Goal: Task Accomplishment & Management: Use online tool/utility

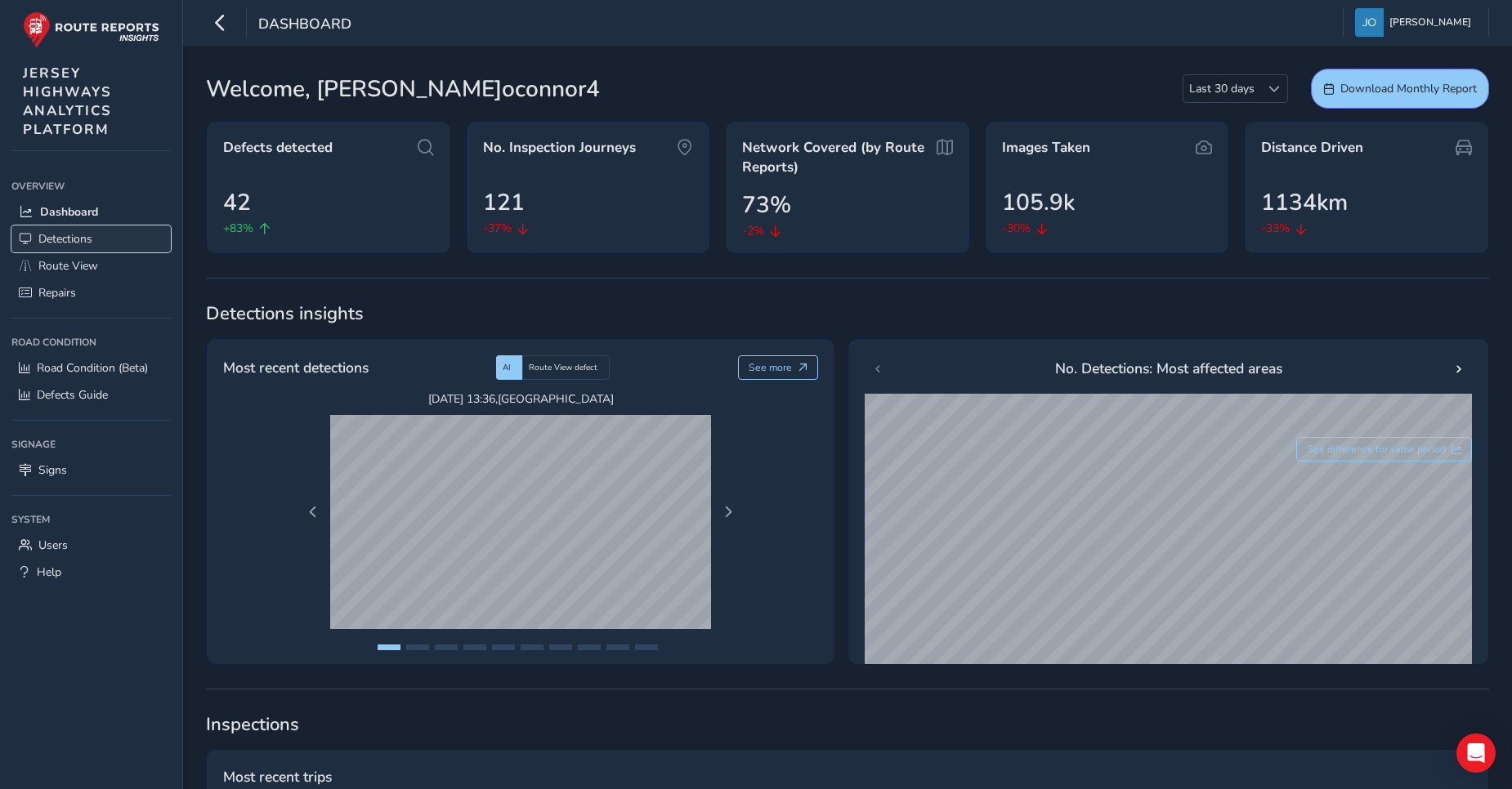
click at [78, 237] on span "Detections" at bounding box center [66, 239] width 54 height 16
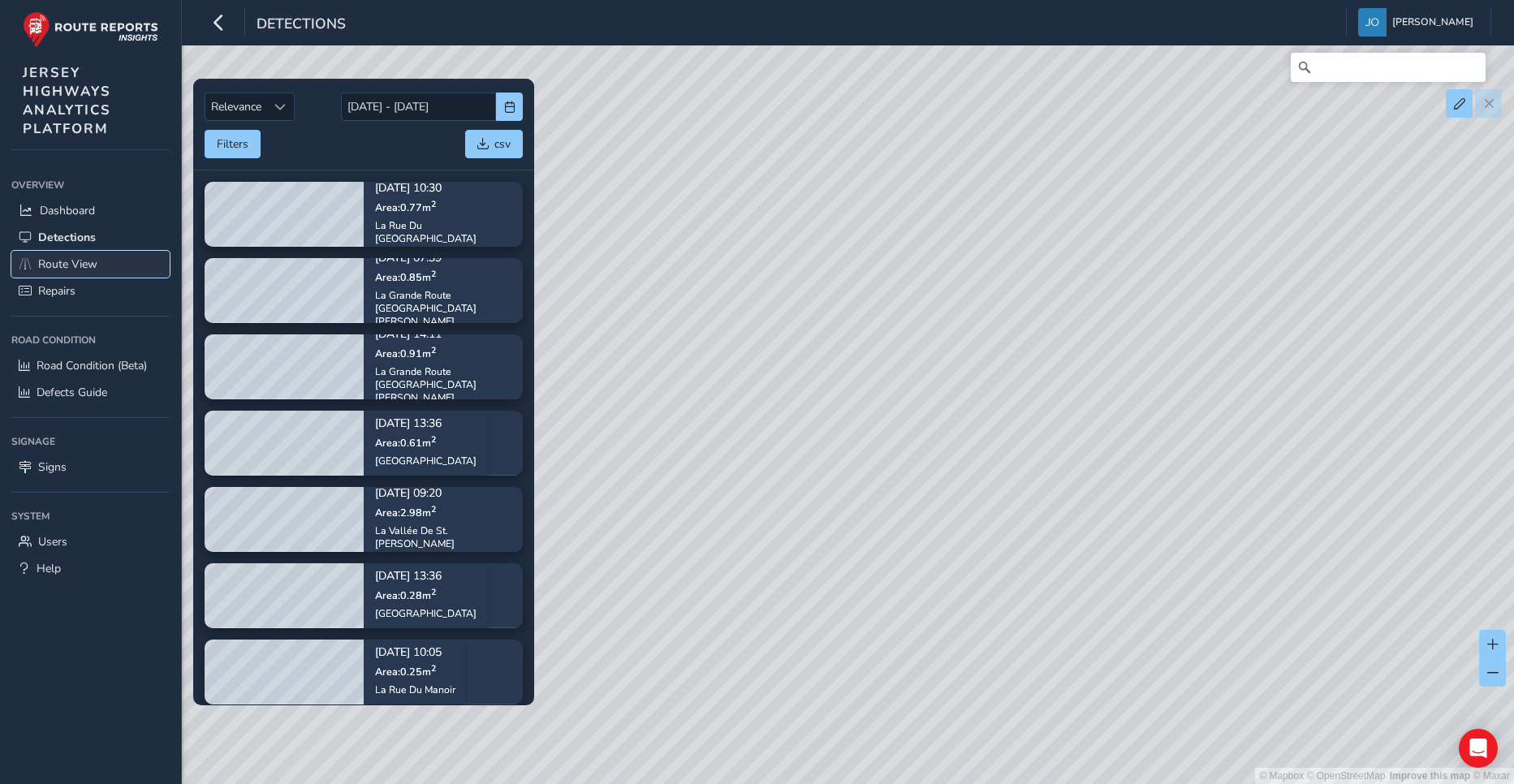
click at [68, 265] on span "Route View" at bounding box center [68, 264] width 59 height 16
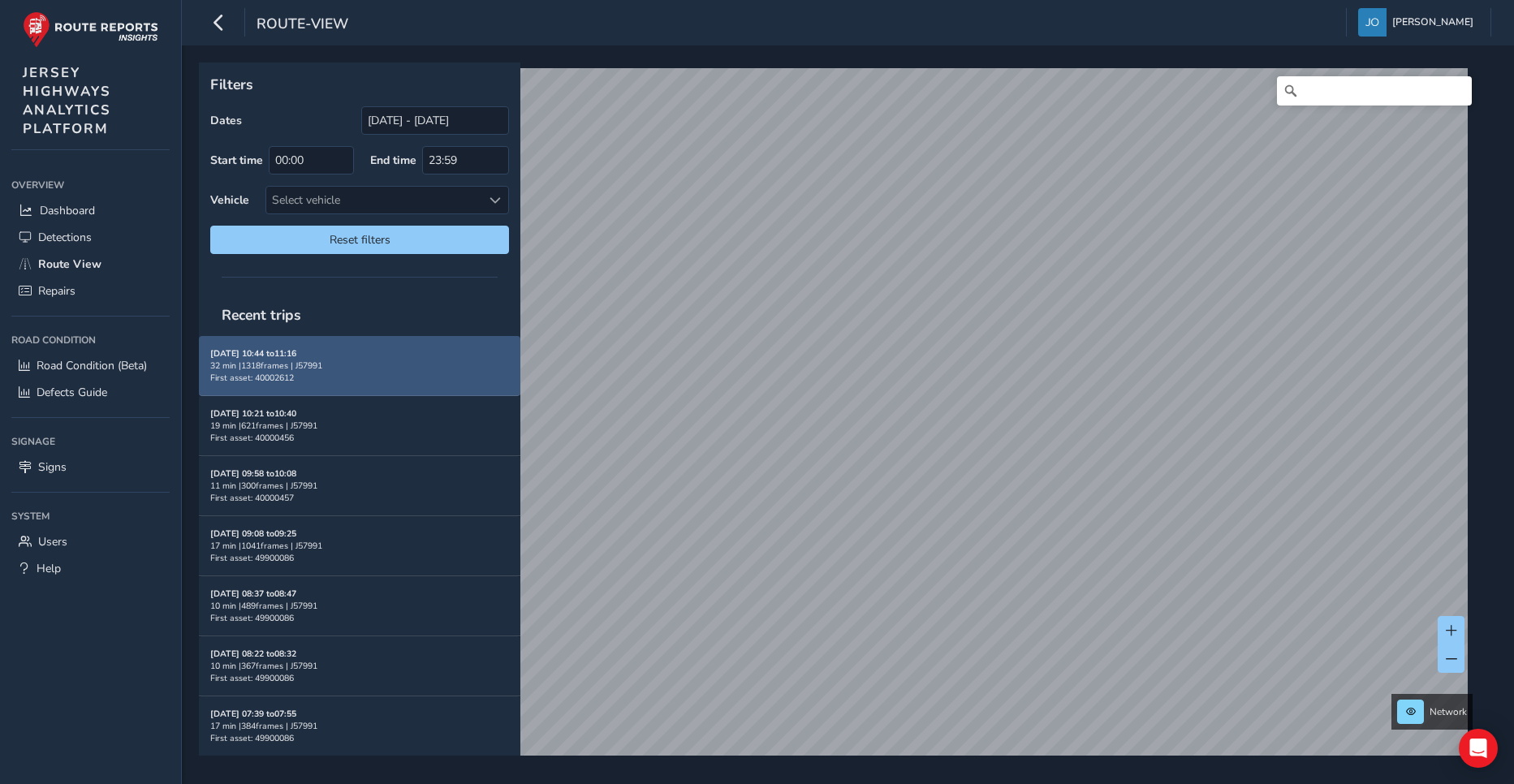
click at [275, 372] on span "First asset: 40002612" at bounding box center [252, 378] width 84 height 12
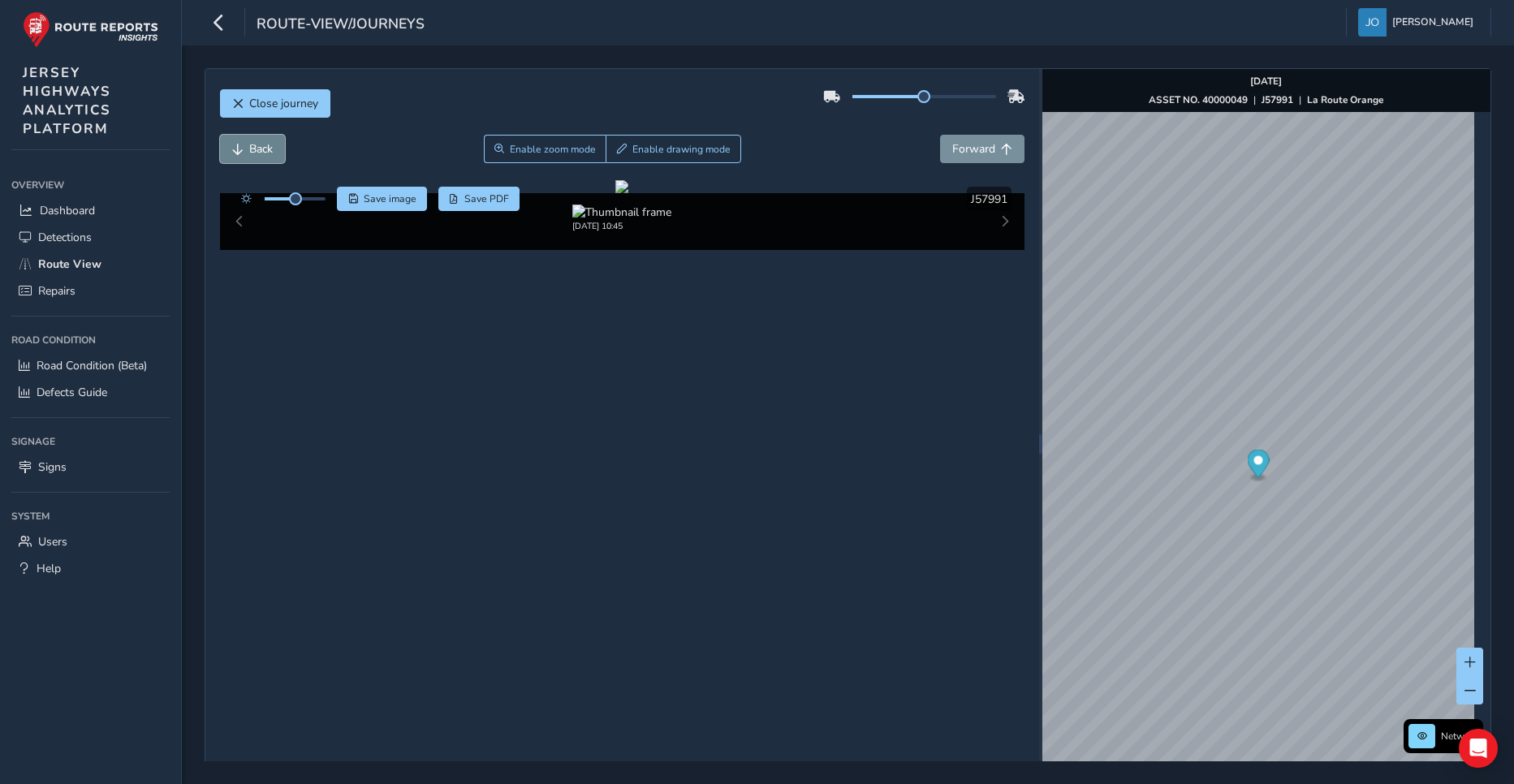
click at [262, 146] on span "Back" at bounding box center [260, 149] width 24 height 16
click at [55, 260] on span "Route View" at bounding box center [70, 264] width 64 height 16
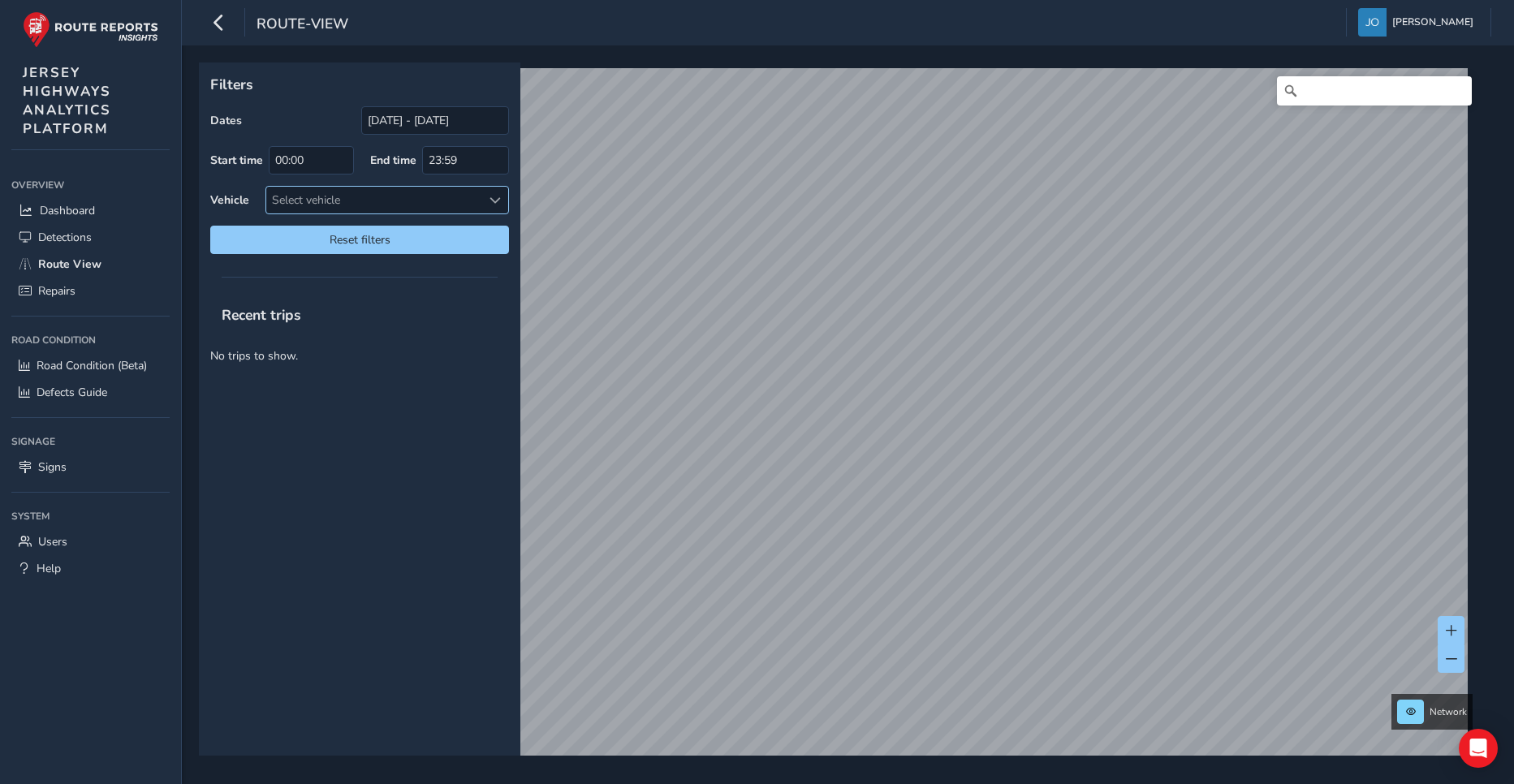
click at [304, 195] on div "Select vehicle" at bounding box center [374, 199] width 215 height 27
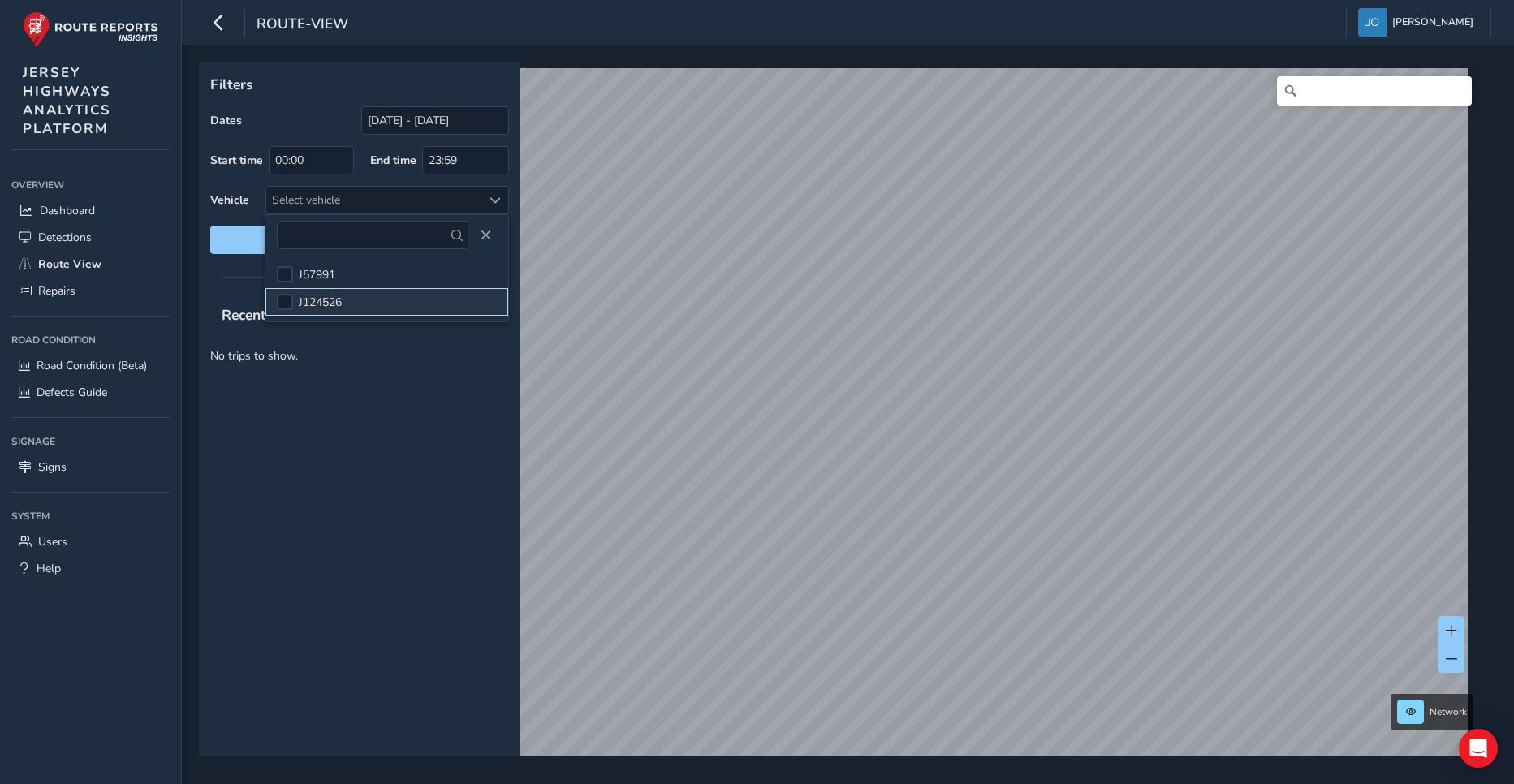
click at [326, 304] on span "J124526" at bounding box center [320, 302] width 43 height 16
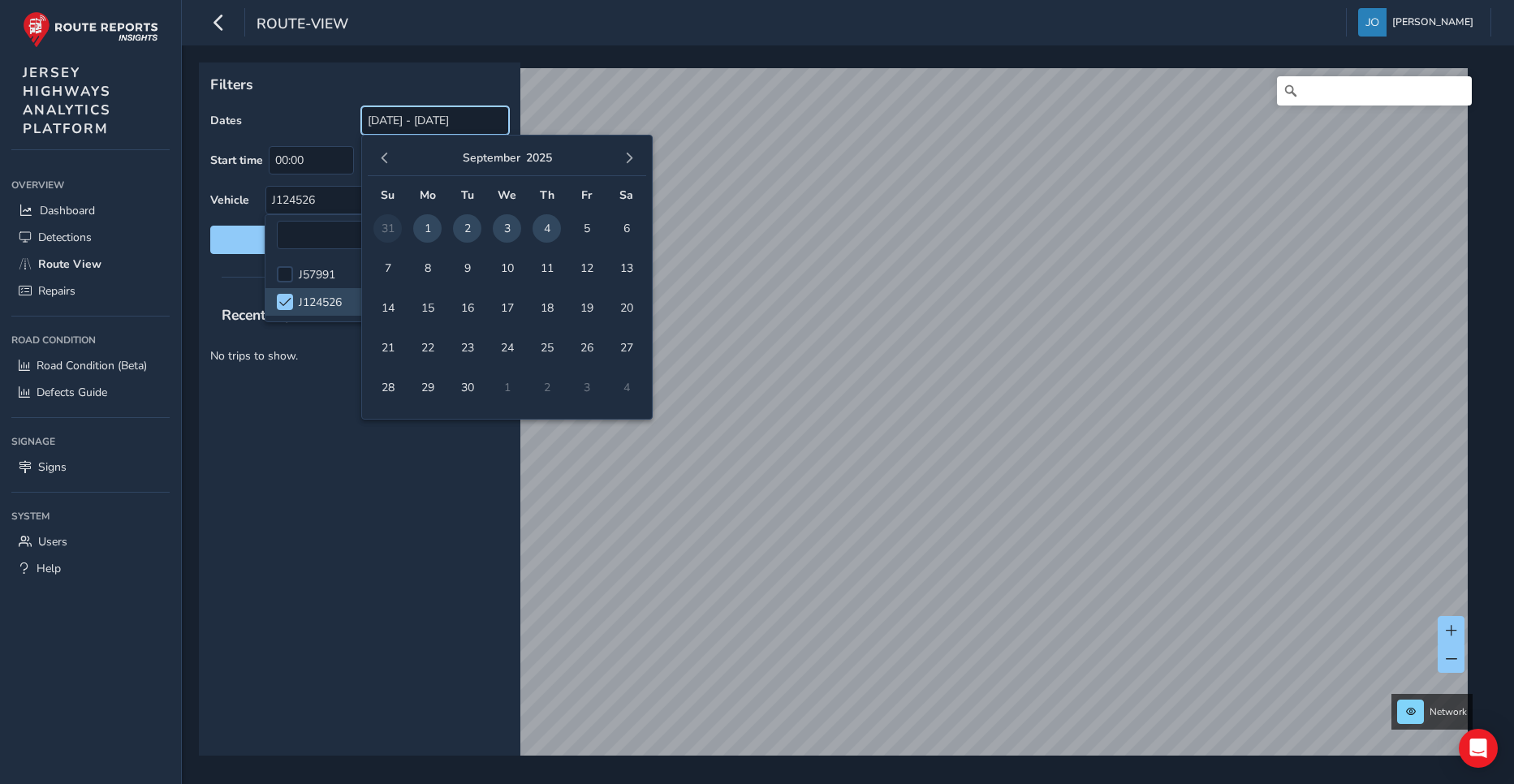
click at [417, 124] on input "[DATE] - [DATE]" at bounding box center [436, 120] width 148 height 29
click at [505, 230] on span "3" at bounding box center [507, 228] width 29 height 29
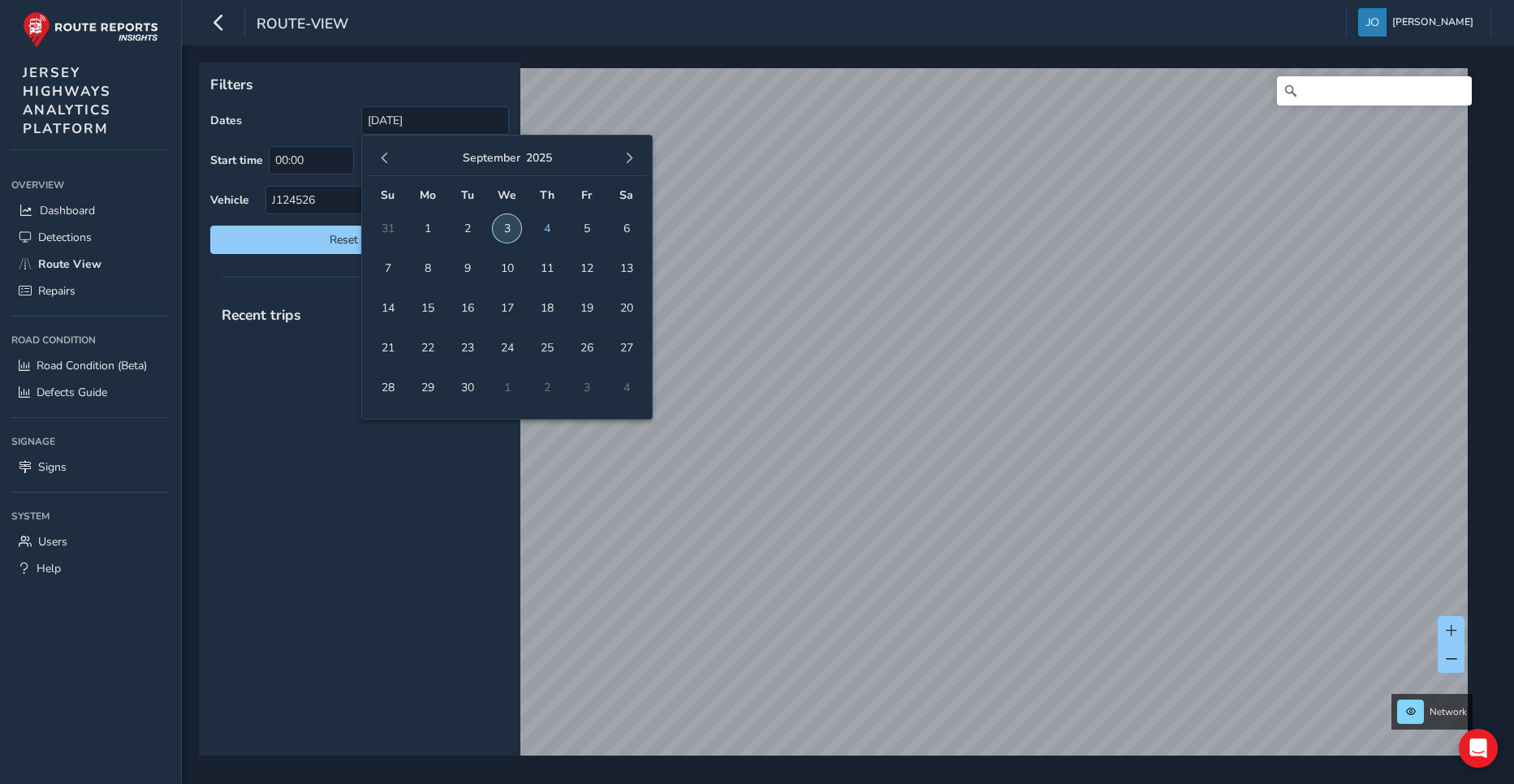
click at [505, 230] on span "3" at bounding box center [507, 228] width 29 height 29
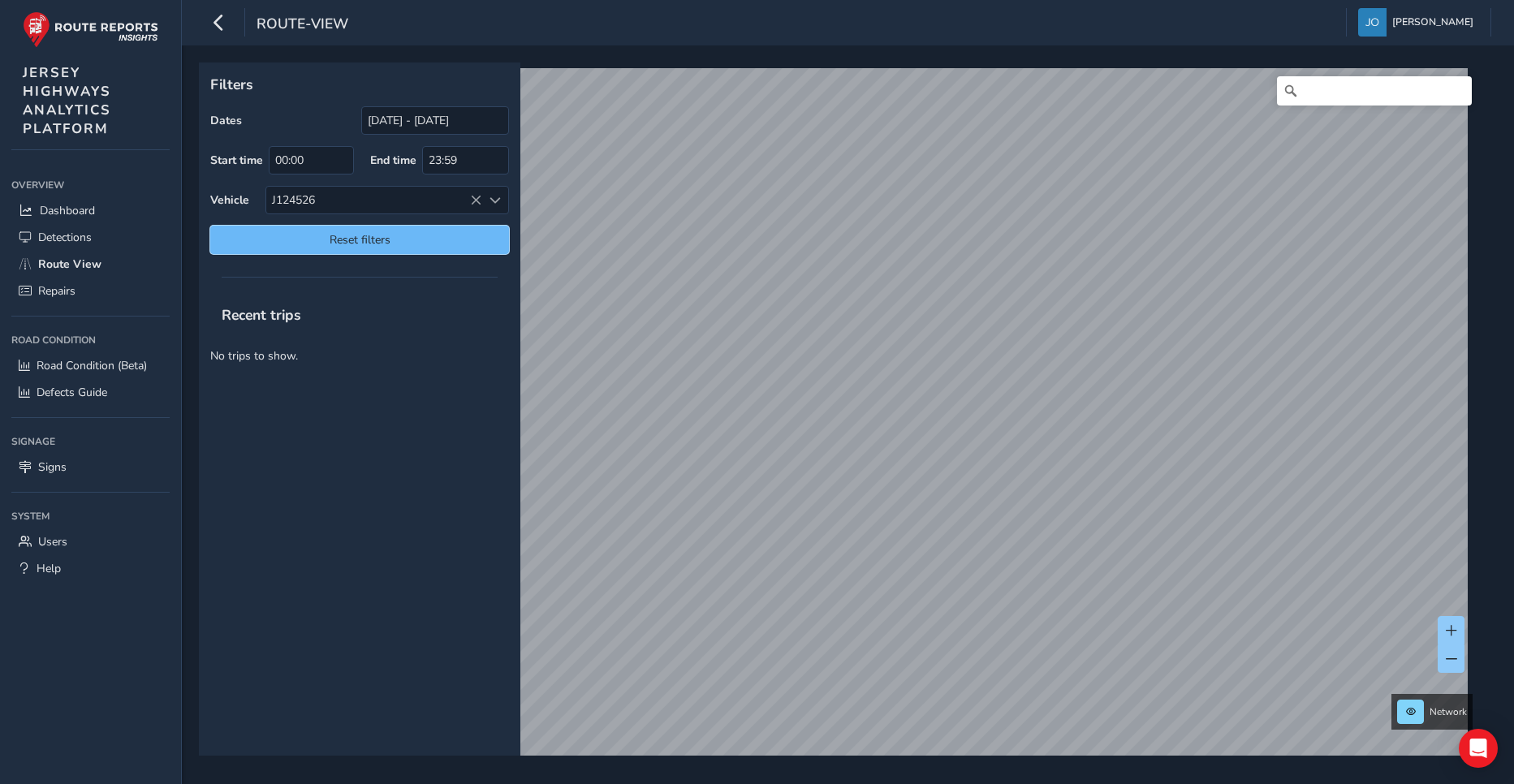
click at [326, 247] on span "Reset filters" at bounding box center [359, 240] width 274 height 16
type input "[DATE] - [DATE]"
click at [57, 233] on span "Detections" at bounding box center [65, 238] width 54 height 16
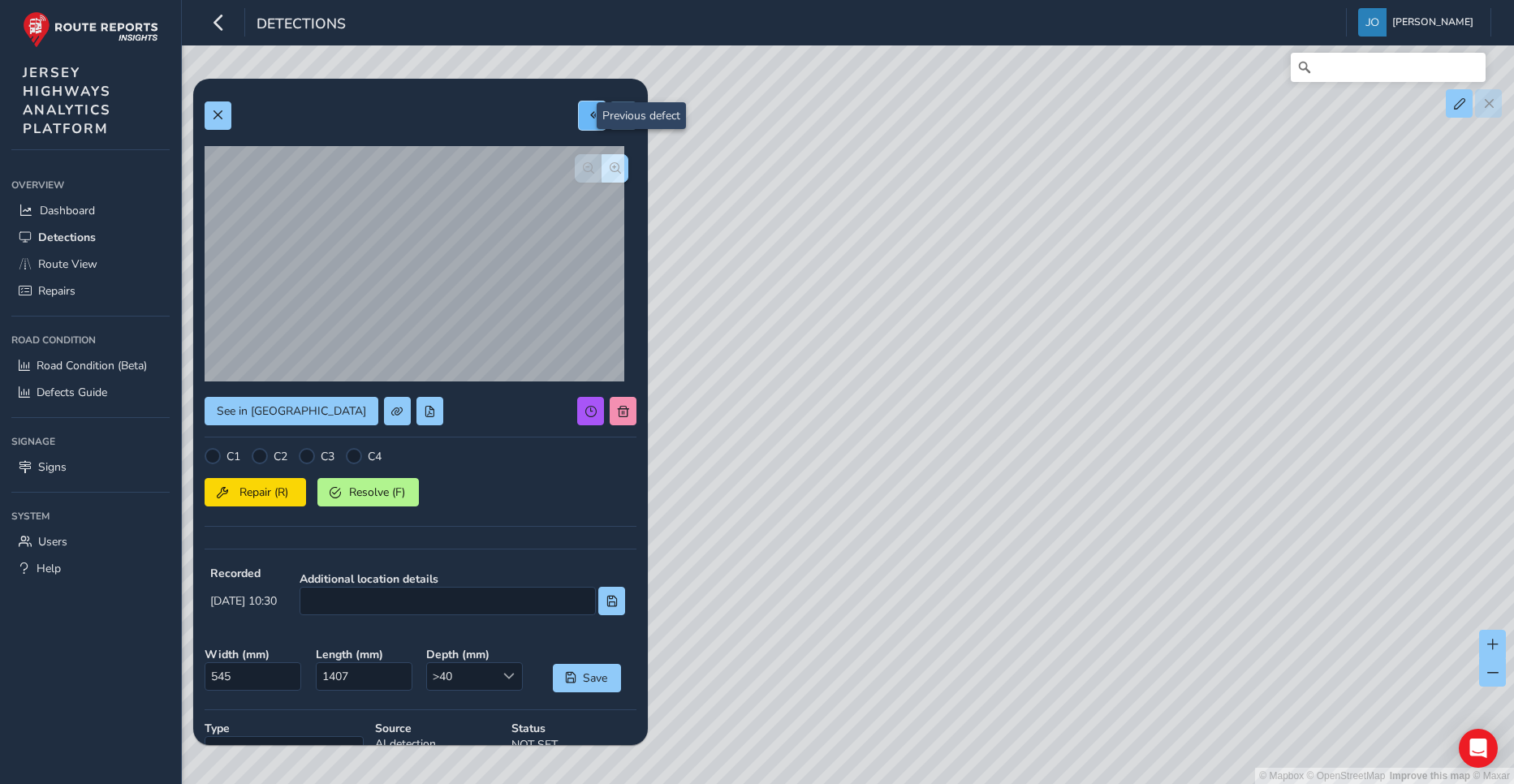
click at [587, 121] on span at bounding box center [592, 115] width 11 height 11
type input "546"
type input "2572"
click at [587, 121] on span at bounding box center [592, 115] width 11 height 11
type input "330"
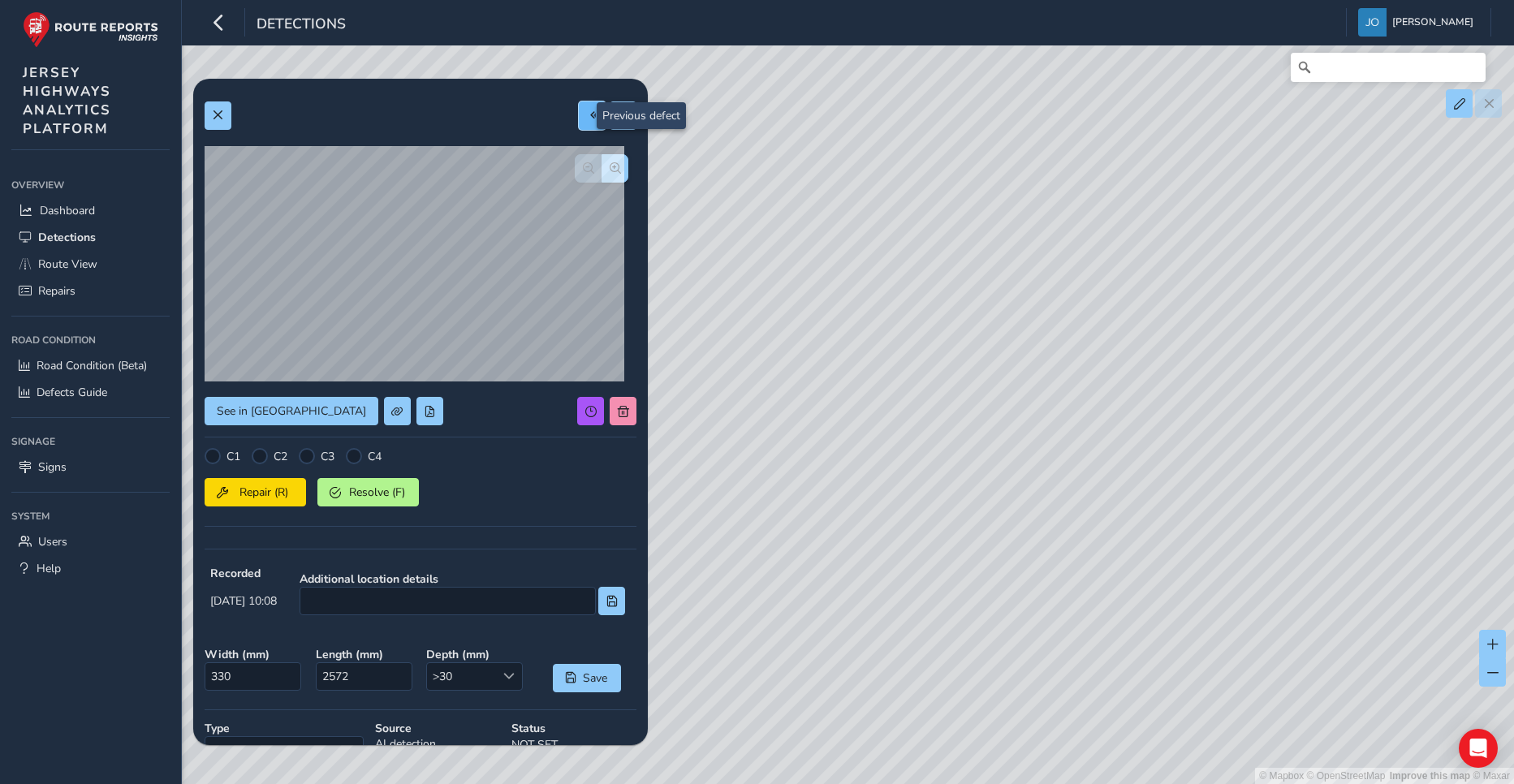
type input "745"
click at [587, 121] on span at bounding box center [592, 115] width 11 height 11
type input "803"
type input "3716"
click at [587, 121] on span at bounding box center [592, 115] width 11 height 11
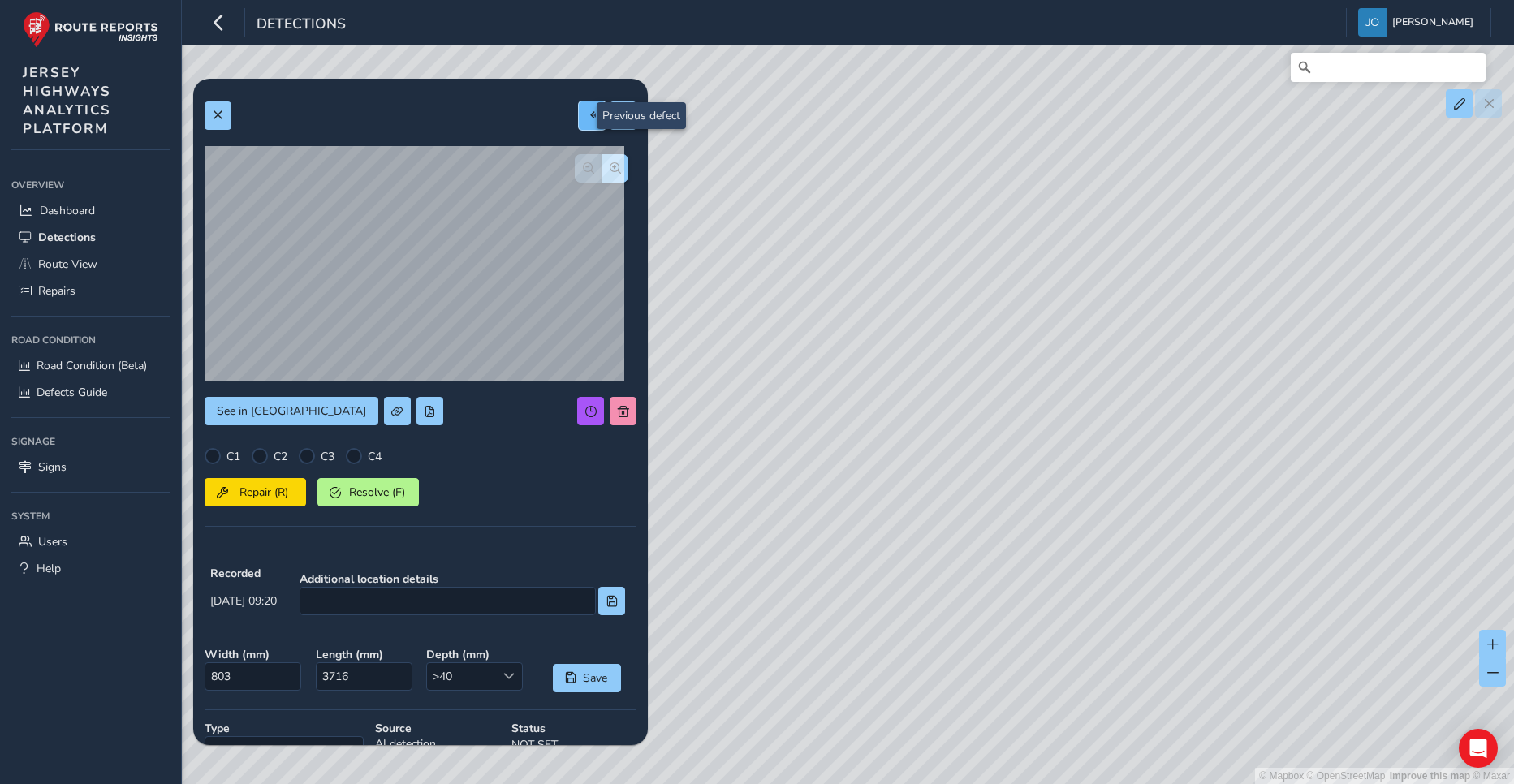
type input "385"
type input "3160"
click at [587, 121] on span at bounding box center [592, 115] width 11 height 11
type input "764"
type input "1109"
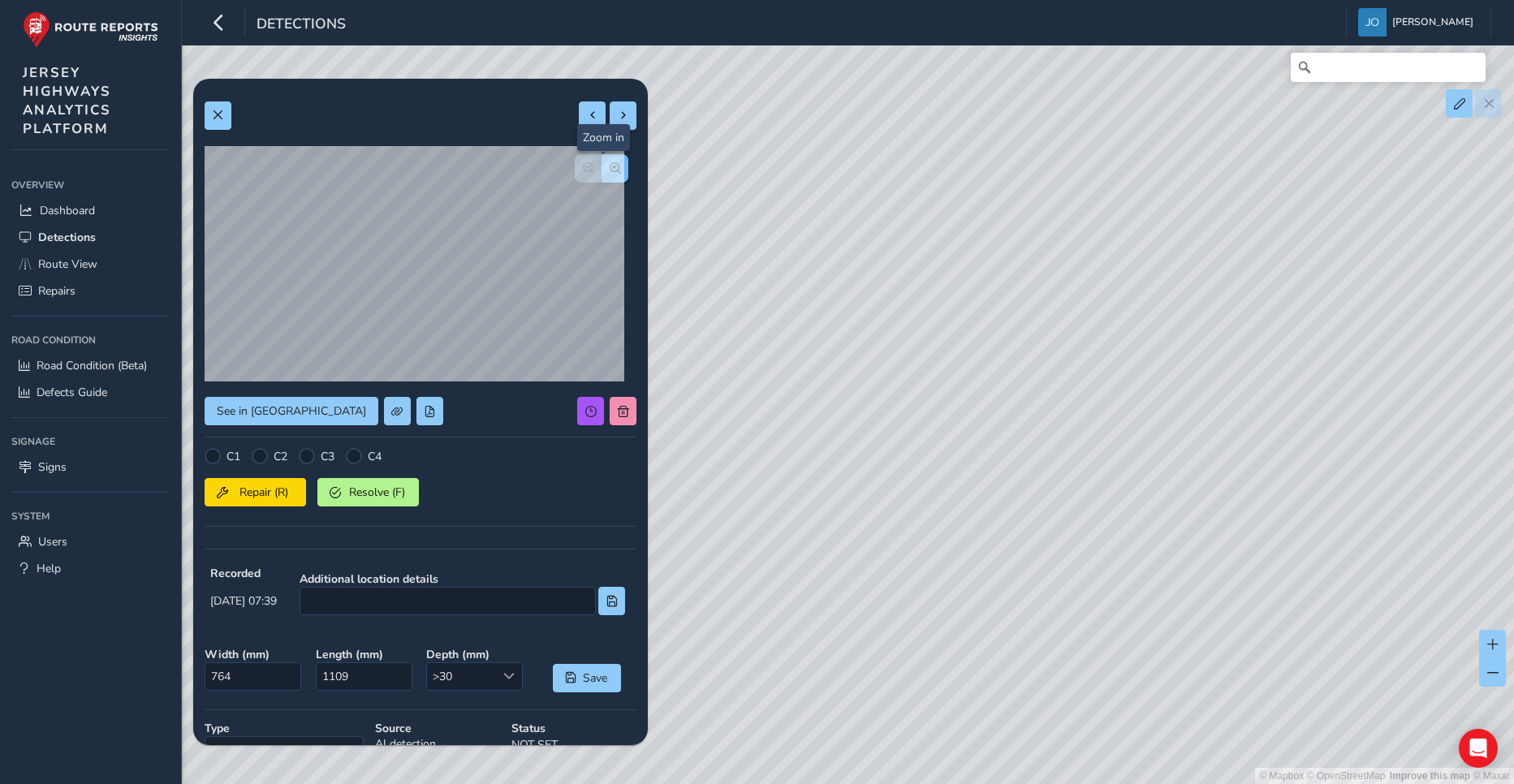
click at [610, 168] on span "button" at bounding box center [615, 167] width 11 height 11
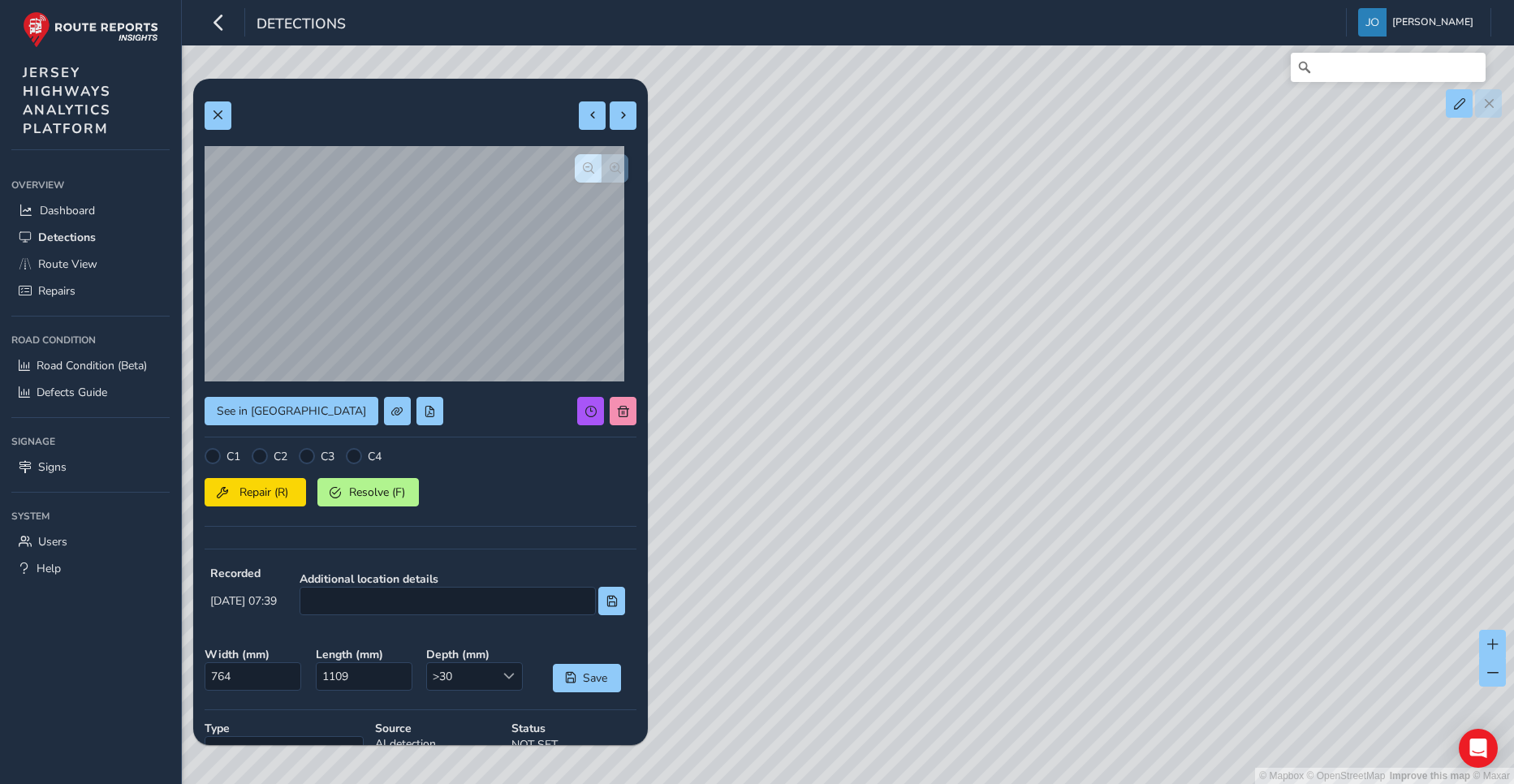
click at [605, 168] on div at bounding box center [602, 168] width 54 height 29
click at [587, 113] on span at bounding box center [592, 115] width 11 height 11
type input "791"
type input "1153"
click at [587, 113] on span at bounding box center [592, 115] width 11 height 11
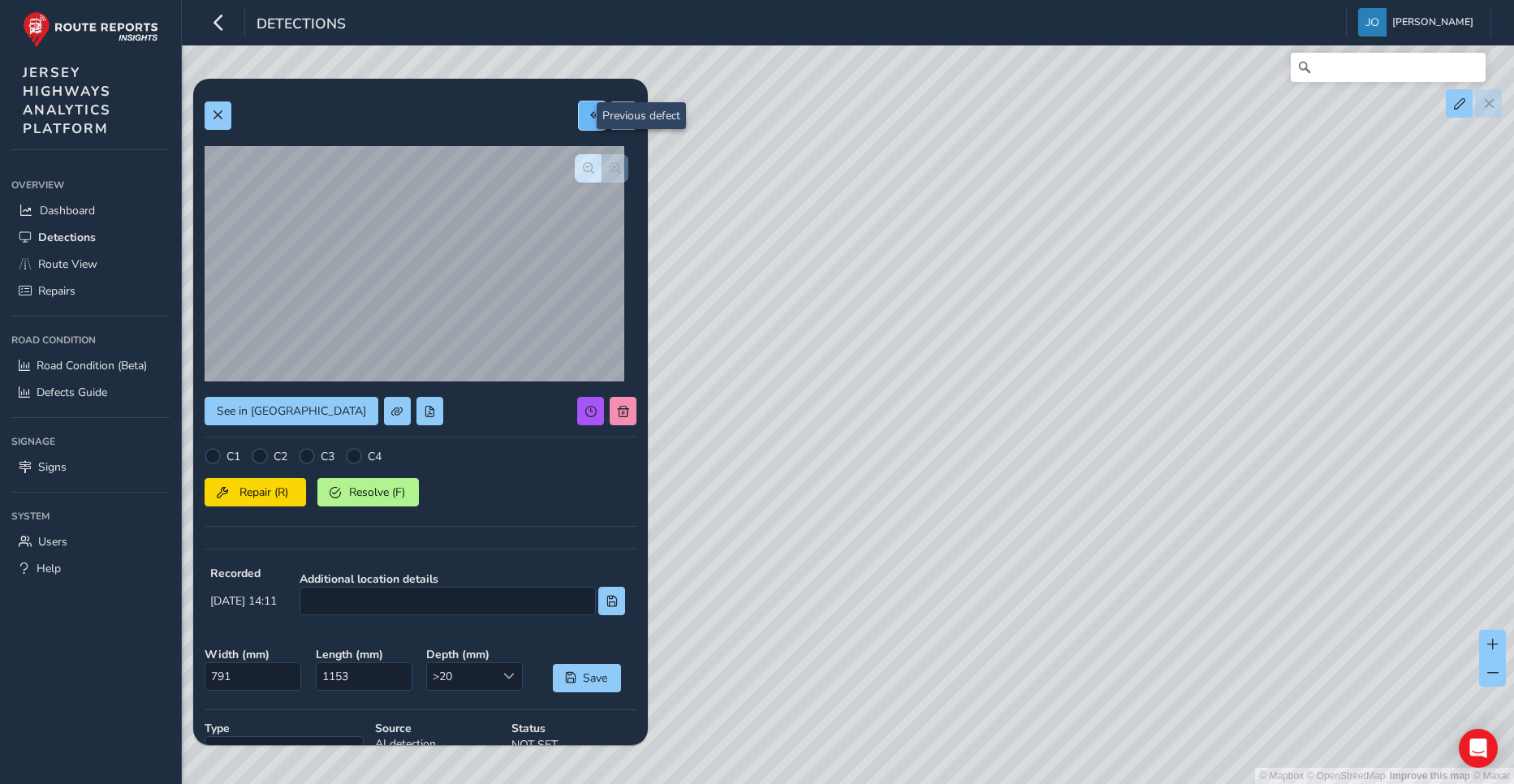
type input "564"
type input "2793"
click at [618, 116] on span at bounding box center [623, 115] width 11 height 11
type input "791"
type input "1153"
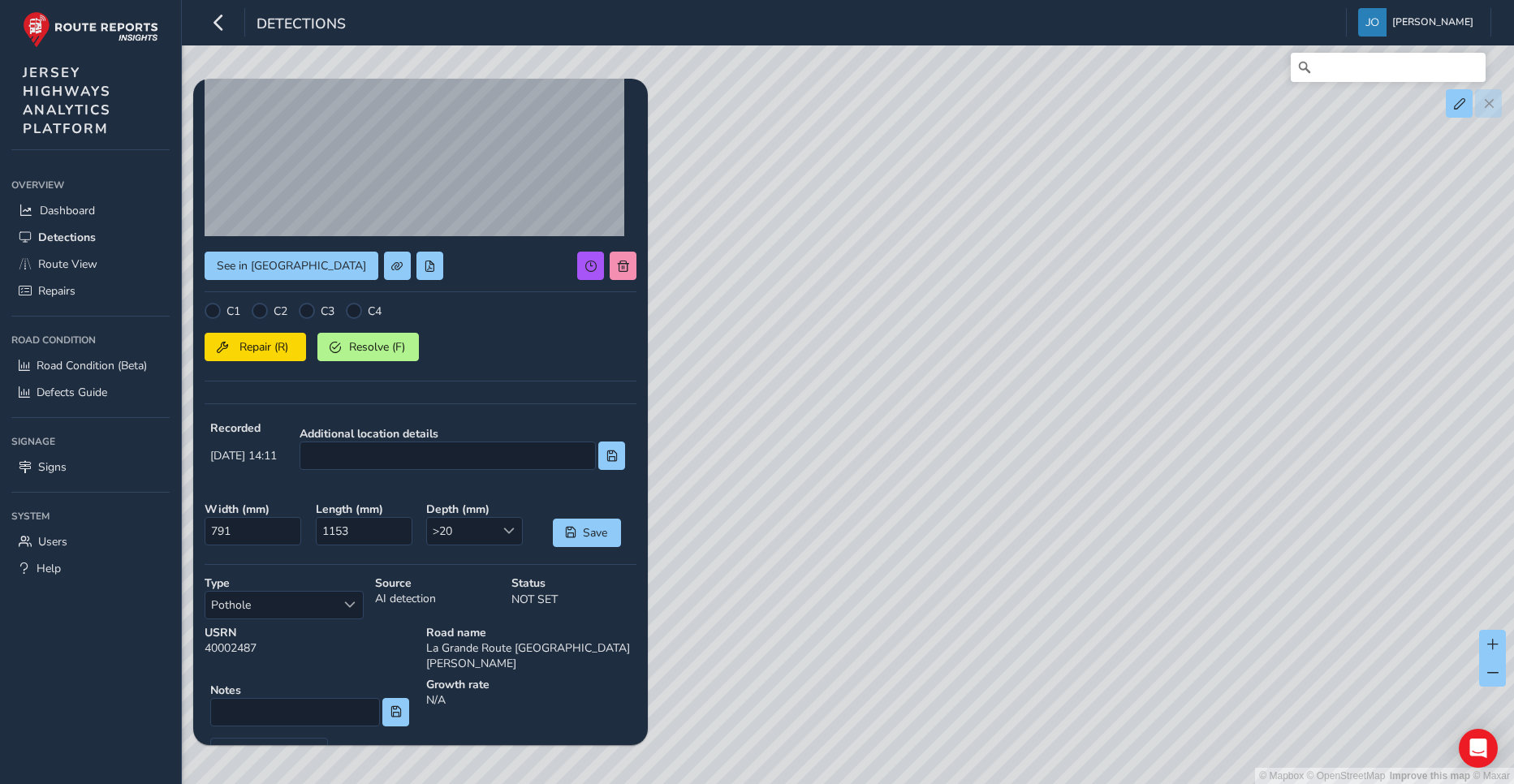
scroll to position [162, 0]
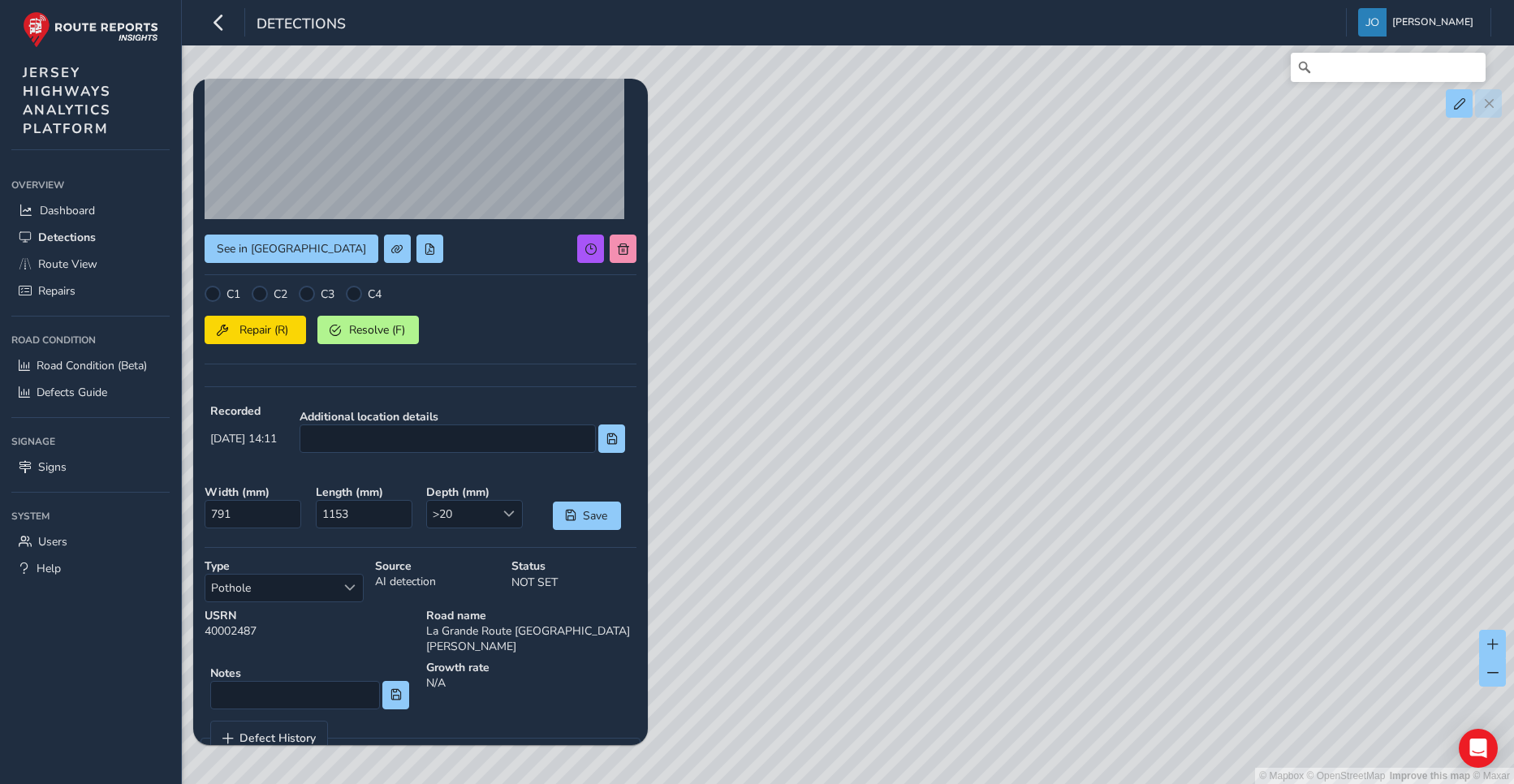
click at [586, 232] on div "See in Route View C1 C2 C3 C4 Repair (R) Resolve (F) Recorded [DATE] 14:11 Addi…" at bounding box center [421, 354] width 432 height 853
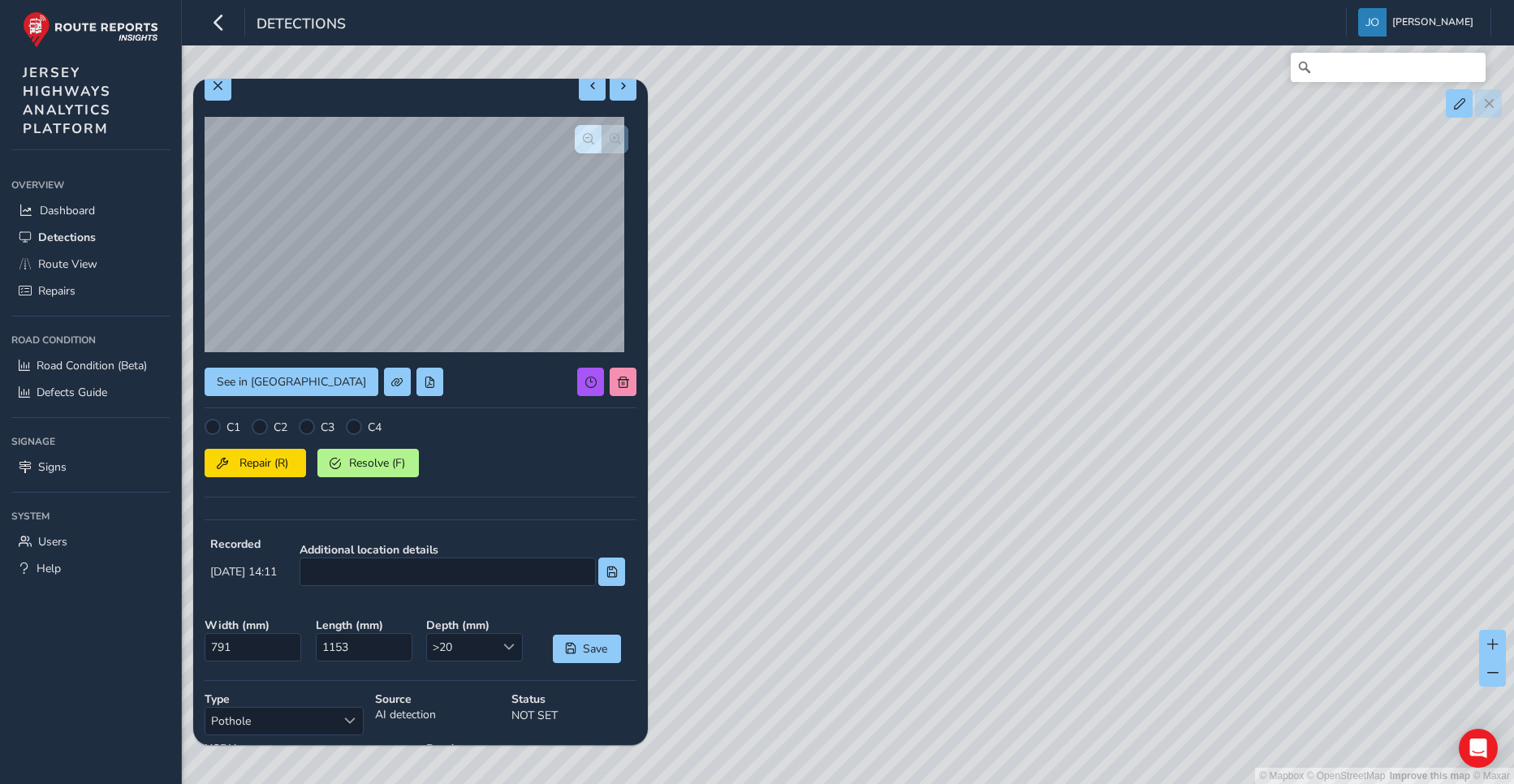
scroll to position [23, 0]
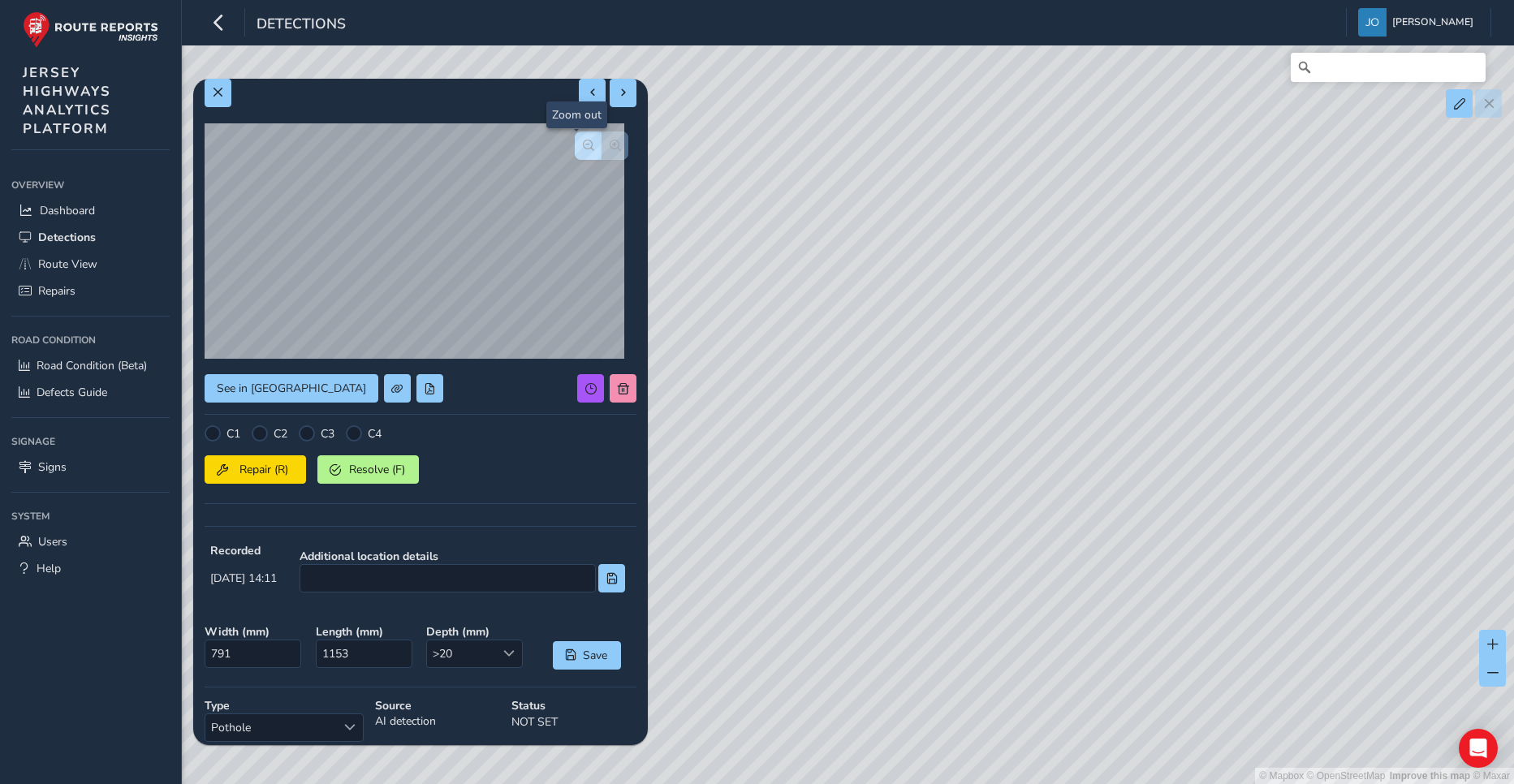
click at [583, 143] on span "button" at bounding box center [588, 145] width 11 height 11
click at [587, 93] on span at bounding box center [592, 92] width 11 height 11
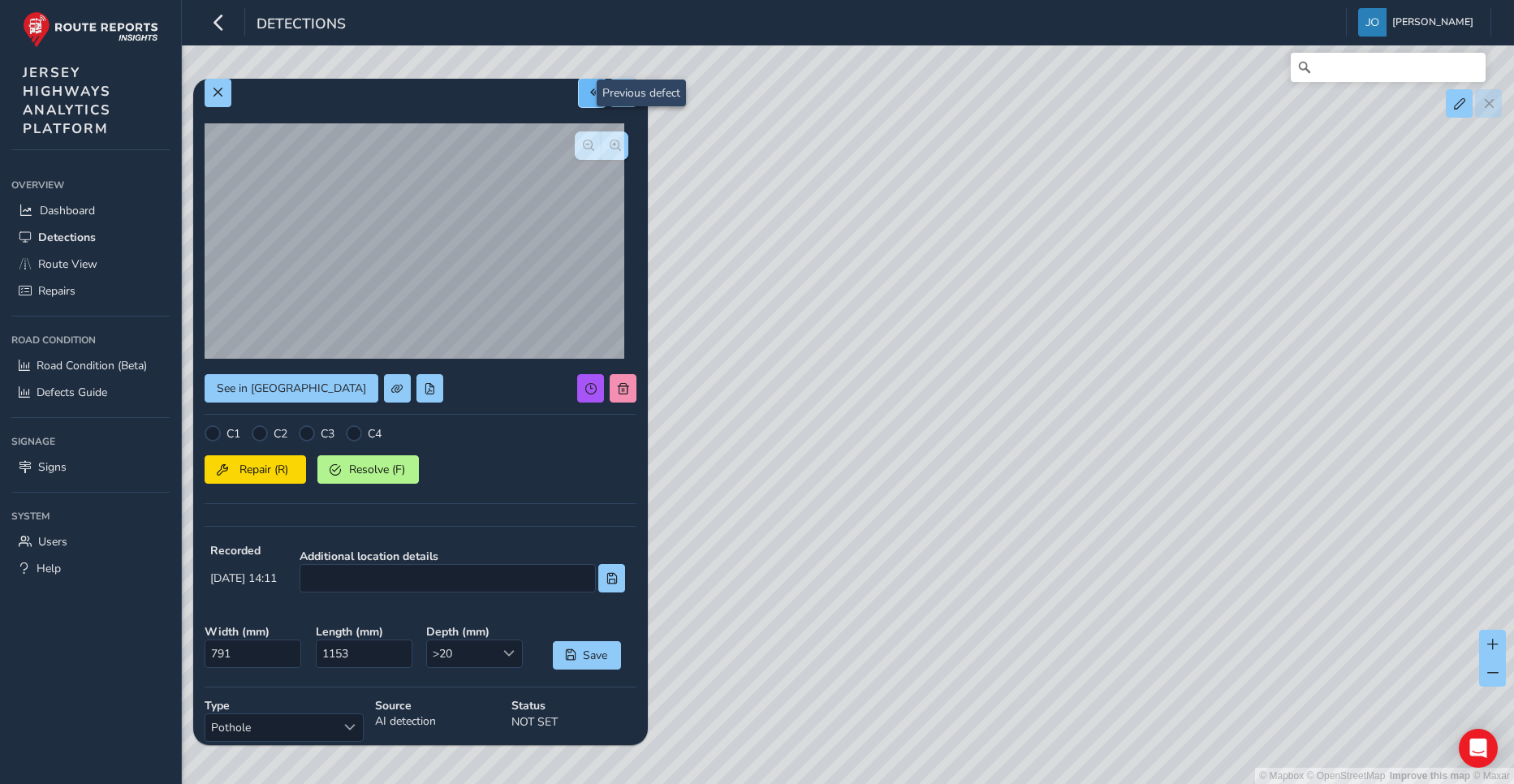
type input "564"
type input "2793"
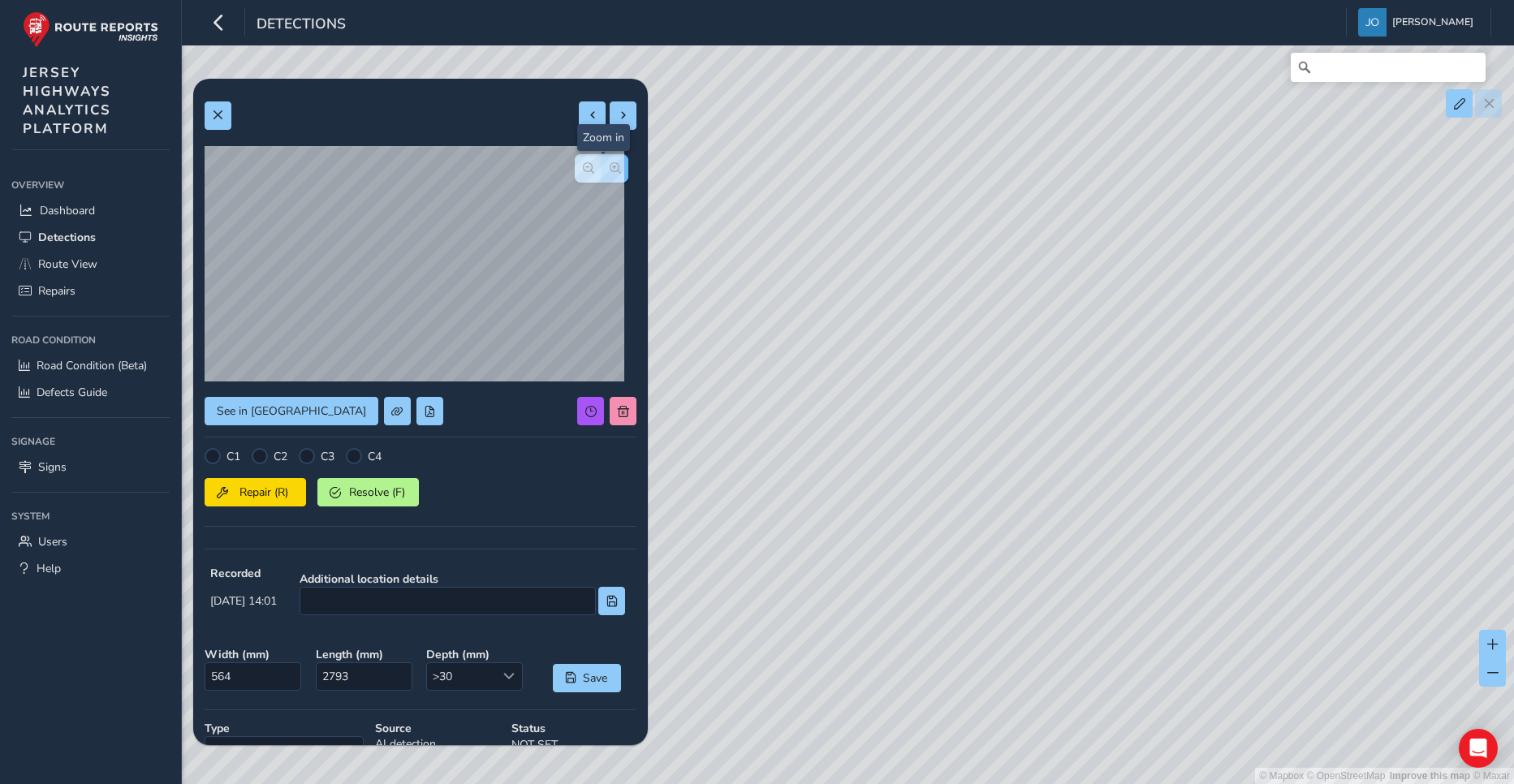
click at [610, 166] on span "button" at bounding box center [615, 167] width 11 height 11
click at [575, 176] on button "button" at bounding box center [588, 168] width 27 height 29
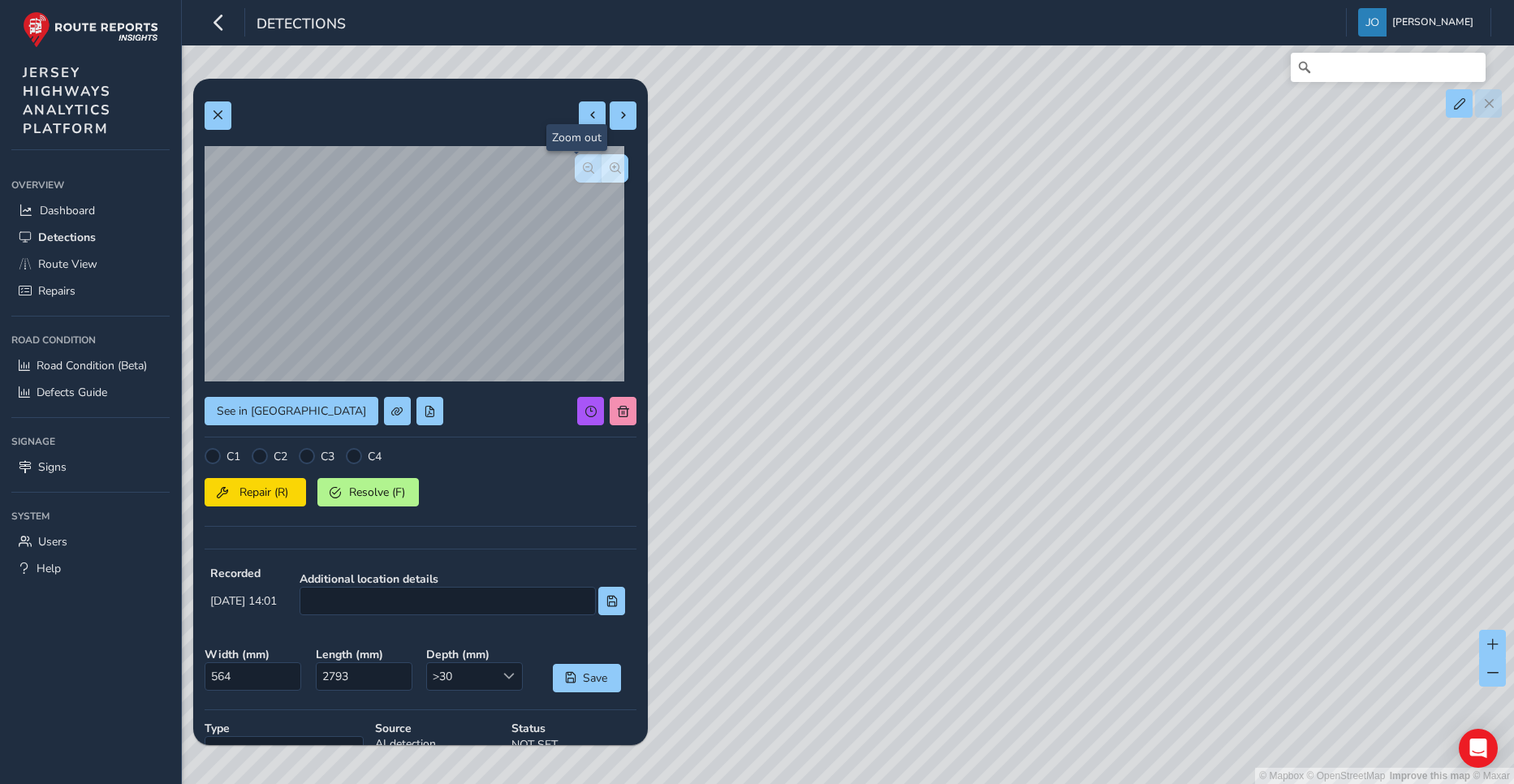
click at [583, 167] on span "button" at bounding box center [588, 167] width 11 height 11
click at [587, 118] on span at bounding box center [592, 115] width 11 height 11
type input "518"
type input "1181"
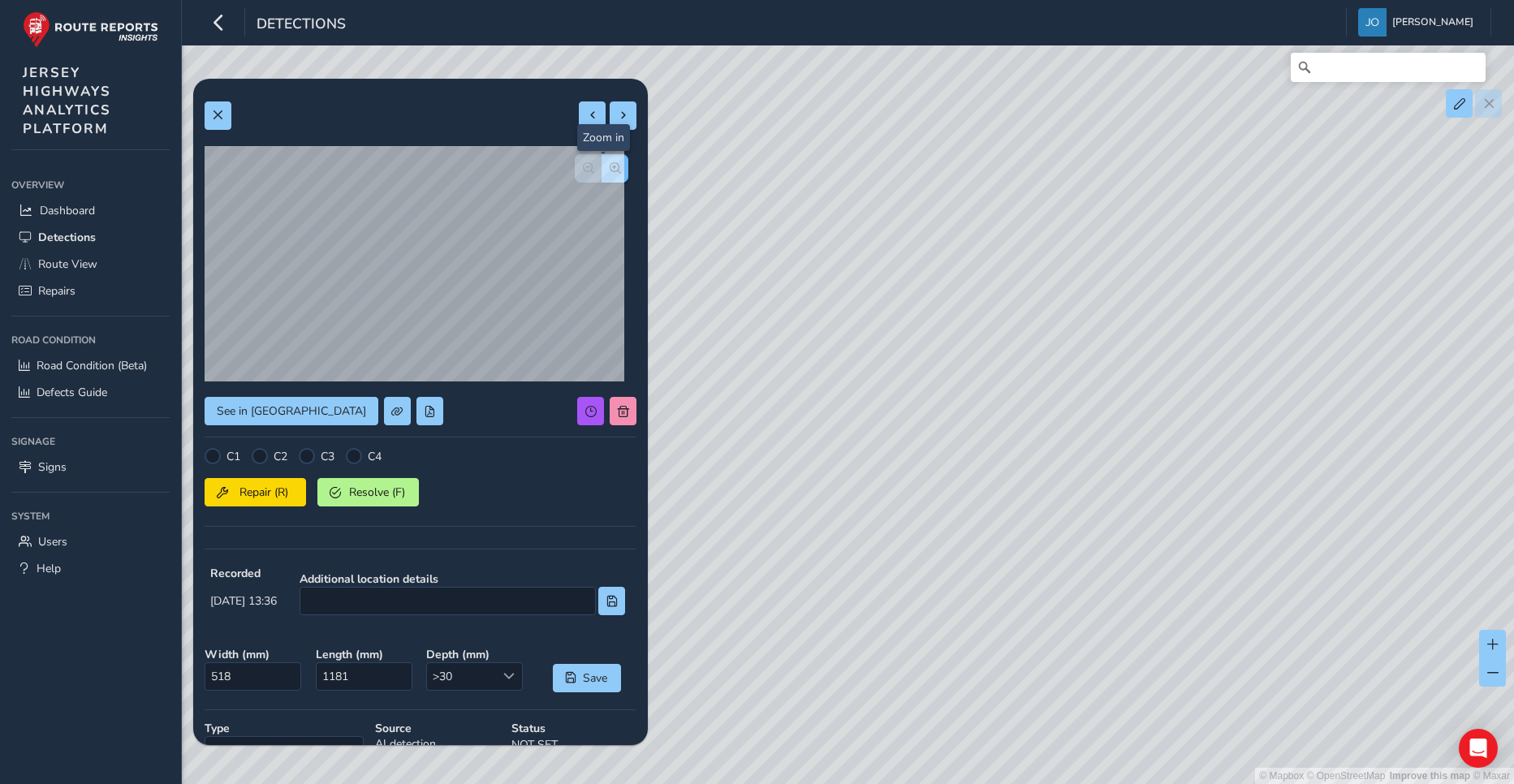
click at [610, 168] on span "button" at bounding box center [615, 167] width 11 height 11
click at [575, 176] on button "button" at bounding box center [588, 168] width 27 height 29
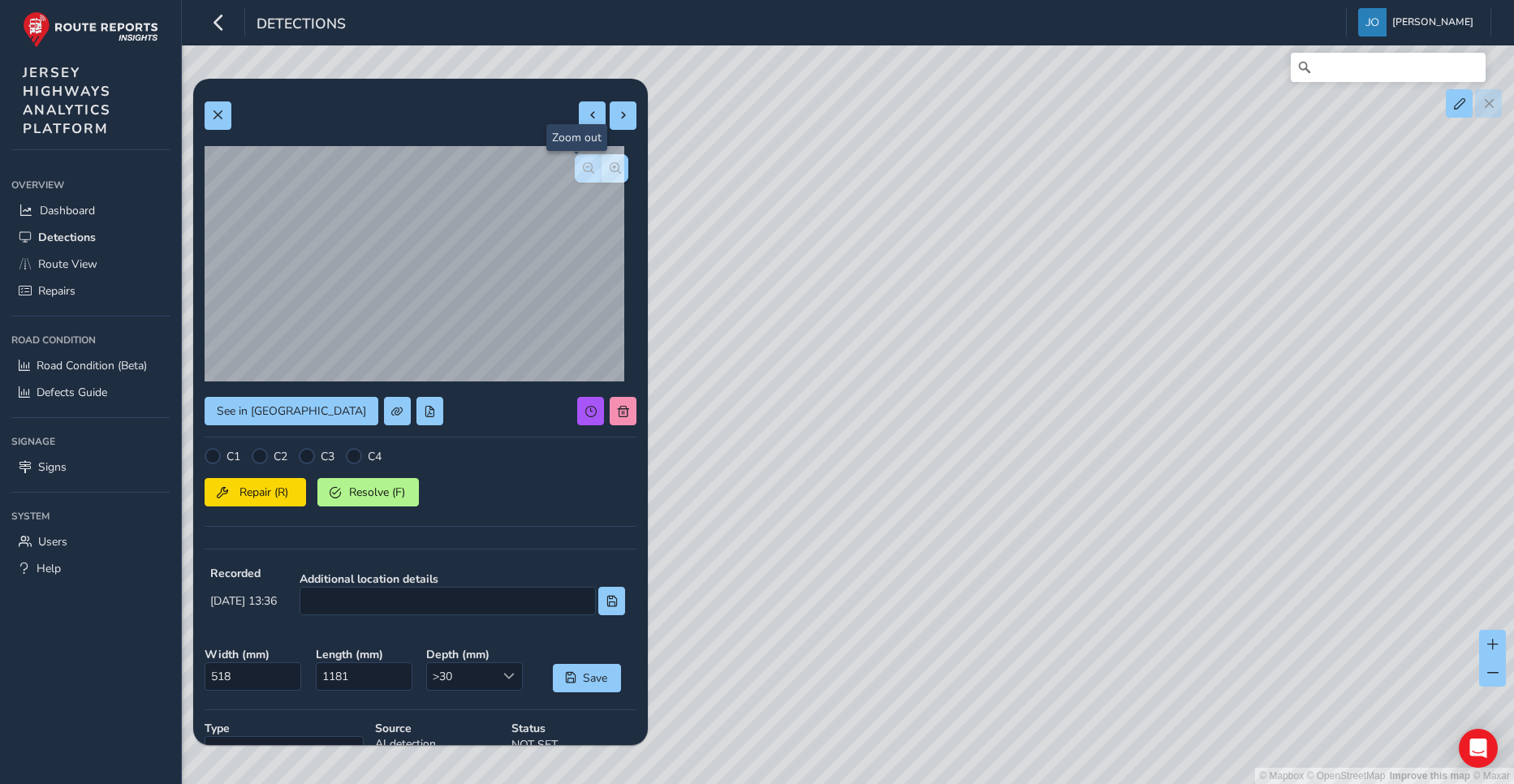
click at [575, 176] on button "button" at bounding box center [588, 168] width 27 height 29
click at [584, 125] on button at bounding box center [591, 115] width 27 height 29
type input "213"
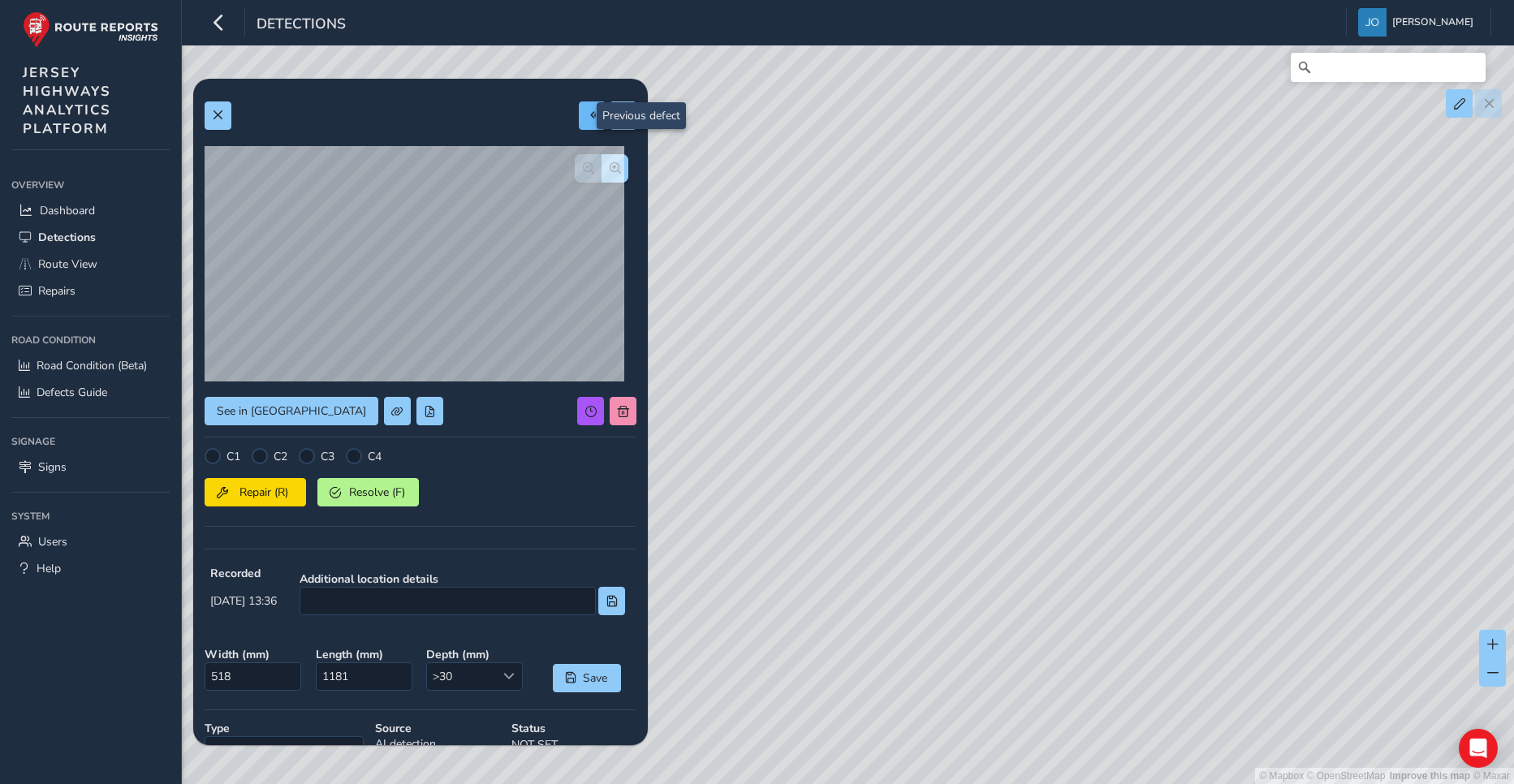
type input "1335"
click at [582, 127] on div at bounding box center [607, 115] width 57 height 29
click at [81, 268] on span "Route View" at bounding box center [68, 264] width 59 height 16
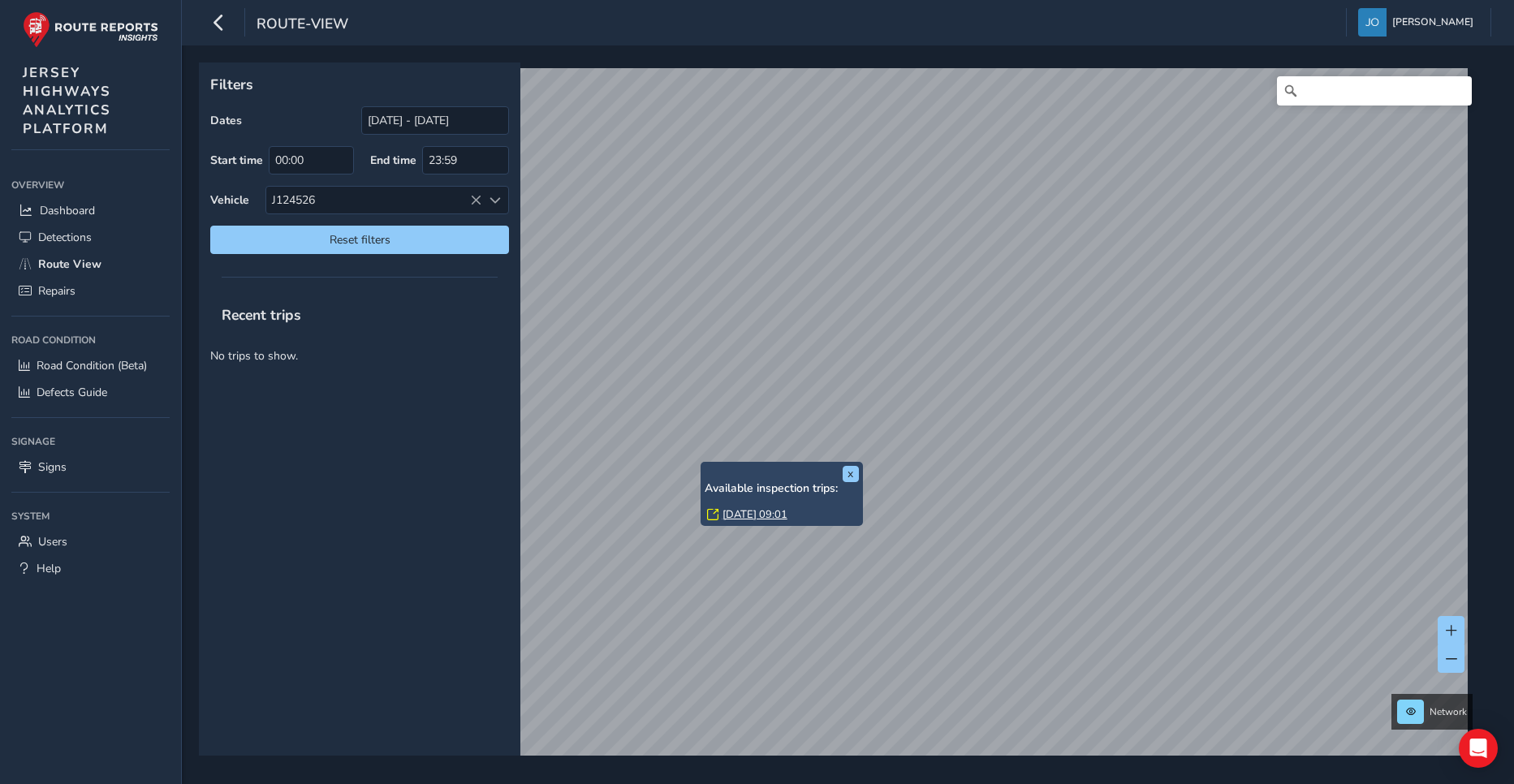
click at [749, 515] on link "[DATE] 09:01" at bounding box center [754, 514] width 65 height 15
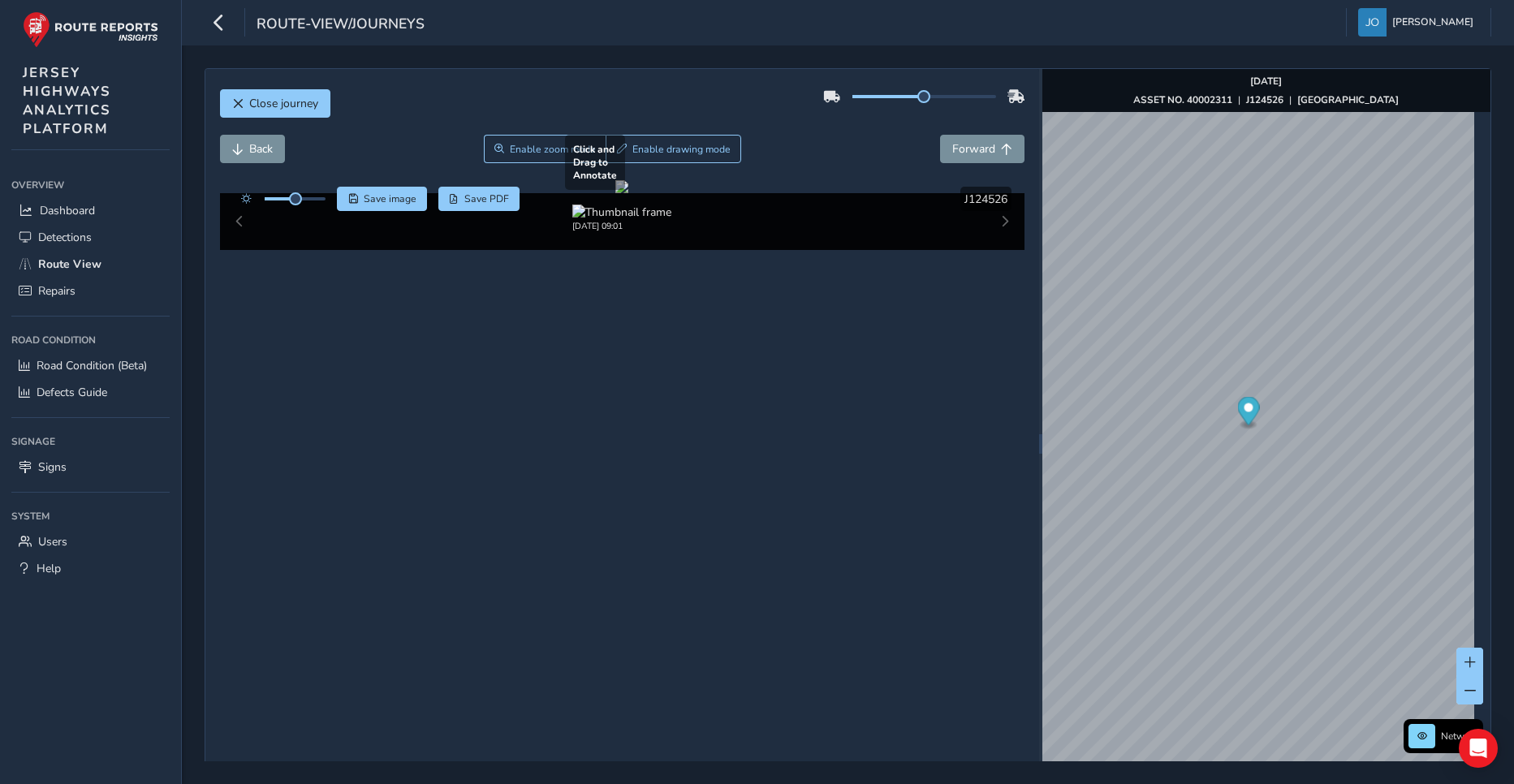
scroll to position [57, 0]
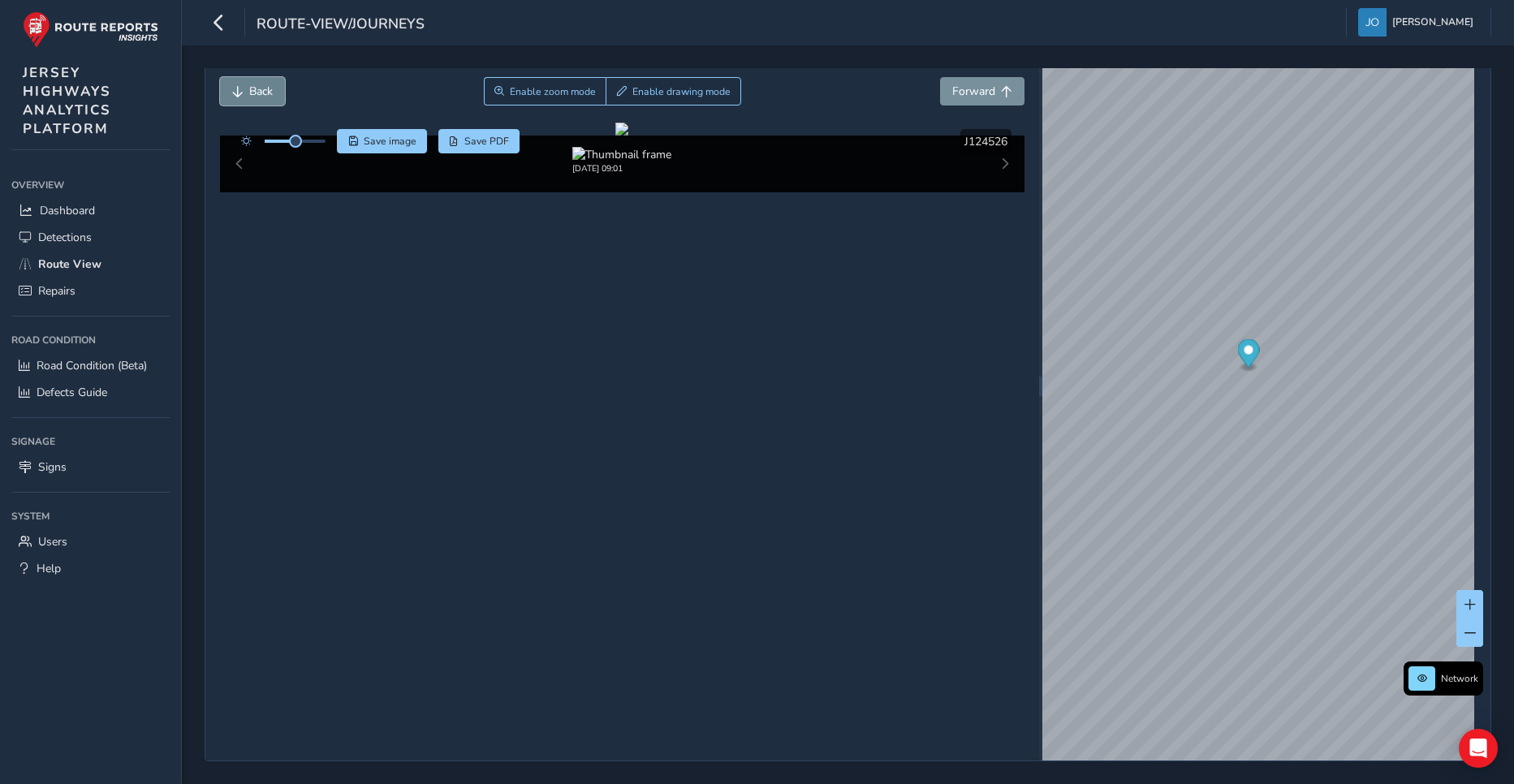
click at [260, 94] on span "Back" at bounding box center [260, 91] width 24 height 16
click at [969, 88] on span "Forward" at bounding box center [973, 91] width 43 height 16
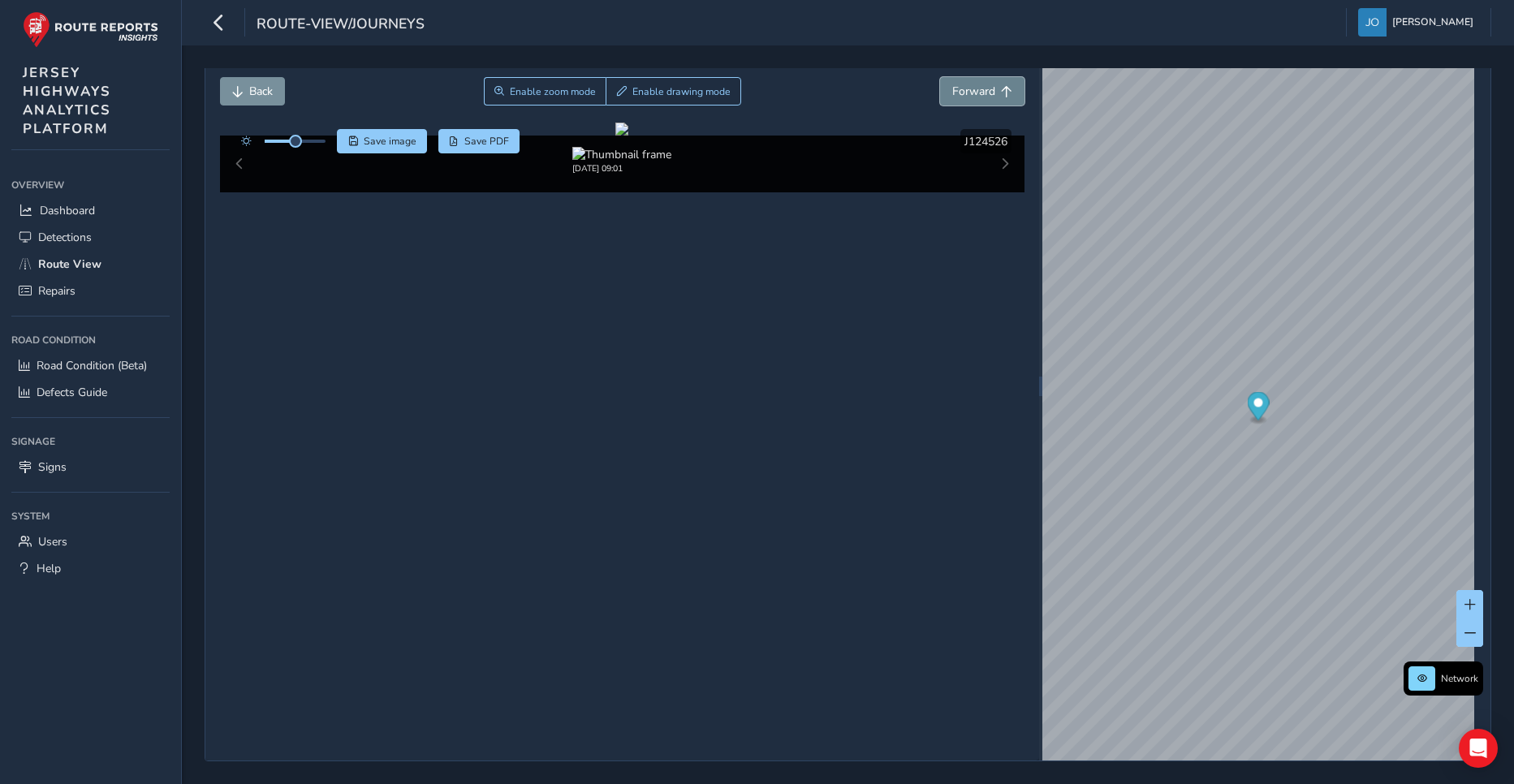
click at [969, 88] on span "Forward" at bounding box center [973, 91] width 43 height 16
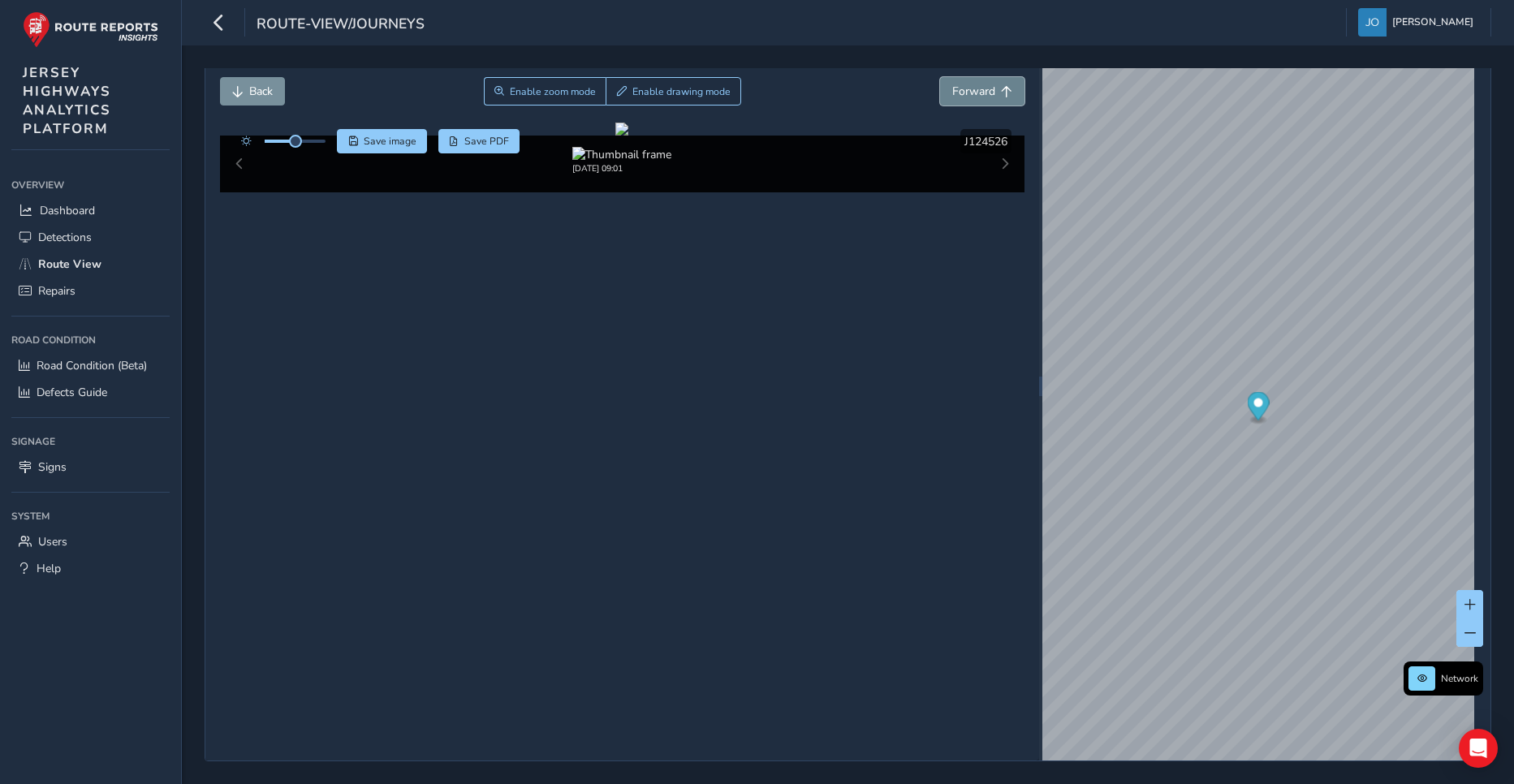
click at [969, 88] on span "Forward" at bounding box center [973, 91] width 43 height 16
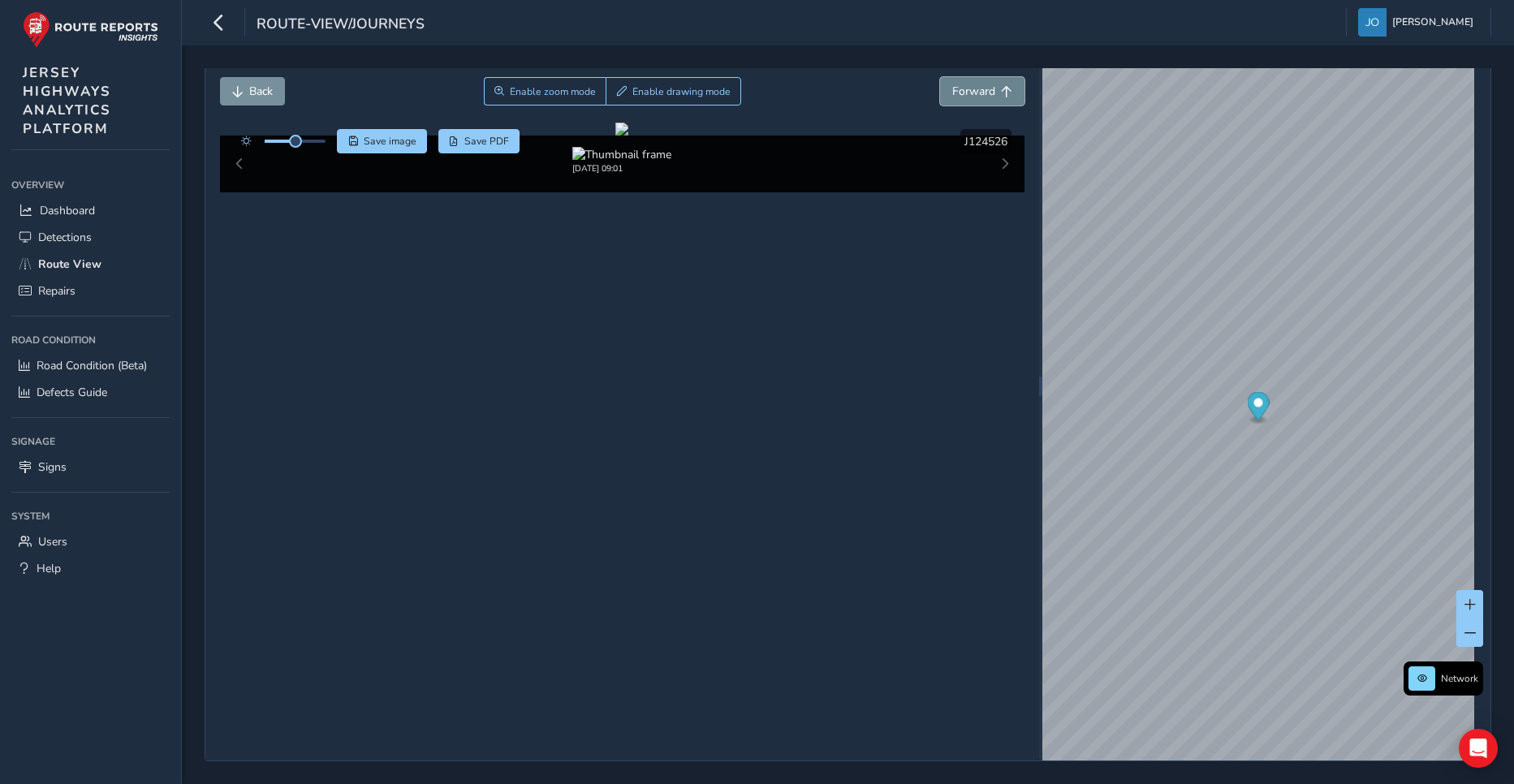
click at [969, 88] on span "Forward" at bounding box center [973, 91] width 43 height 16
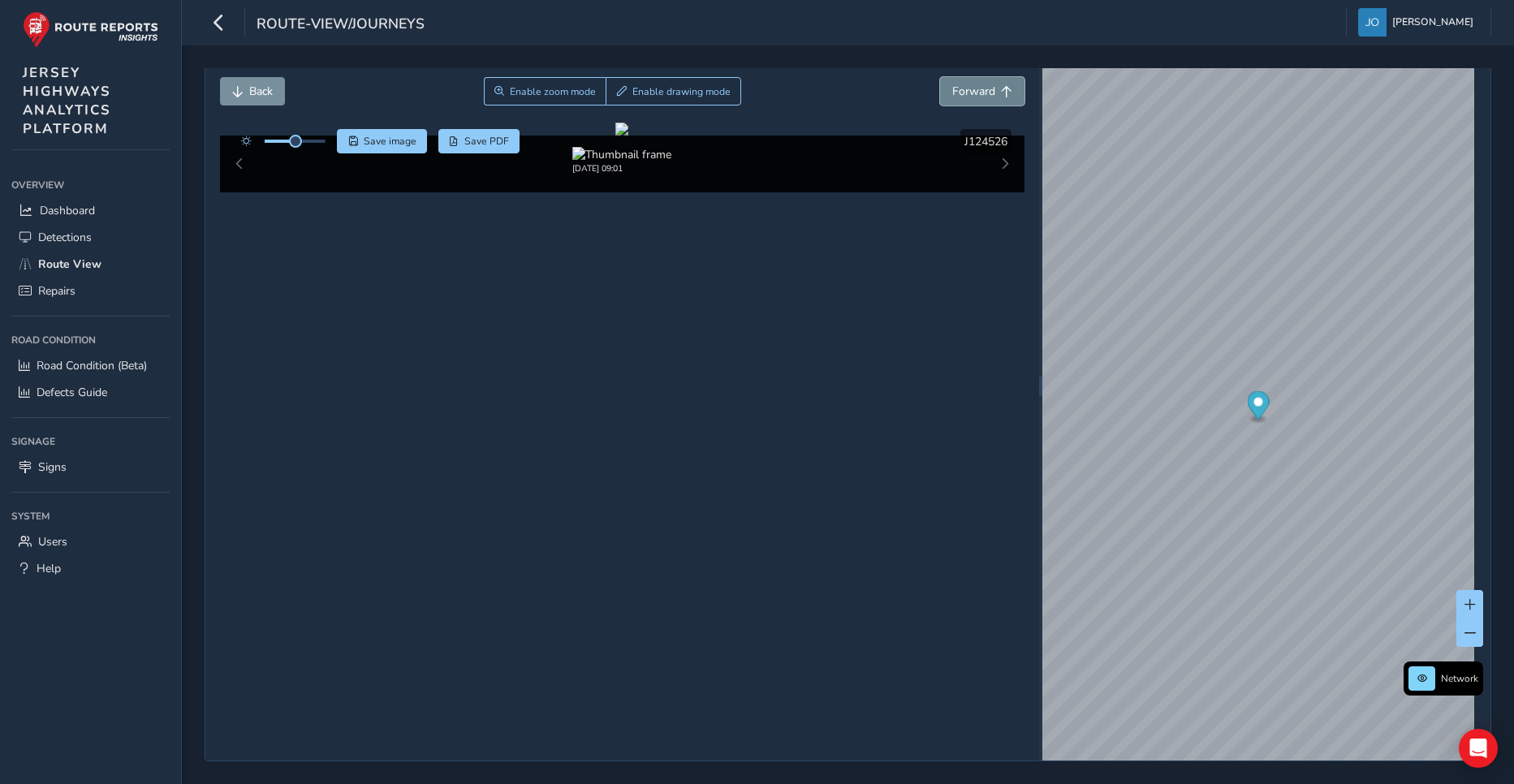
click at [969, 88] on span "Forward" at bounding box center [973, 91] width 43 height 16
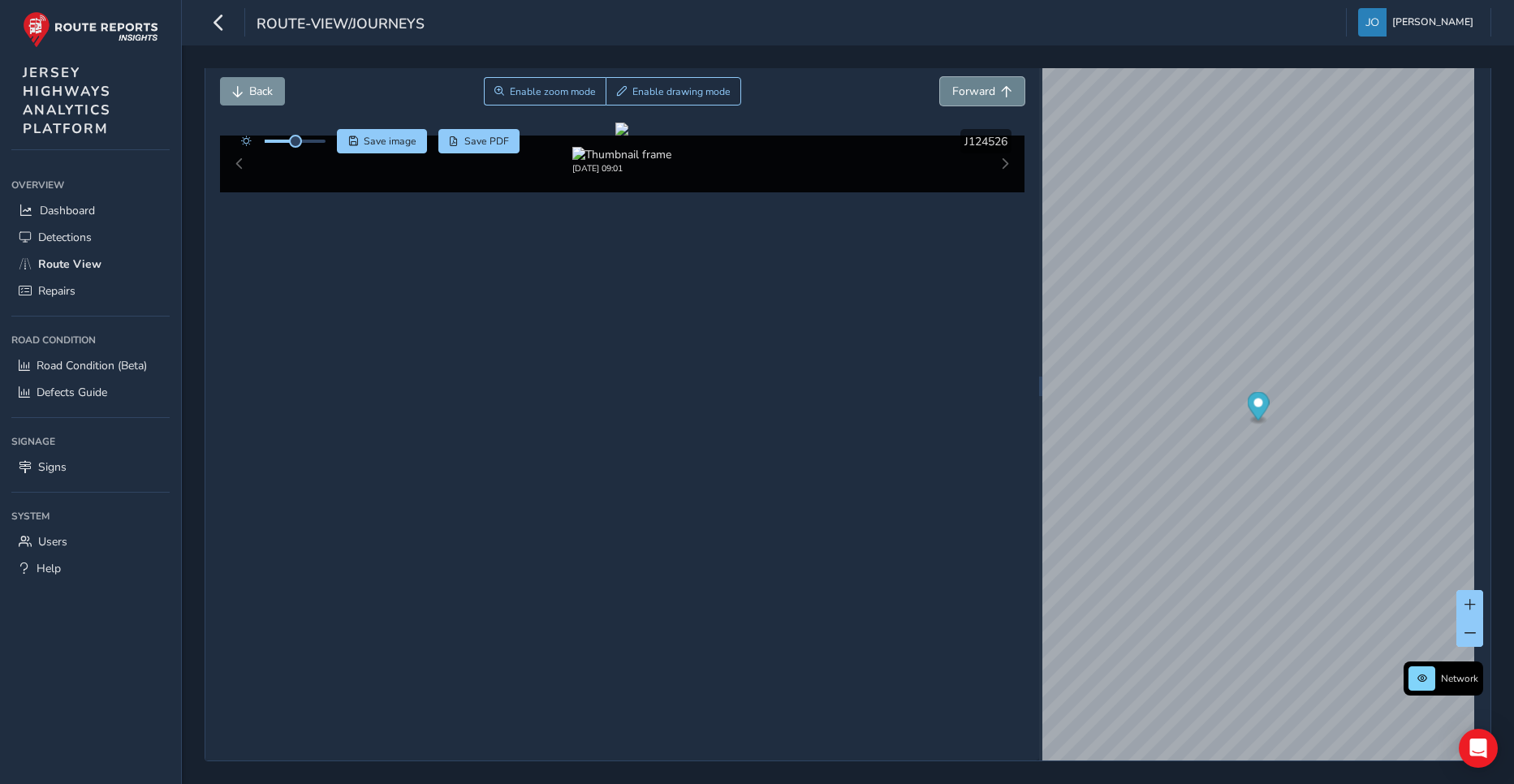
click at [969, 88] on span "Forward" at bounding box center [973, 91] width 43 height 16
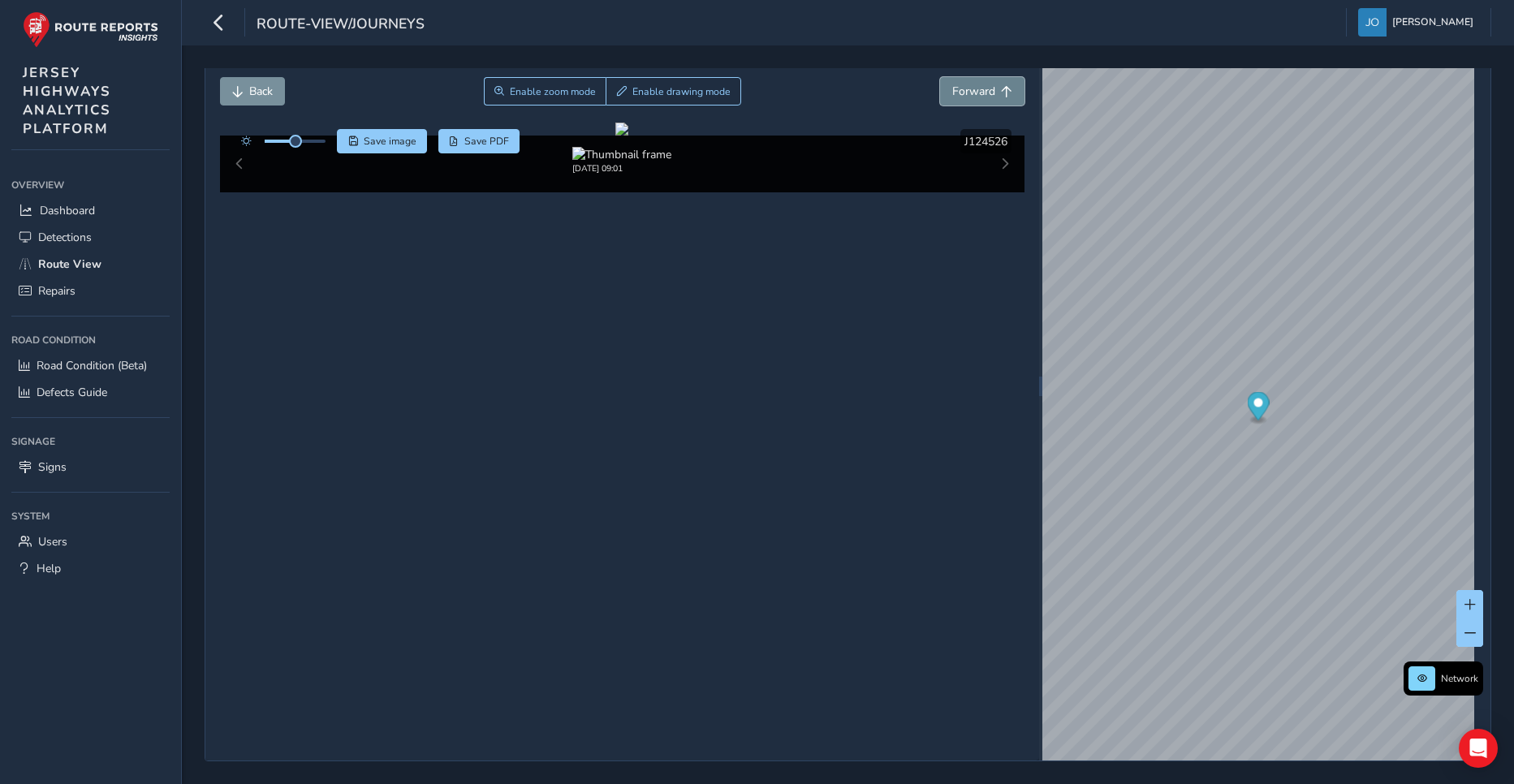
click at [969, 88] on span "Forward" at bounding box center [973, 91] width 43 height 16
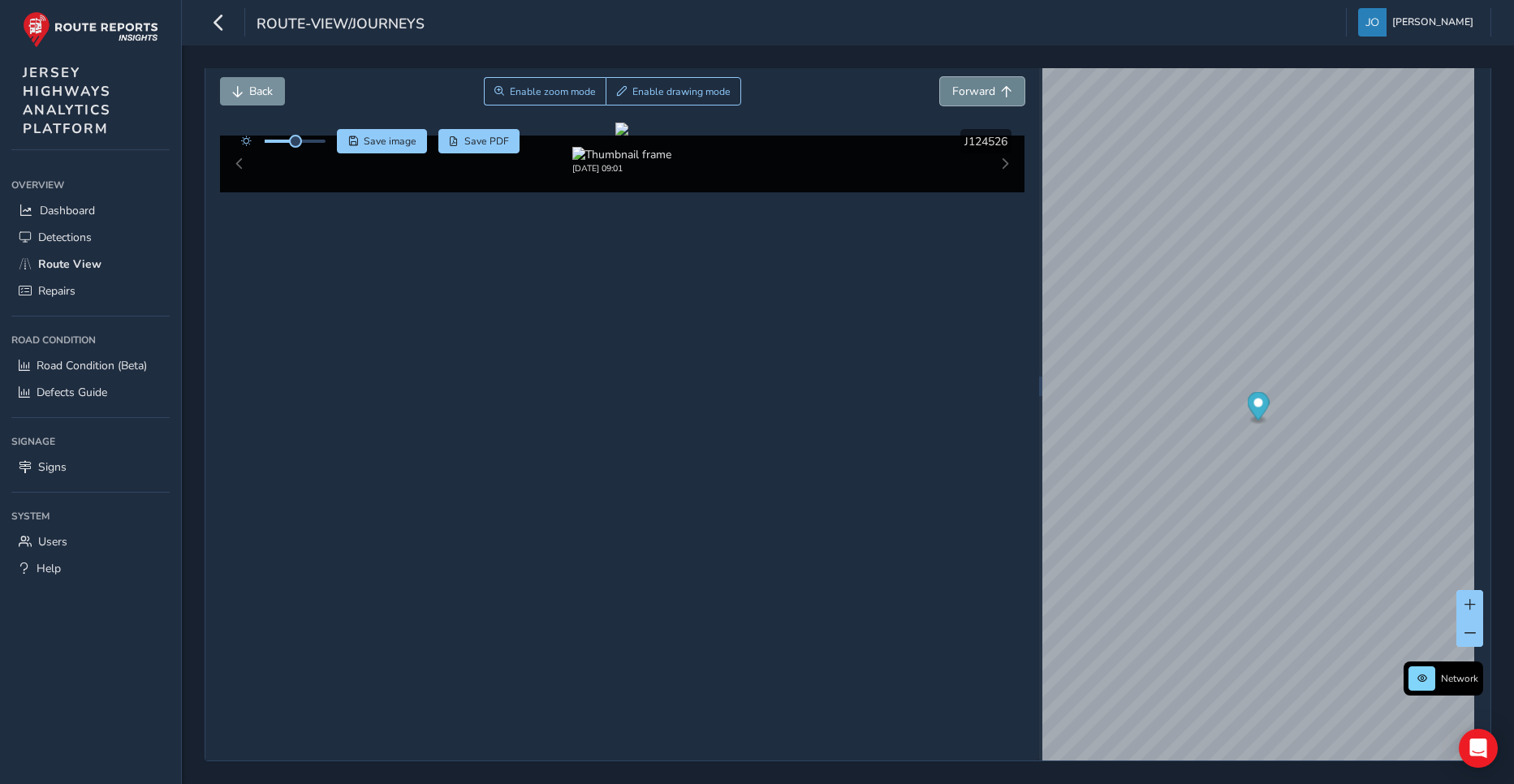
click at [969, 88] on span "Forward" at bounding box center [973, 91] width 43 height 16
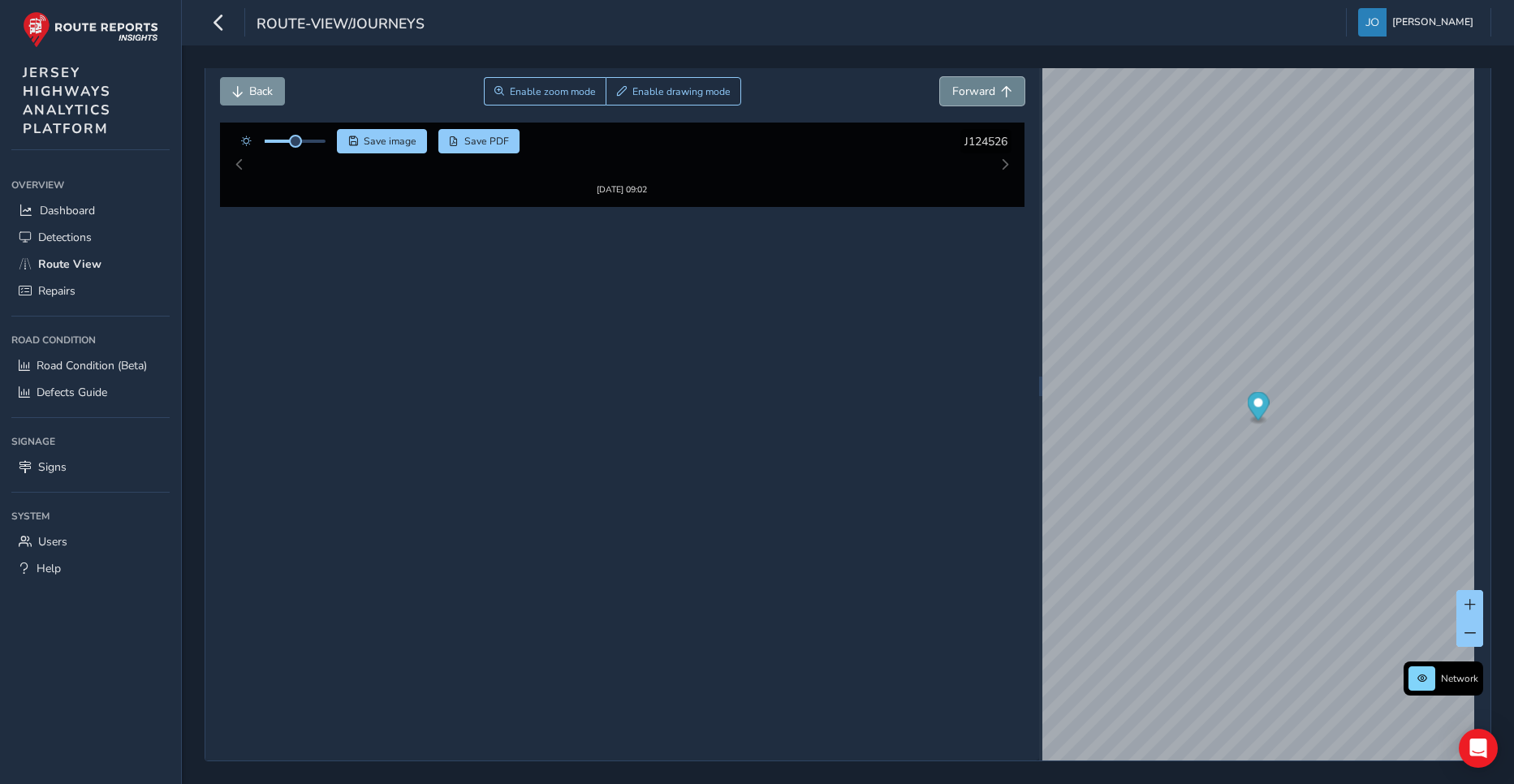
click at [969, 88] on span "Forward" at bounding box center [973, 91] width 43 height 16
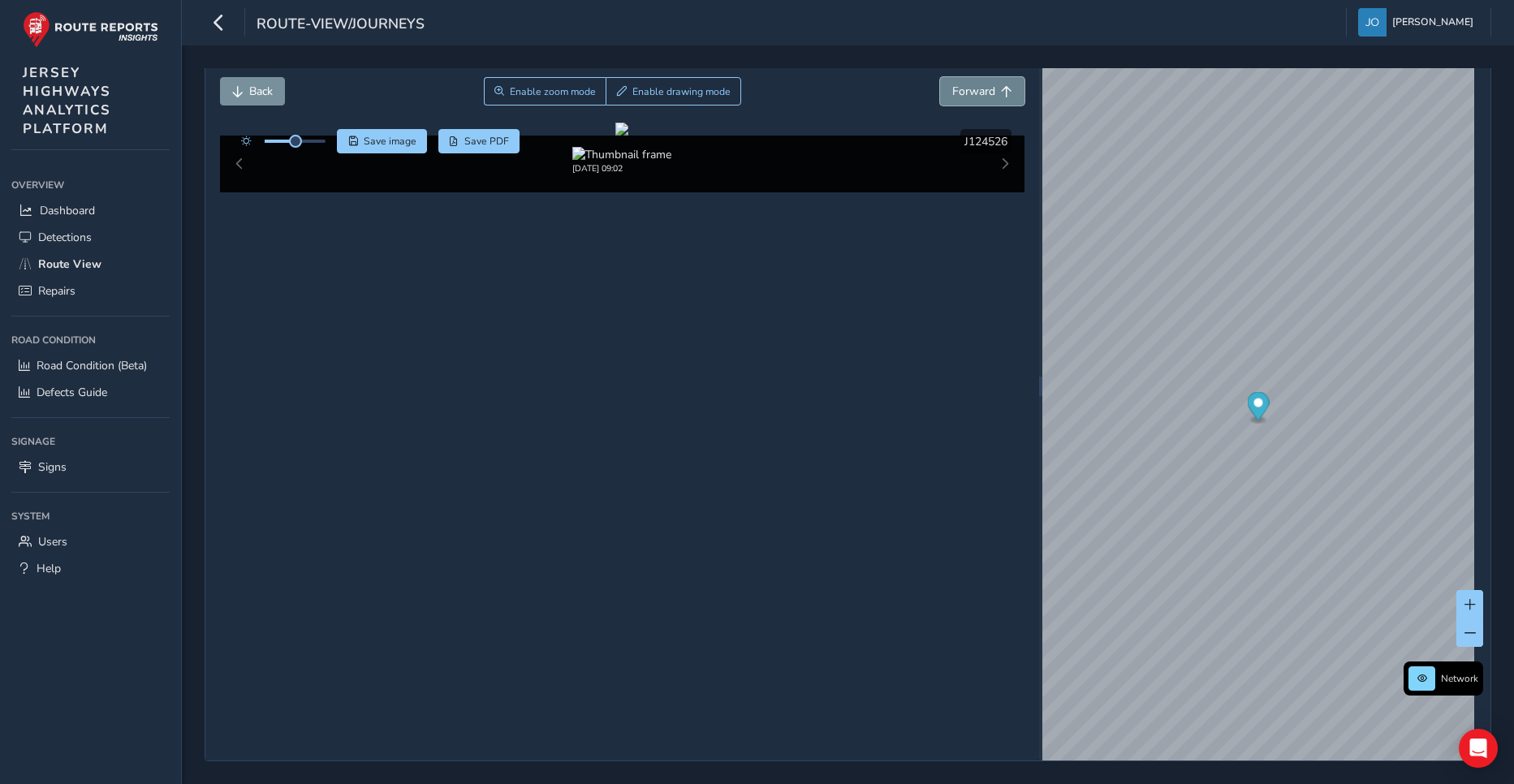
click at [969, 88] on span "Forward" at bounding box center [973, 91] width 43 height 16
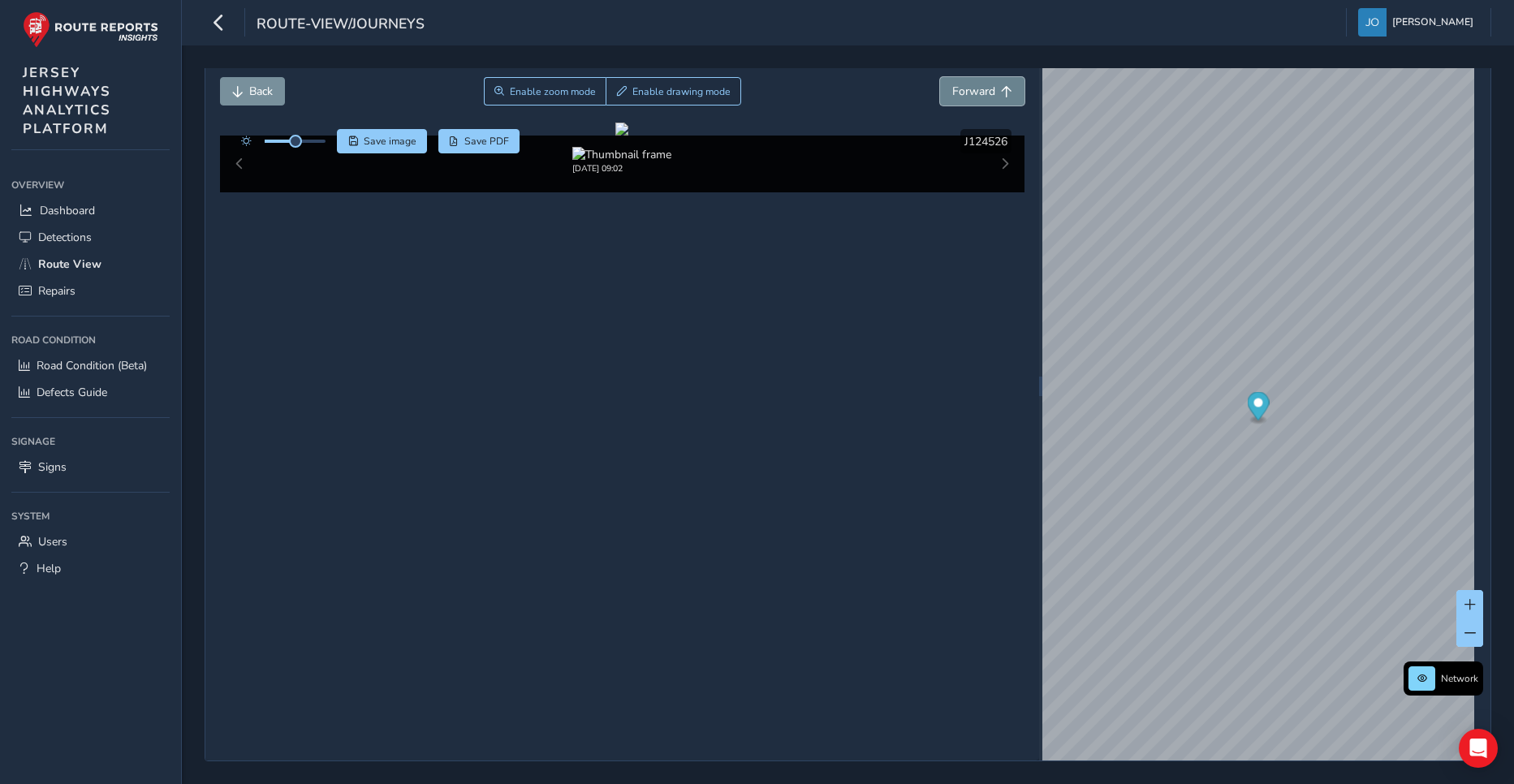
click at [969, 88] on span "Forward" at bounding box center [973, 91] width 43 height 16
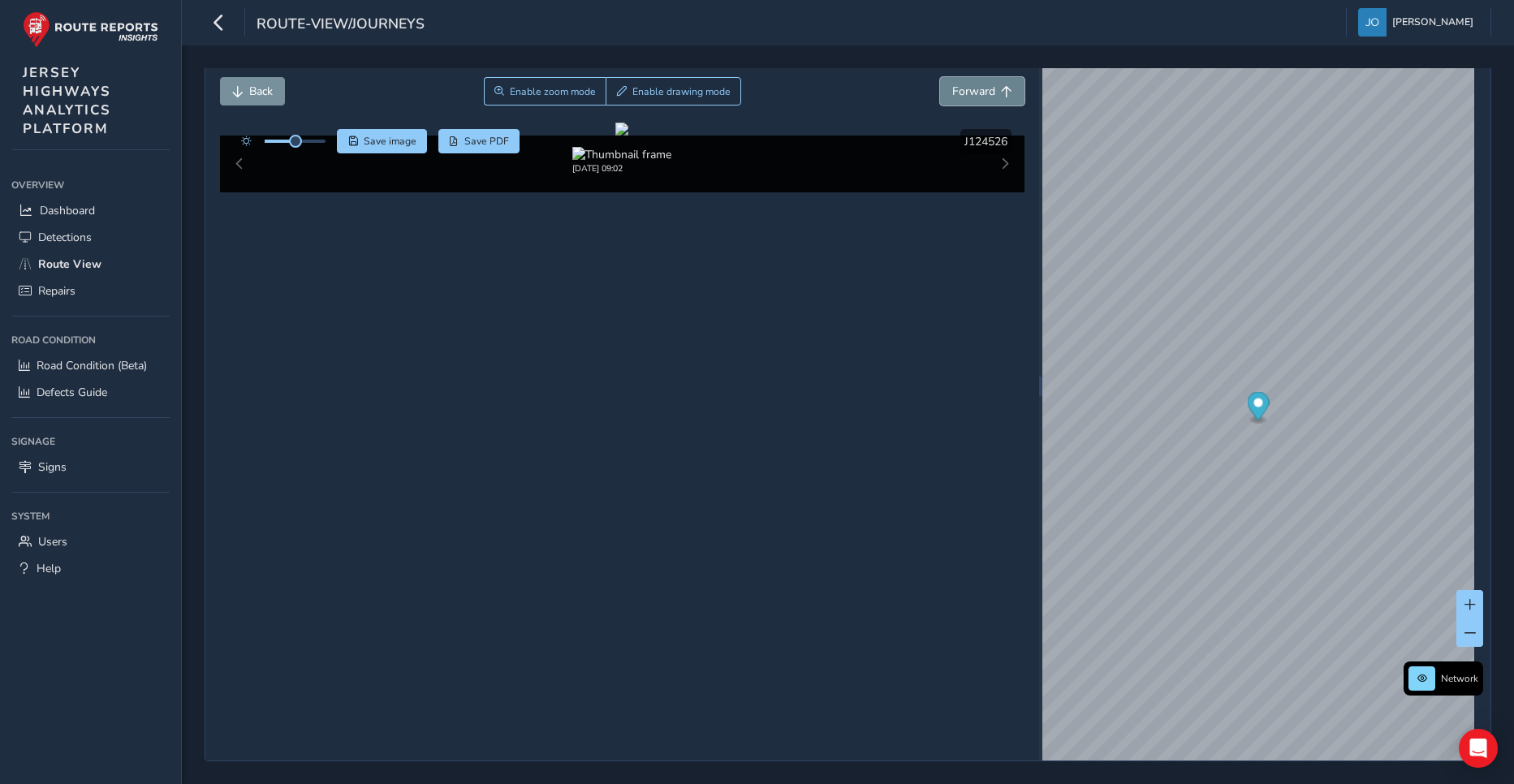
click at [969, 88] on span "Forward" at bounding box center [973, 91] width 43 height 16
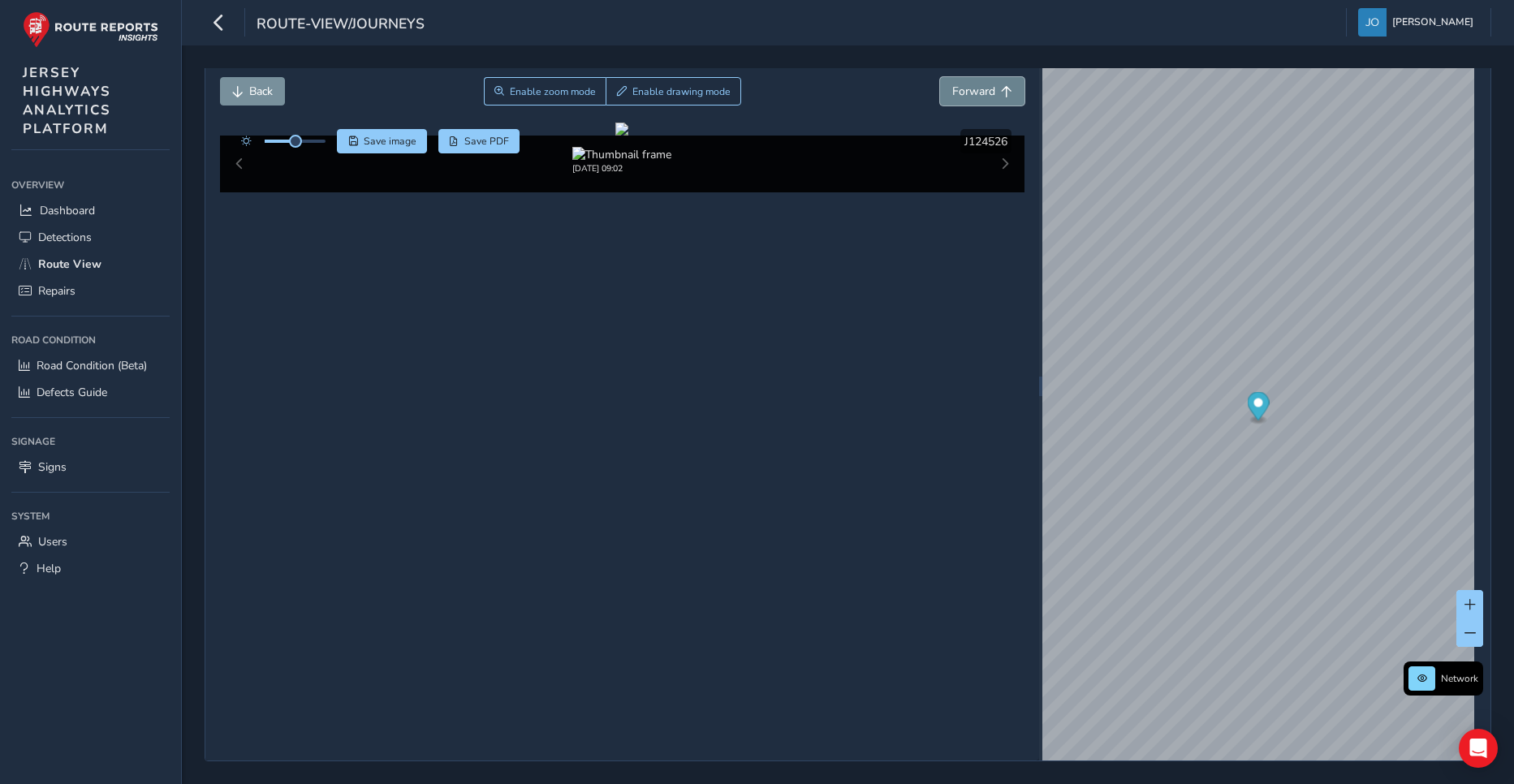
click at [969, 88] on span "Forward" at bounding box center [973, 91] width 43 height 16
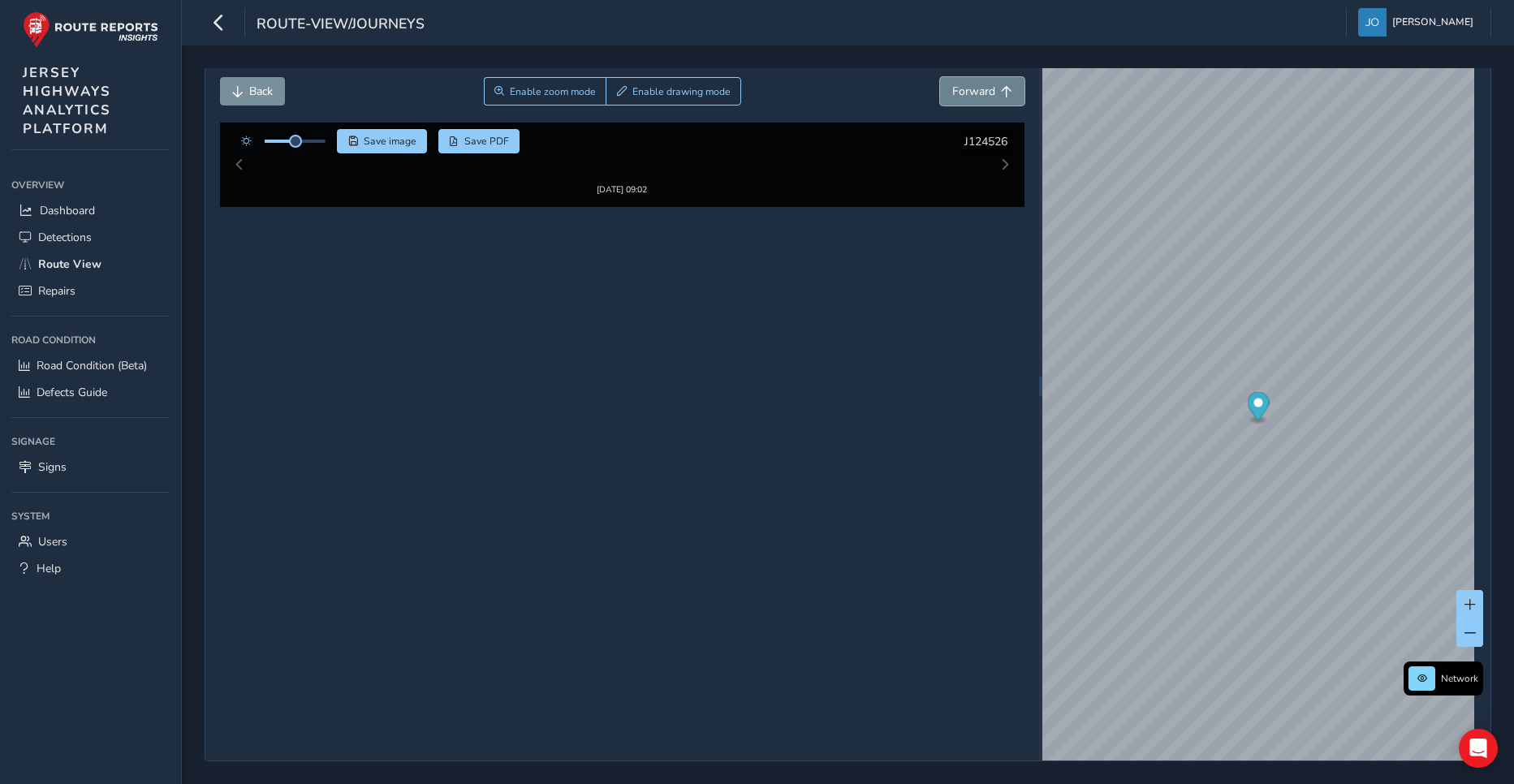
click at [969, 88] on span "Forward" at bounding box center [973, 91] width 43 height 16
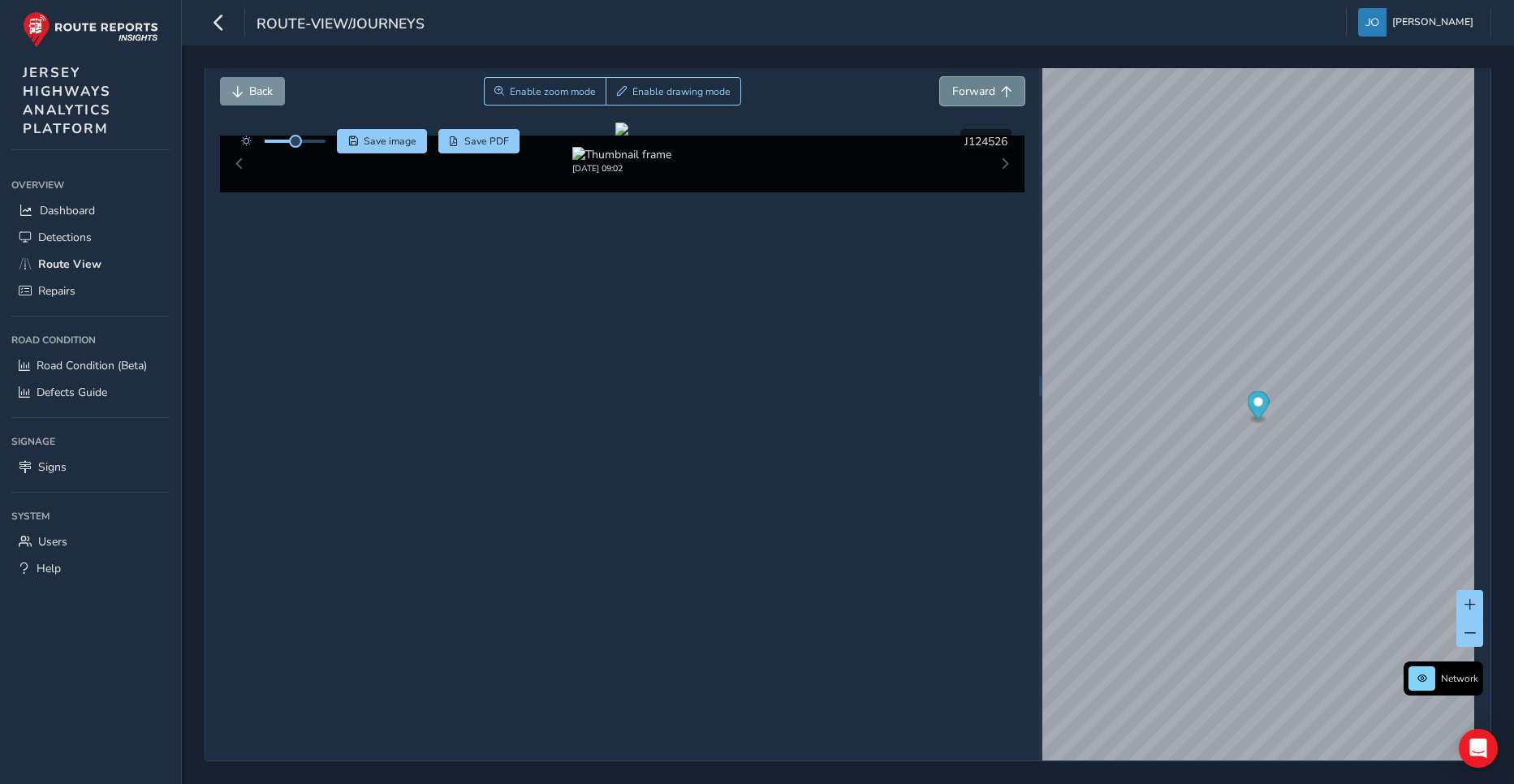
click at [969, 88] on span "Forward" at bounding box center [973, 91] width 43 height 16
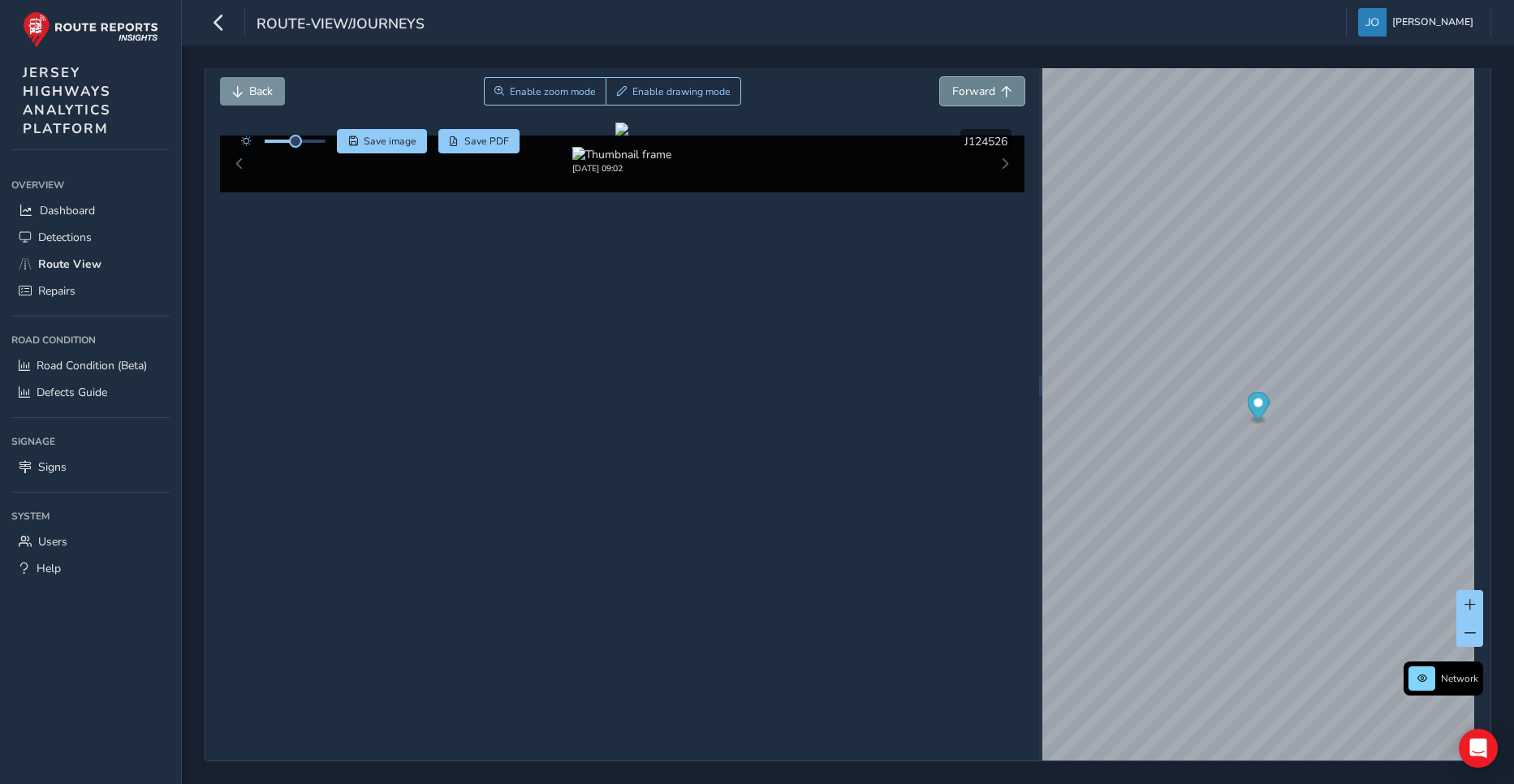
click at [969, 88] on span "Forward" at bounding box center [973, 91] width 43 height 16
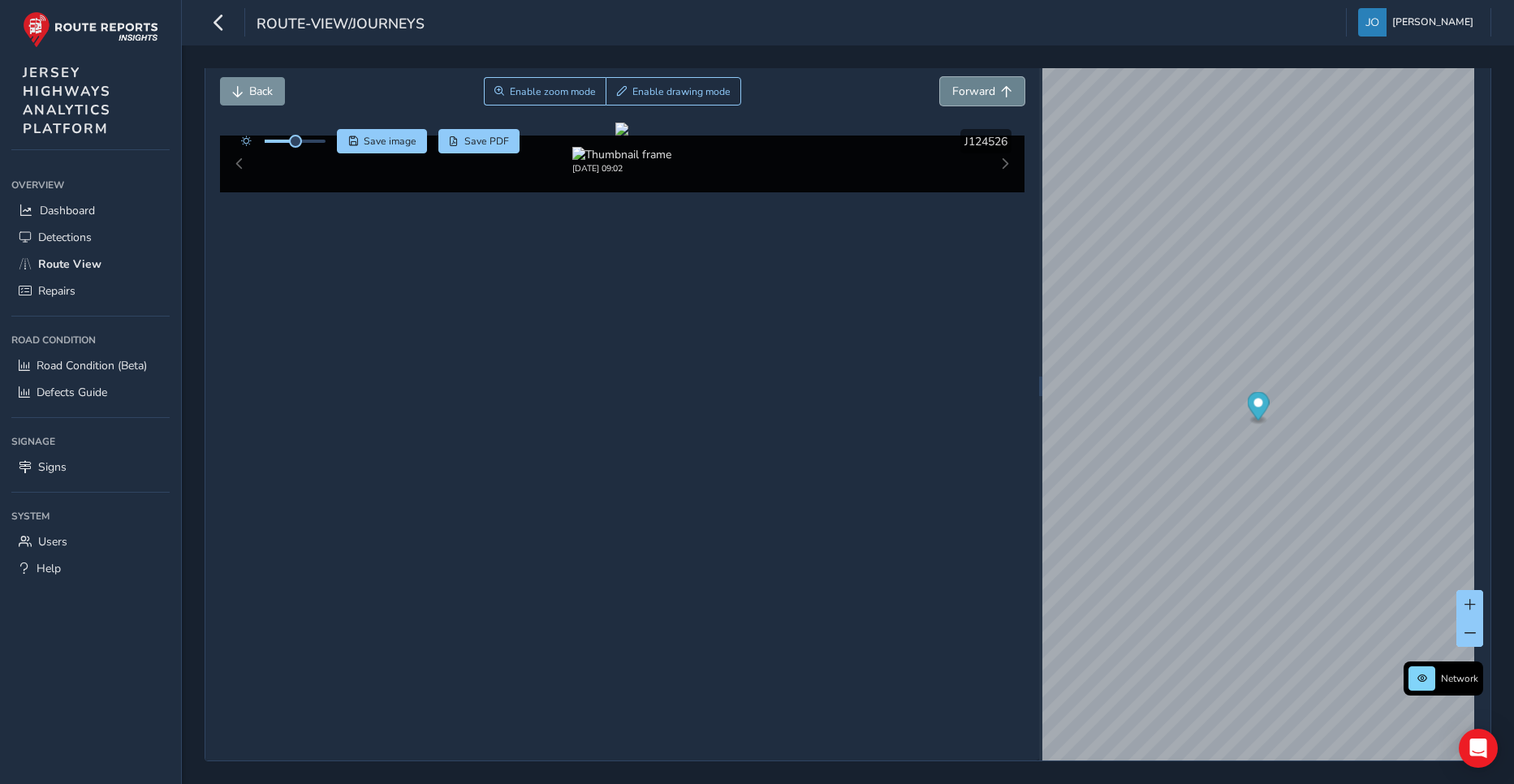
click at [969, 88] on span "Forward" at bounding box center [973, 91] width 43 height 16
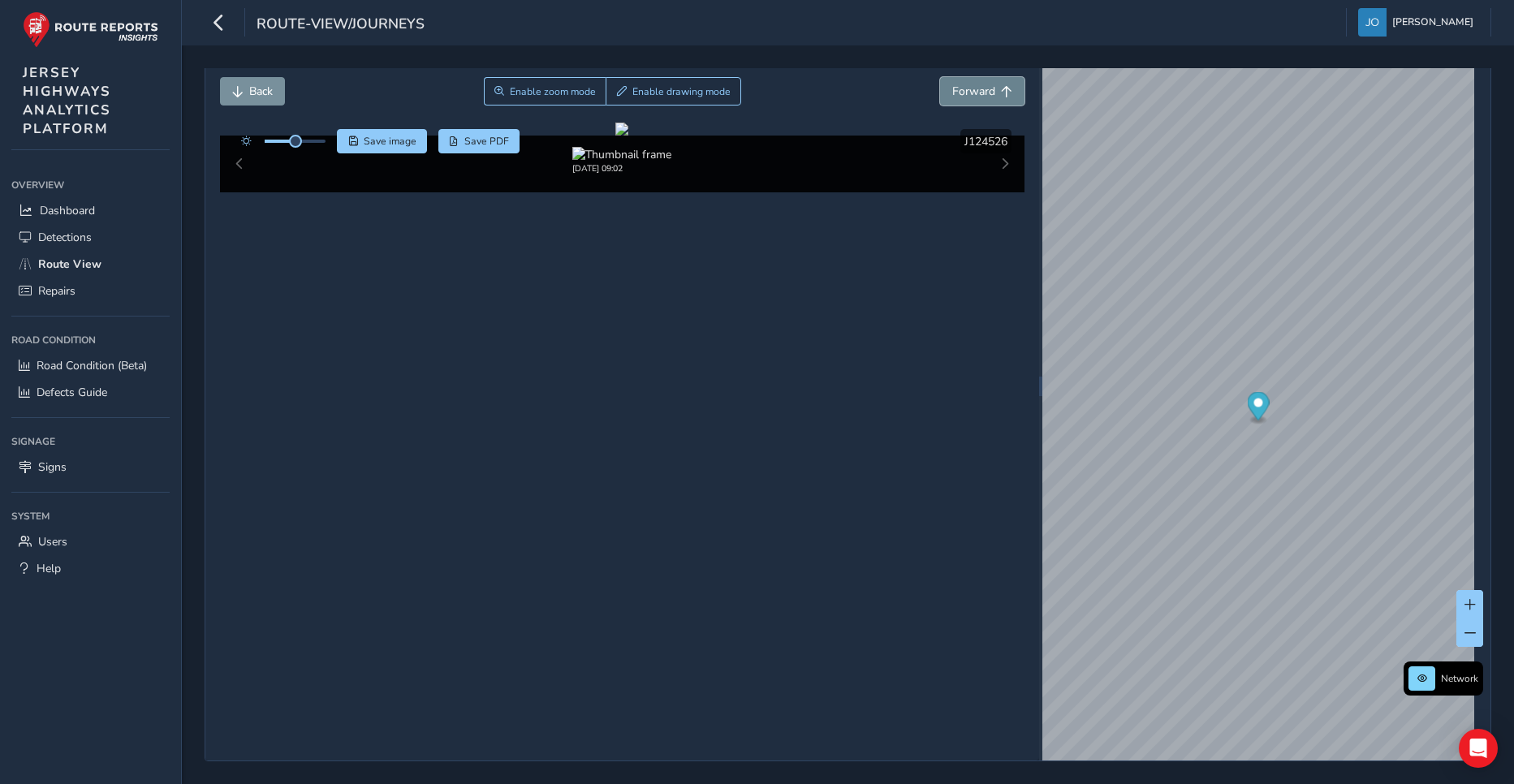
click at [969, 88] on span "Forward" at bounding box center [973, 91] width 43 height 16
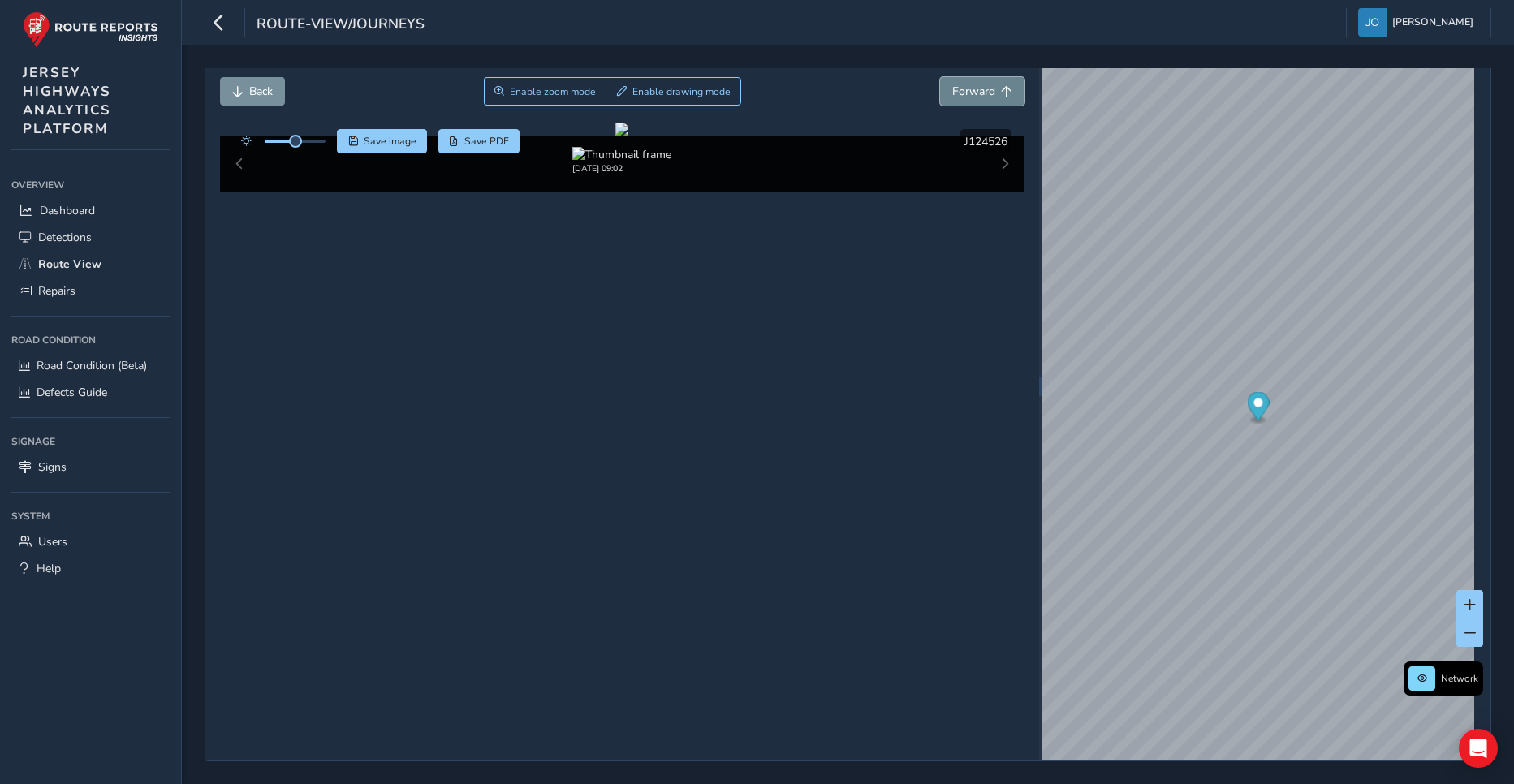
click at [969, 88] on span "Forward" at bounding box center [973, 91] width 43 height 16
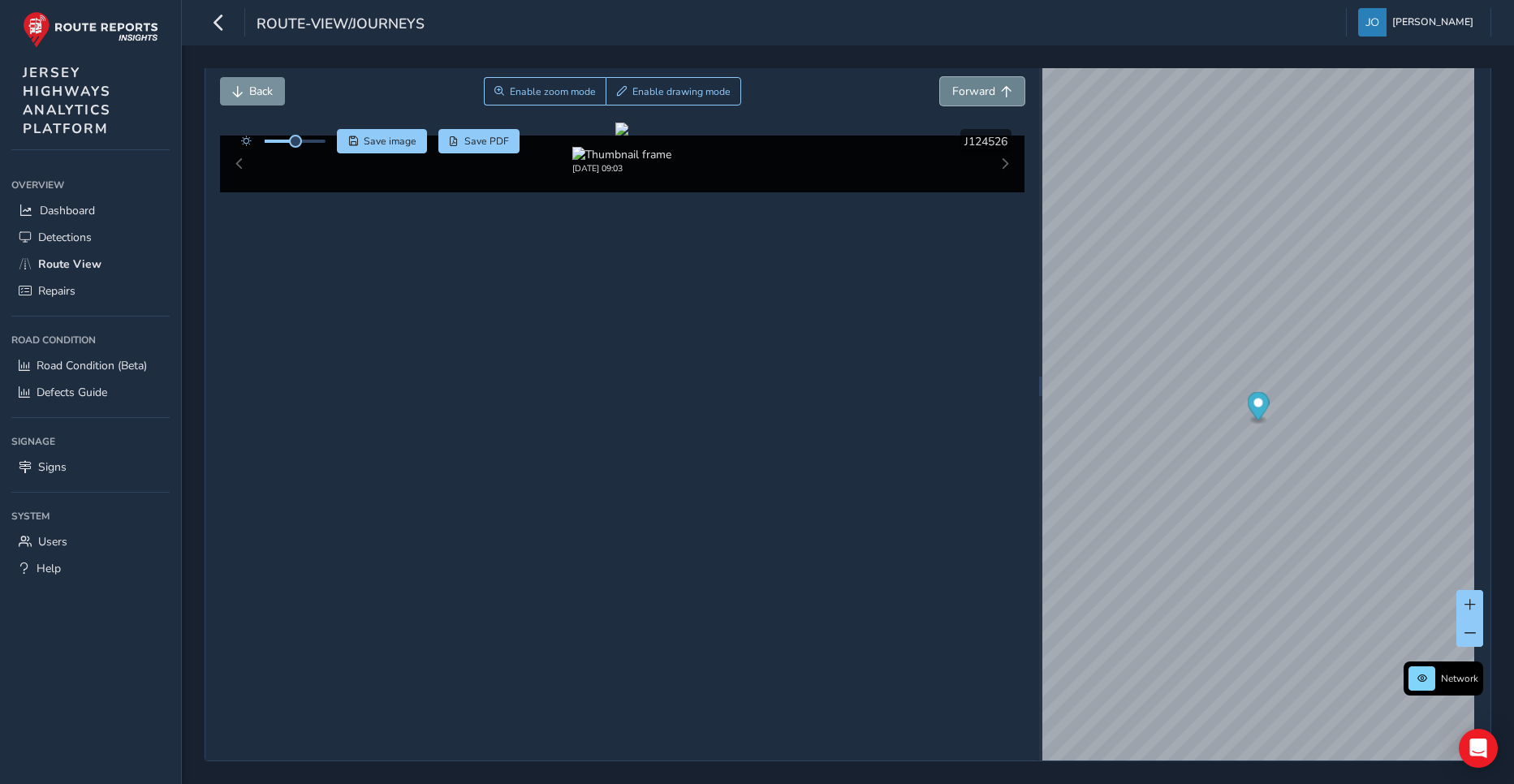
click at [969, 88] on span "Forward" at bounding box center [973, 91] width 43 height 16
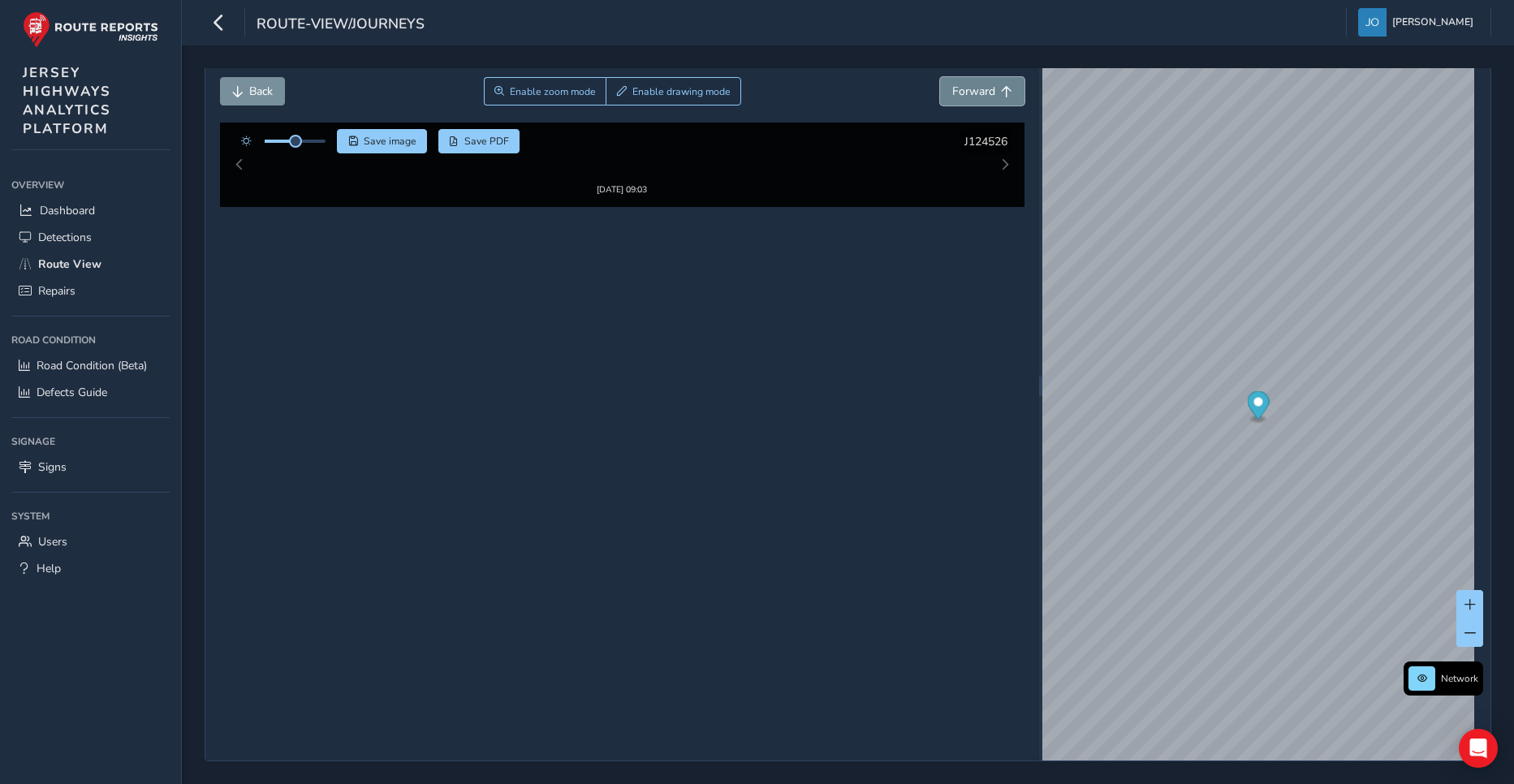
click at [969, 88] on span "Forward" at bounding box center [973, 91] width 43 height 16
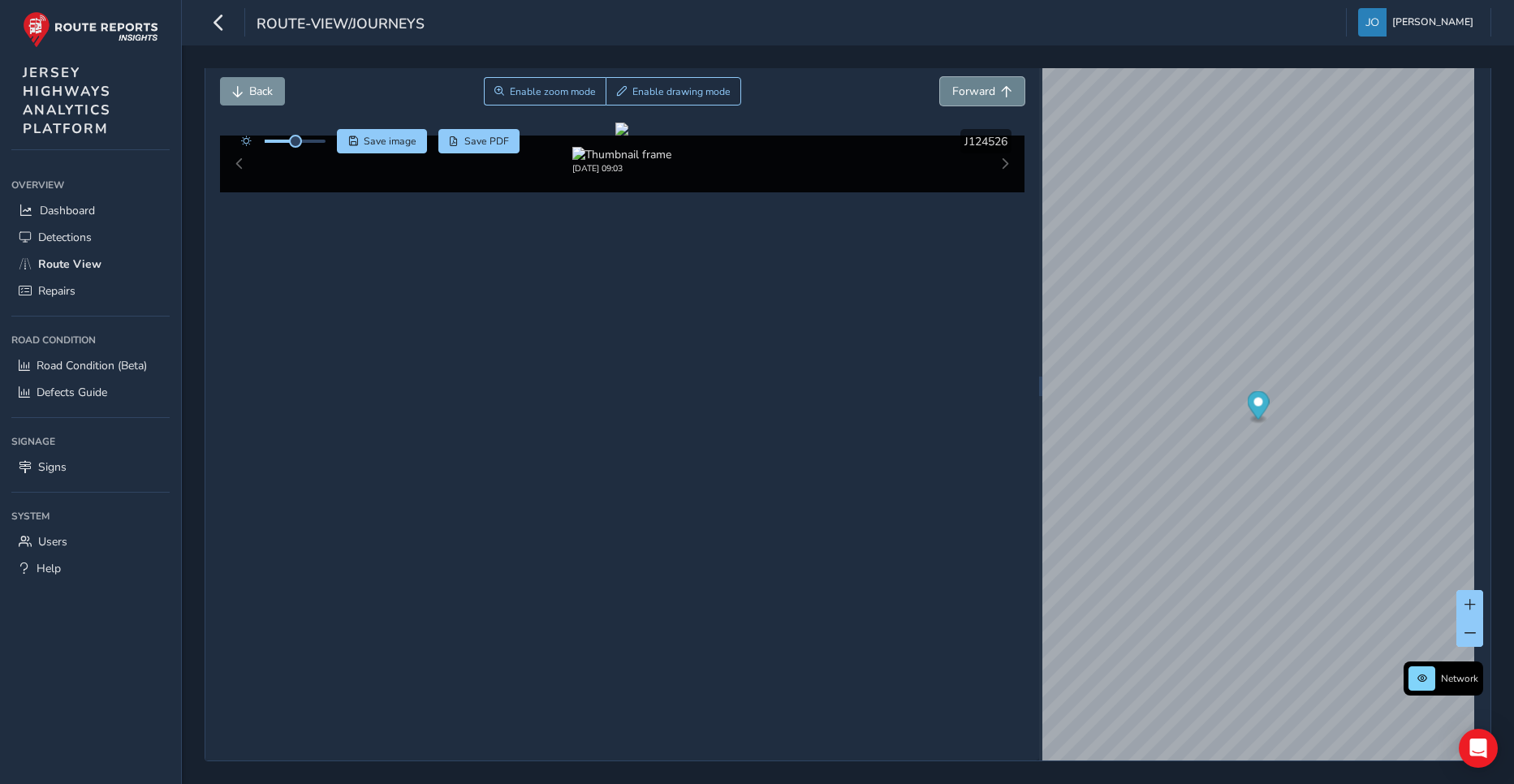
click at [969, 88] on span "Forward" at bounding box center [973, 91] width 43 height 16
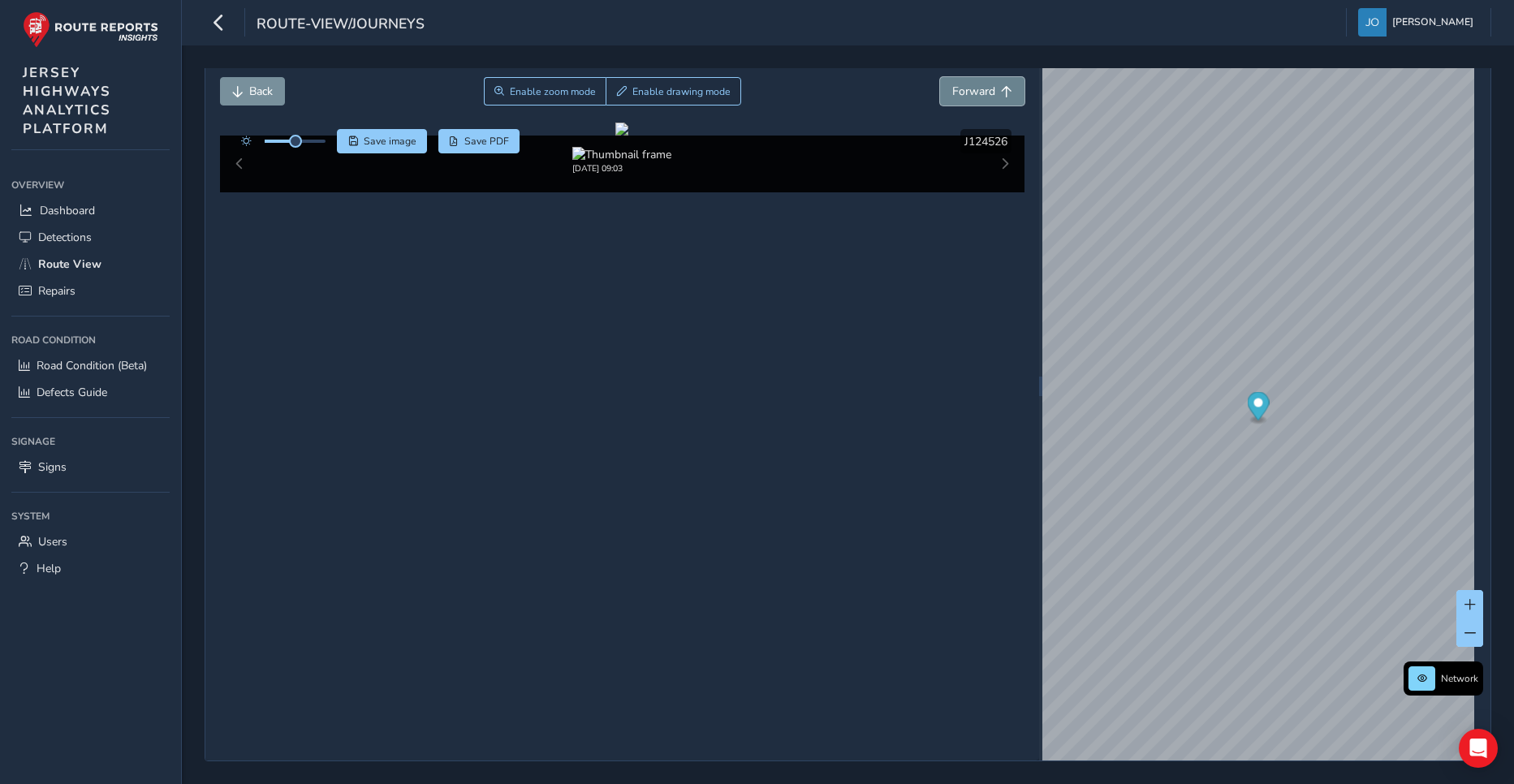
click at [969, 88] on span "Forward" at bounding box center [973, 91] width 43 height 16
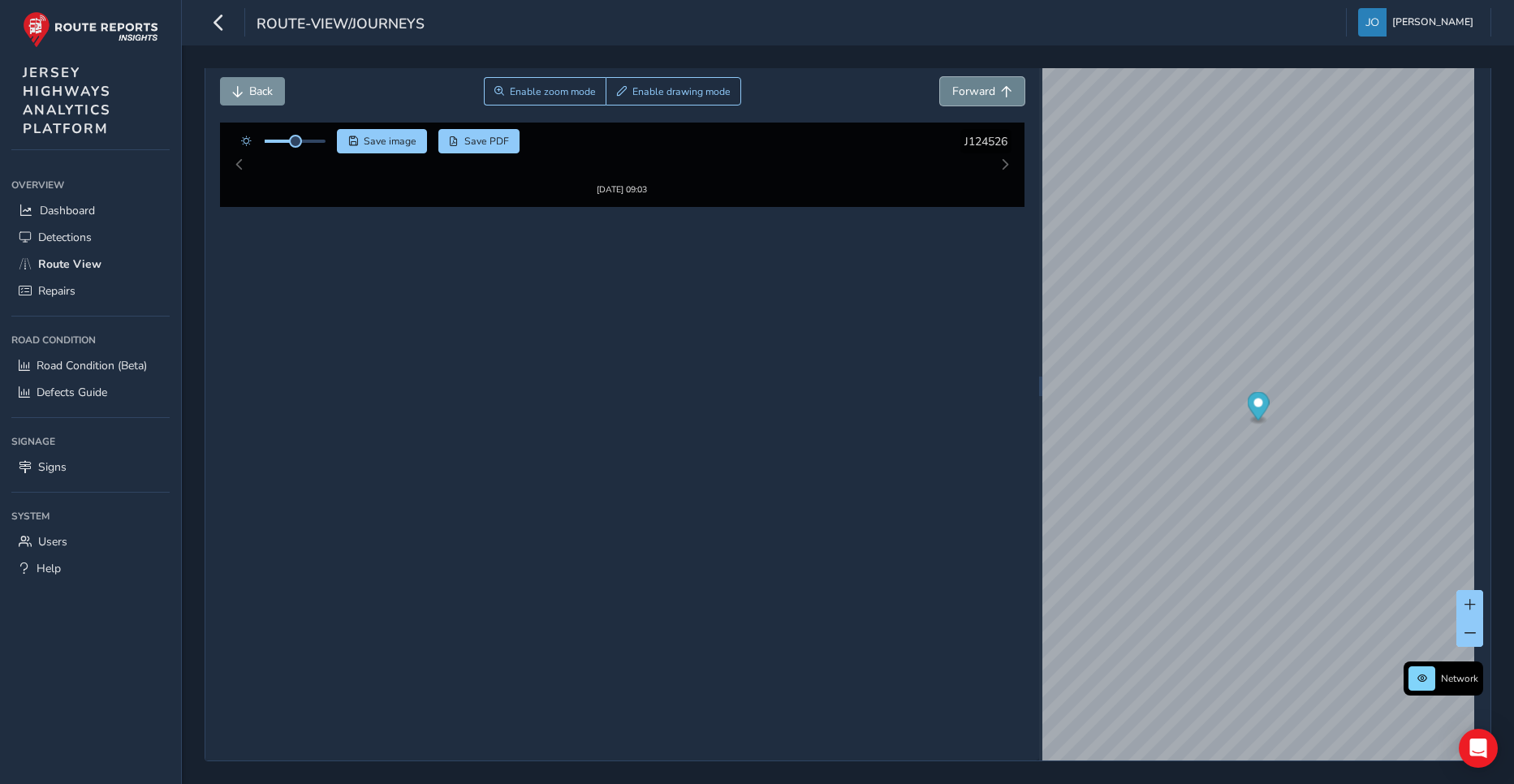
click at [969, 88] on span "Forward" at bounding box center [973, 91] width 43 height 16
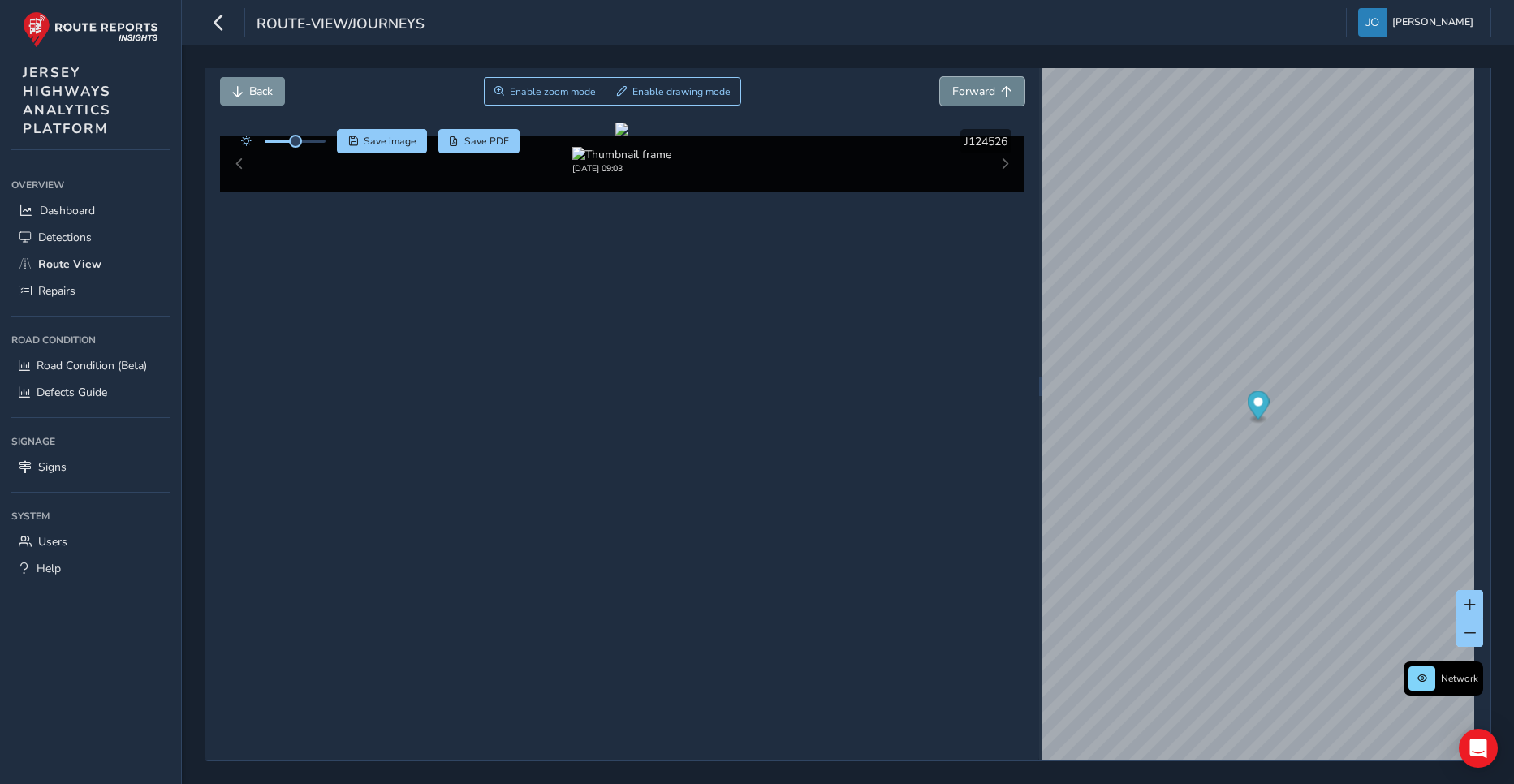
click at [969, 88] on span "Forward" at bounding box center [973, 91] width 43 height 16
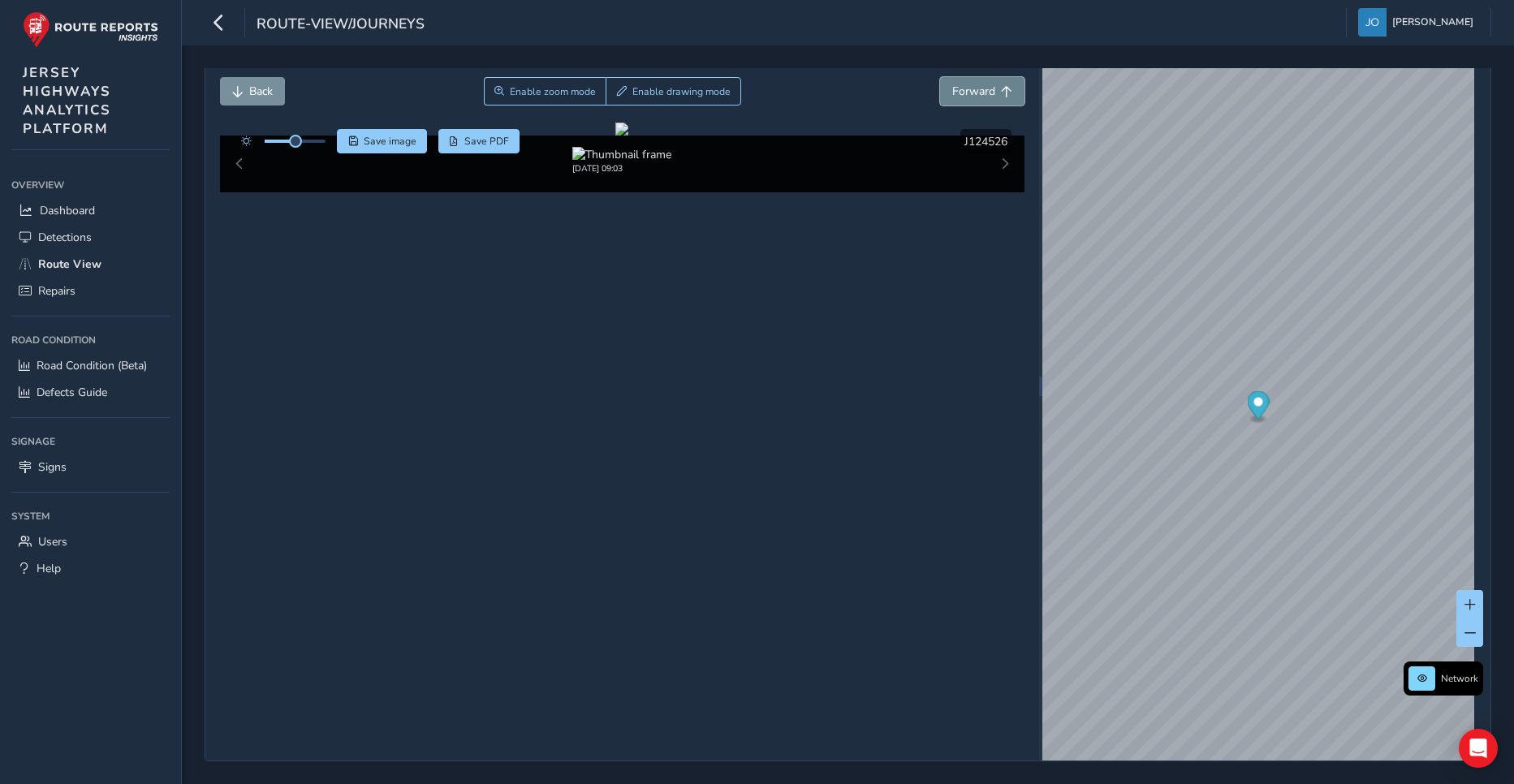
click at [969, 88] on span "Forward" at bounding box center [973, 91] width 43 height 16
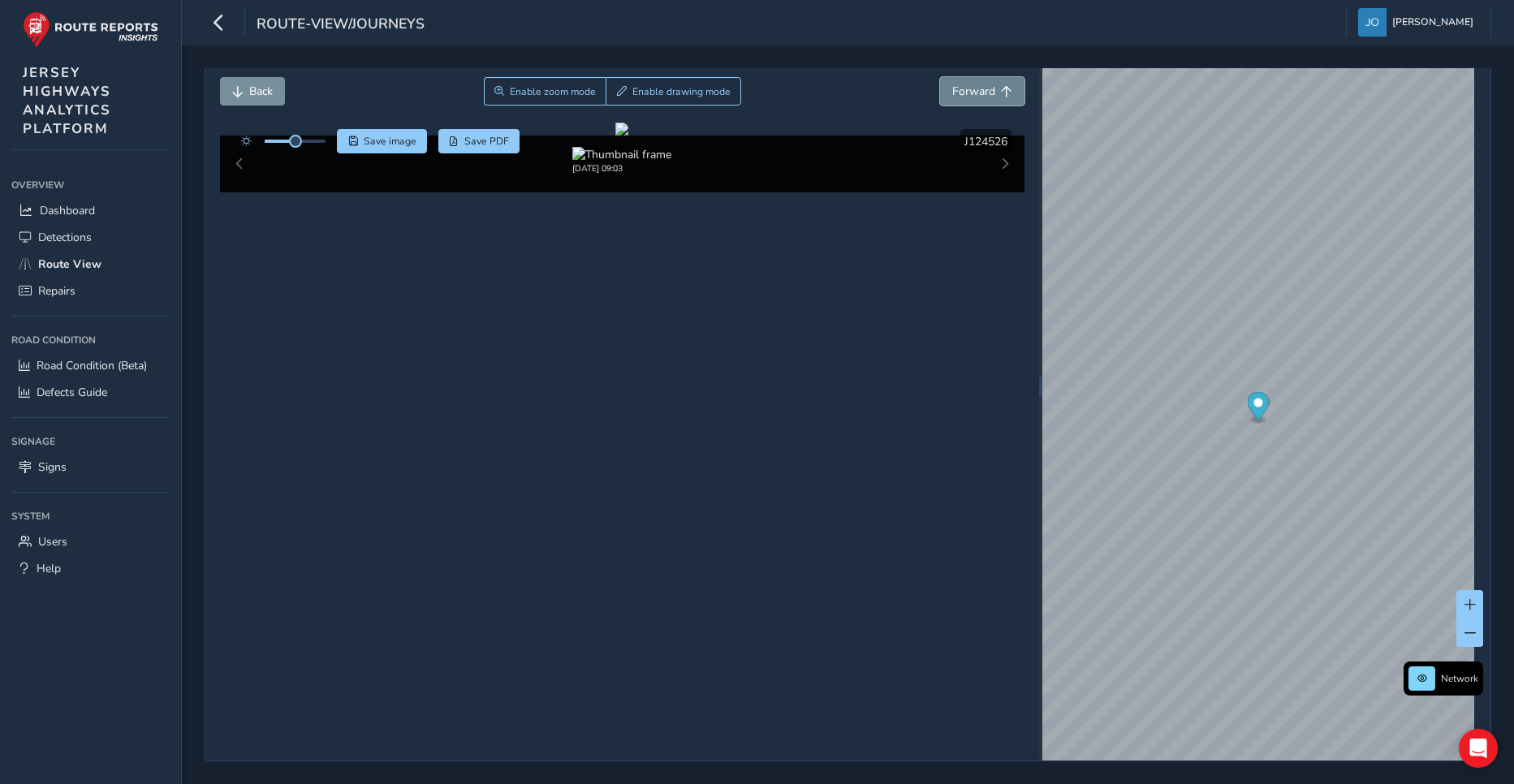
click at [969, 88] on span "Forward" at bounding box center [973, 91] width 43 height 16
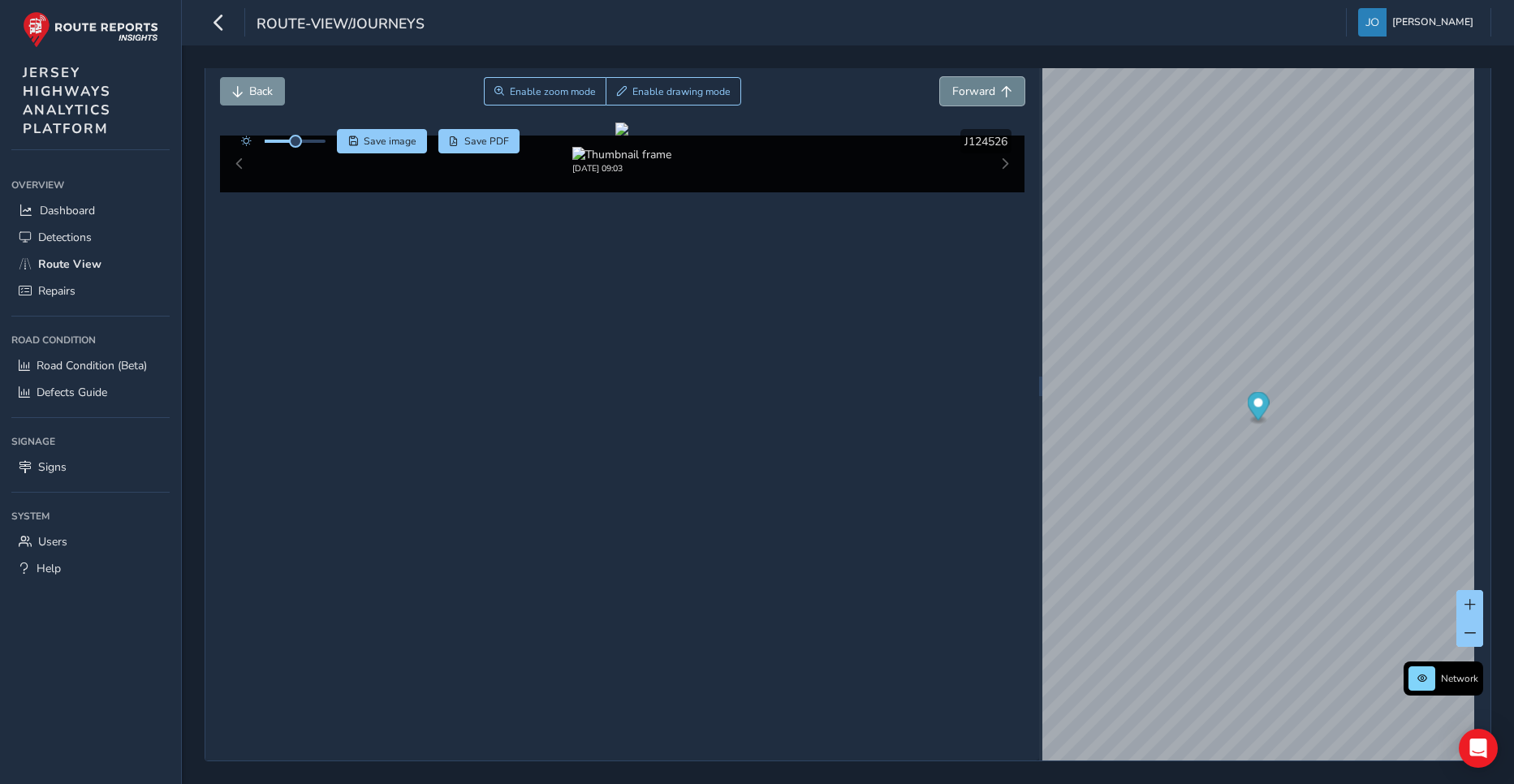
click at [969, 88] on span "Forward" at bounding box center [973, 91] width 43 height 16
click at [1228, 580] on div "x" at bounding box center [1309, 593] width 162 height 35
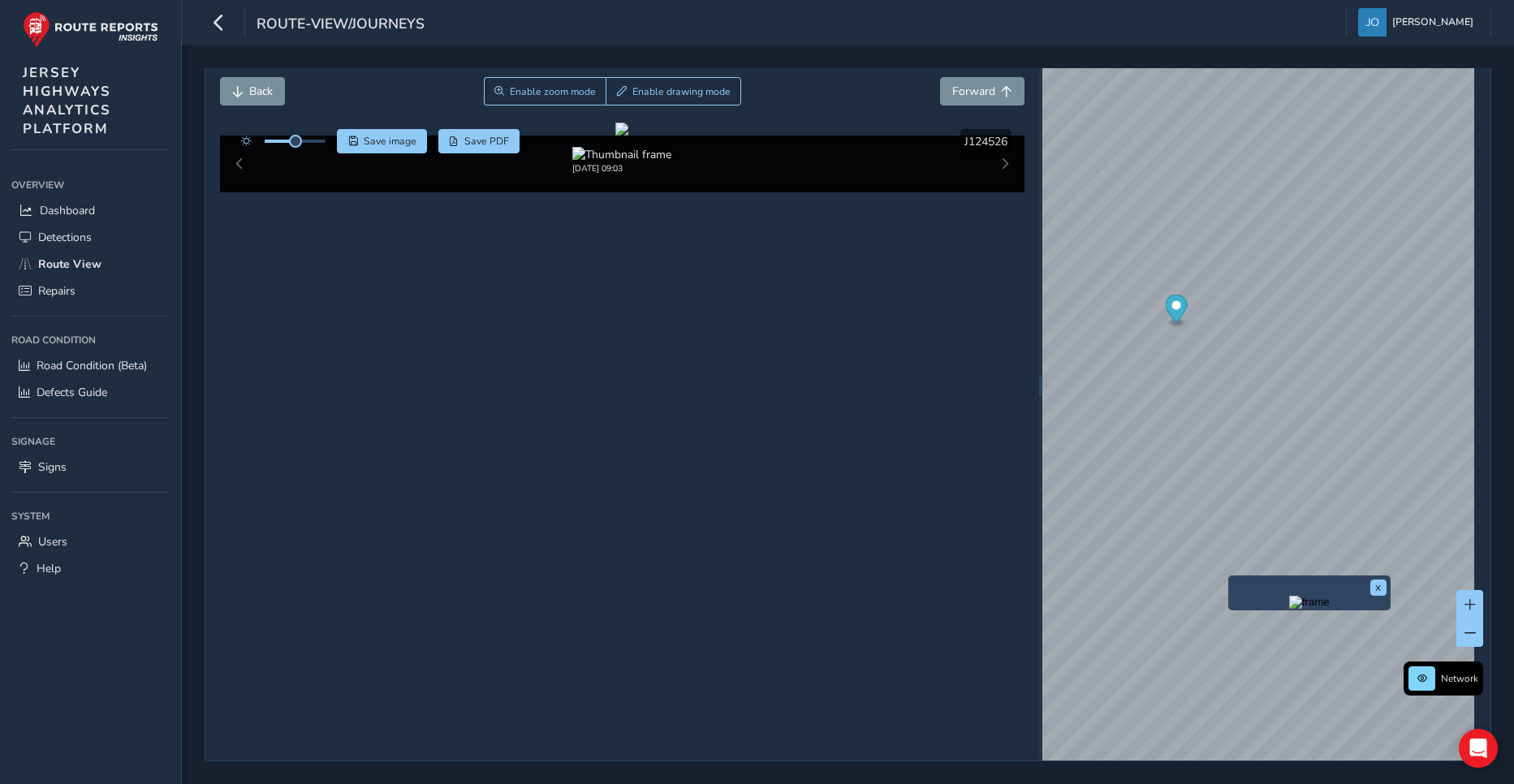
click at [1289, 609] on img "Preview frame" at bounding box center [1309, 602] width 41 height 13
click at [259, 92] on span "Back" at bounding box center [260, 91] width 24 height 16
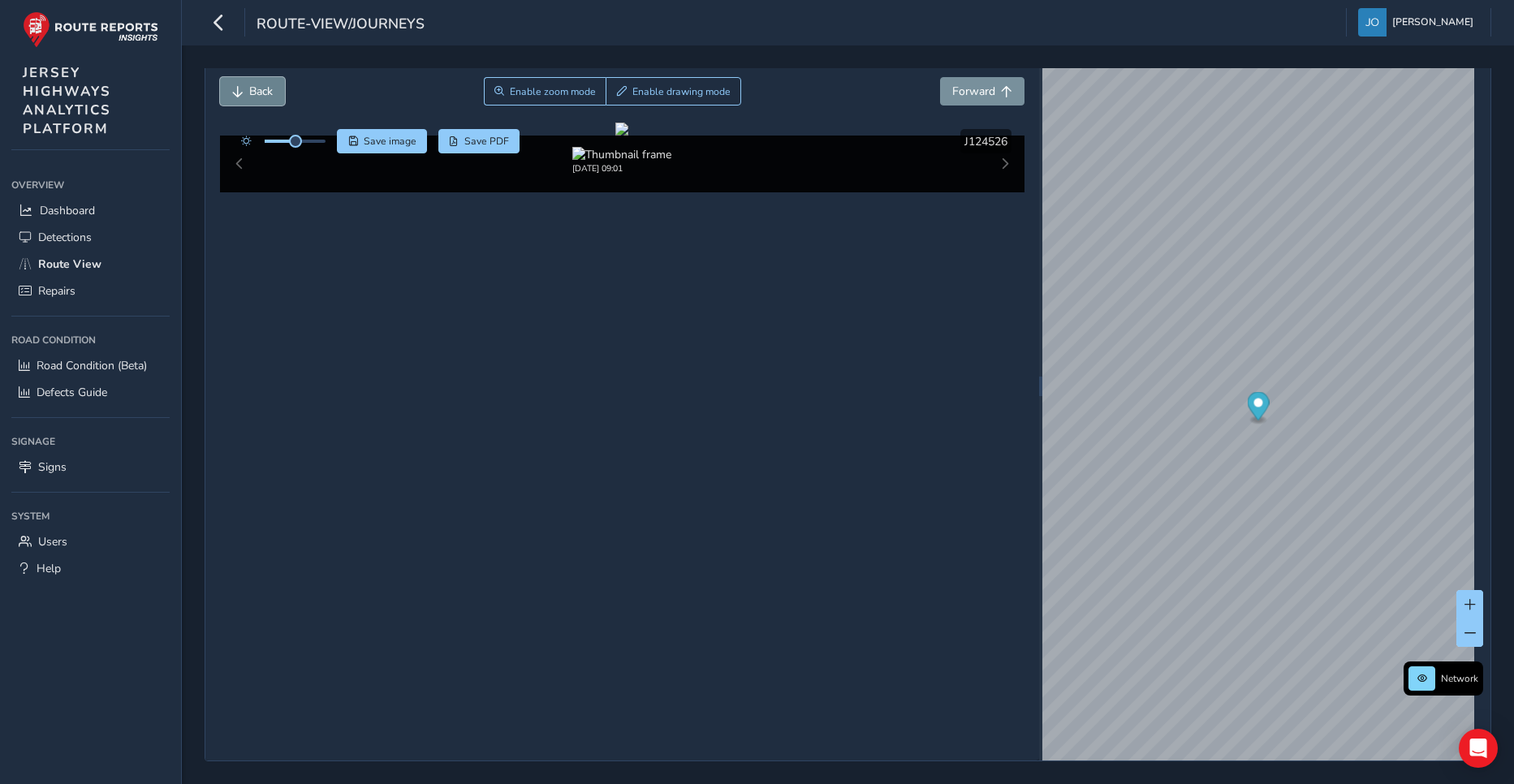
click at [259, 92] on span "Back" at bounding box center [260, 91] width 24 height 16
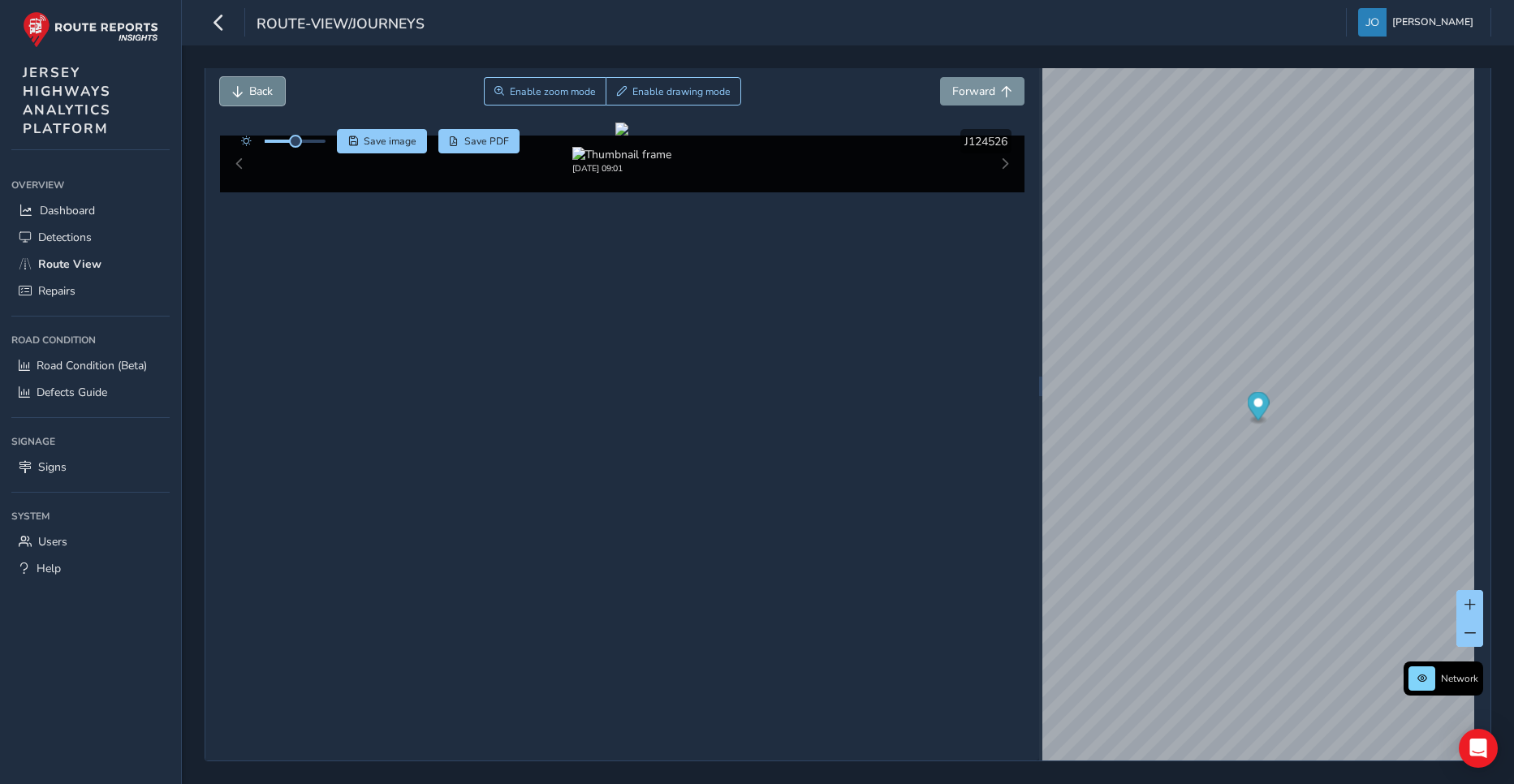
click at [259, 92] on span "Back" at bounding box center [260, 91] width 24 height 16
click at [256, 88] on span "Back" at bounding box center [260, 91] width 24 height 16
click at [264, 90] on span "Back" at bounding box center [260, 91] width 24 height 16
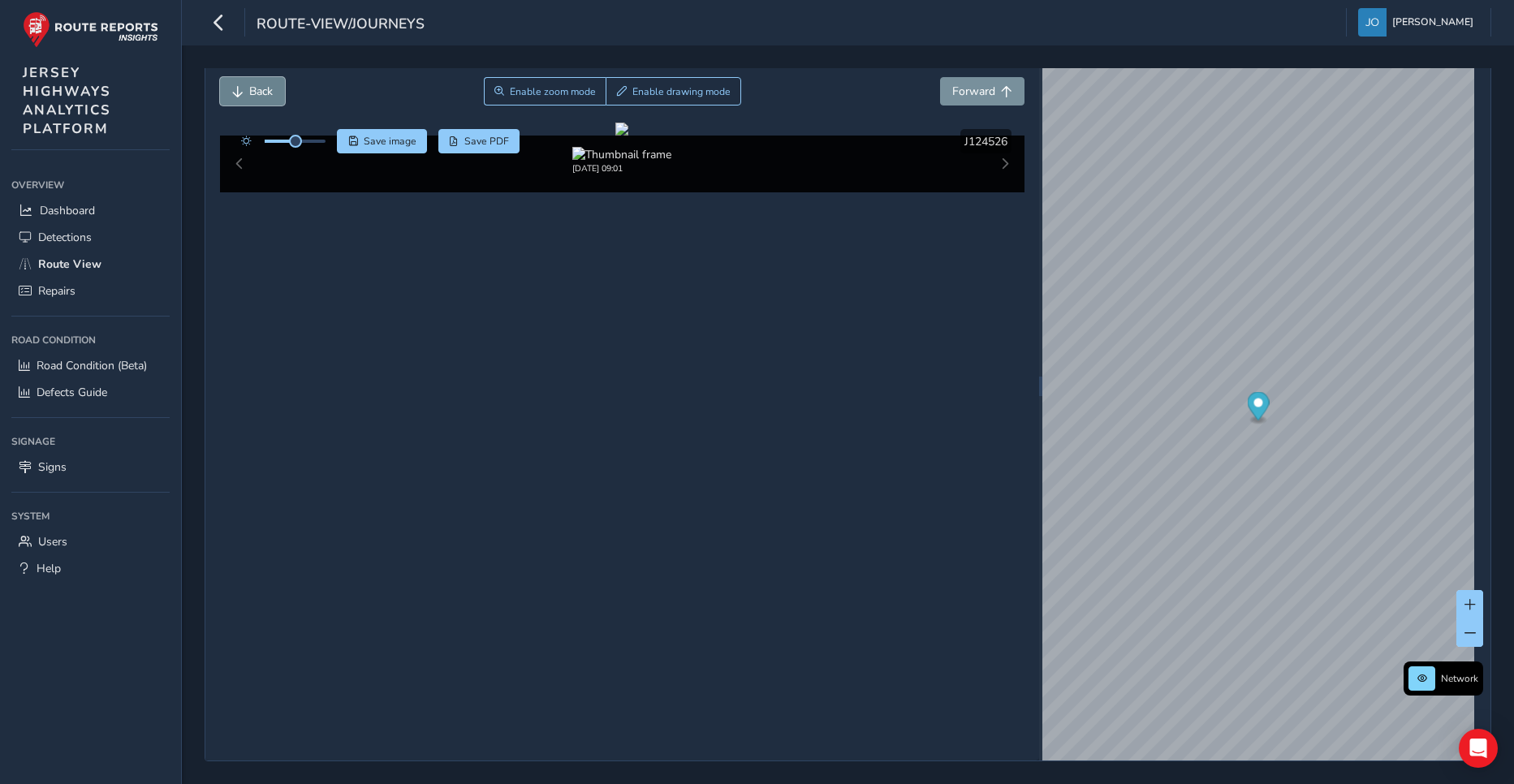
click at [261, 90] on span "Back" at bounding box center [260, 91] width 24 height 16
click at [262, 86] on span "Back" at bounding box center [260, 91] width 24 height 16
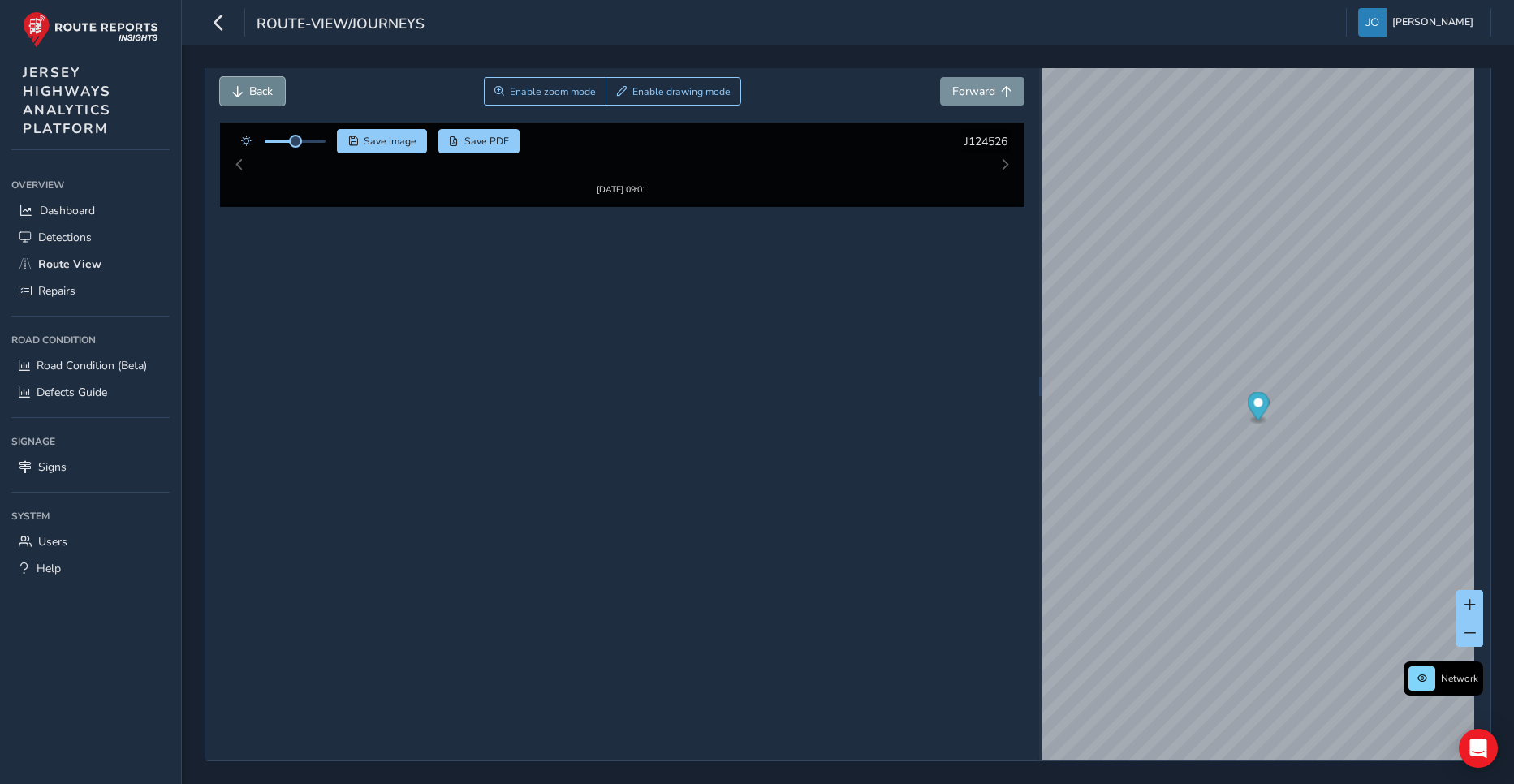
click at [262, 86] on span "Back" at bounding box center [260, 91] width 24 height 16
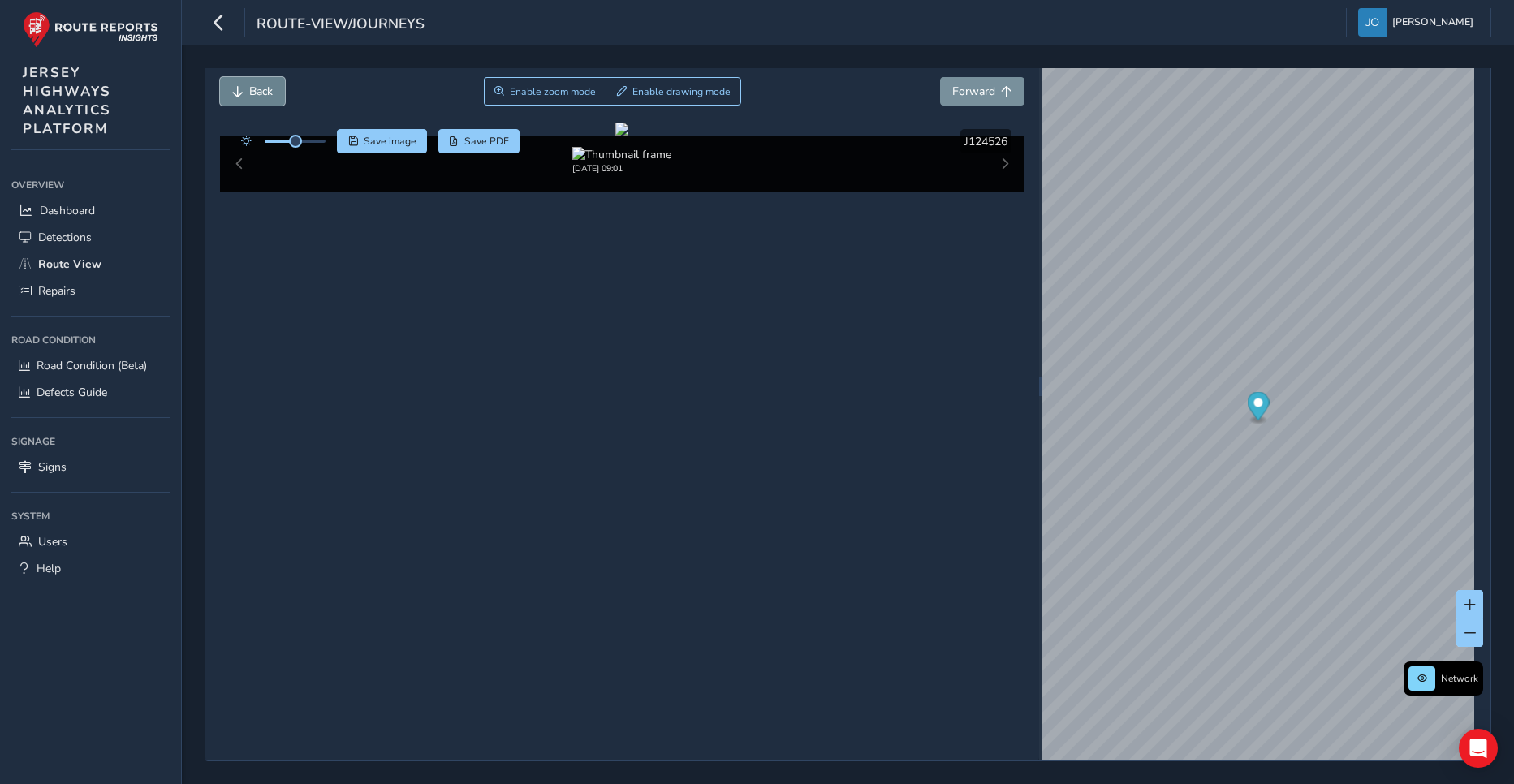
click at [262, 86] on span "Back" at bounding box center [260, 91] width 24 height 16
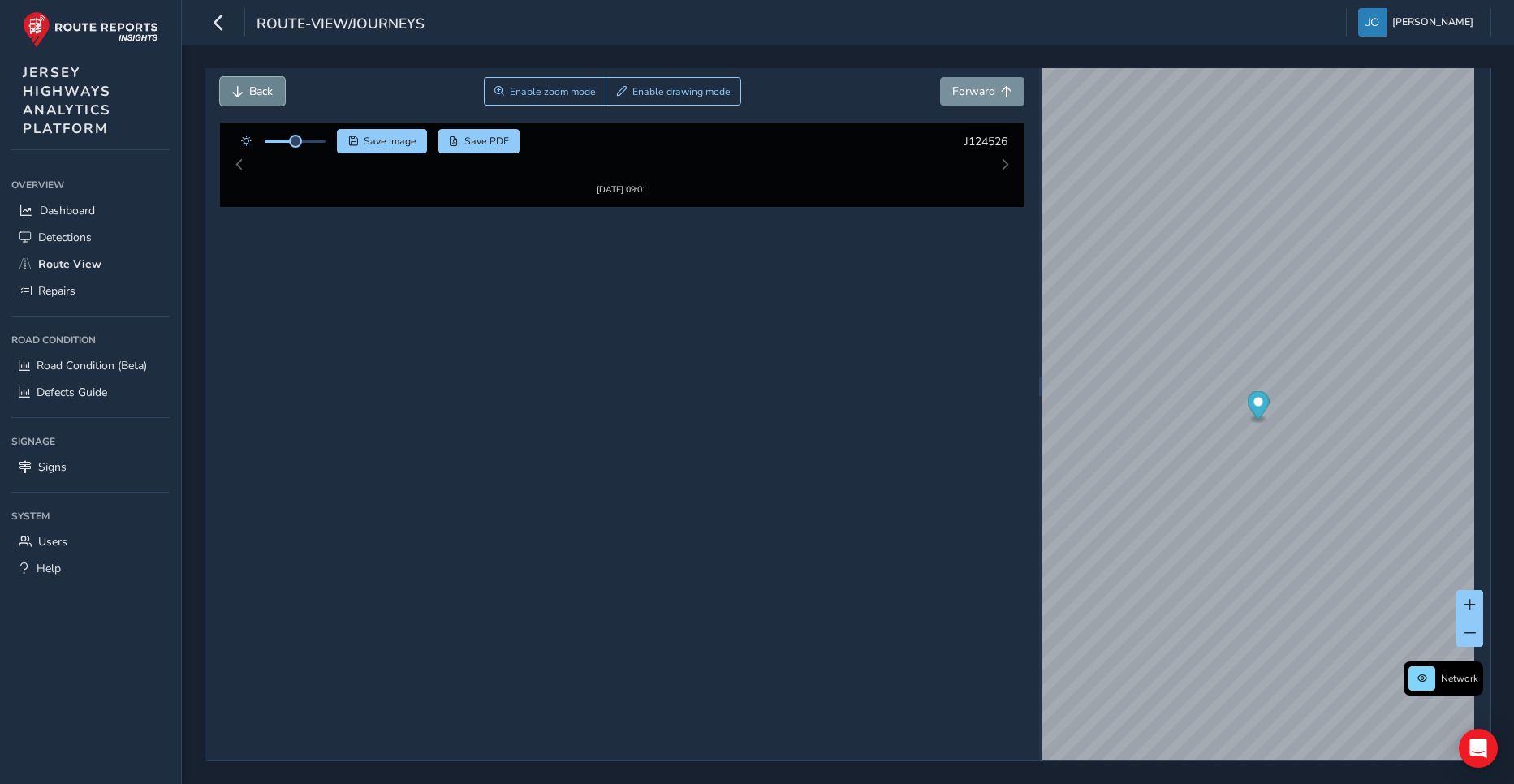
click at [269, 84] on span "Back" at bounding box center [260, 91] width 24 height 16
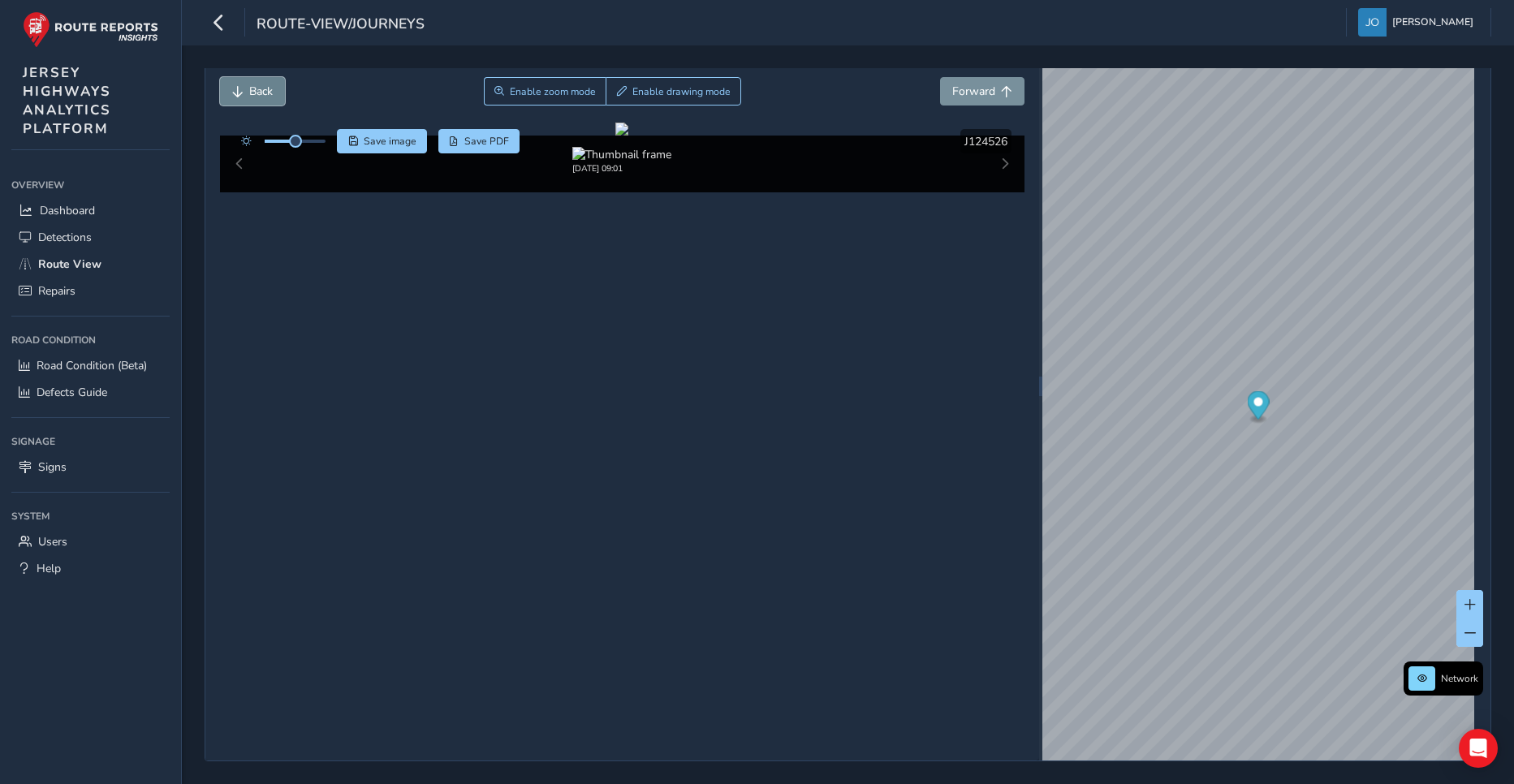
click at [249, 98] on span "Back" at bounding box center [260, 91] width 24 height 16
click at [245, 90] on button "Back" at bounding box center [253, 91] width 65 height 29
click at [257, 90] on span "Back" at bounding box center [260, 91] width 24 height 16
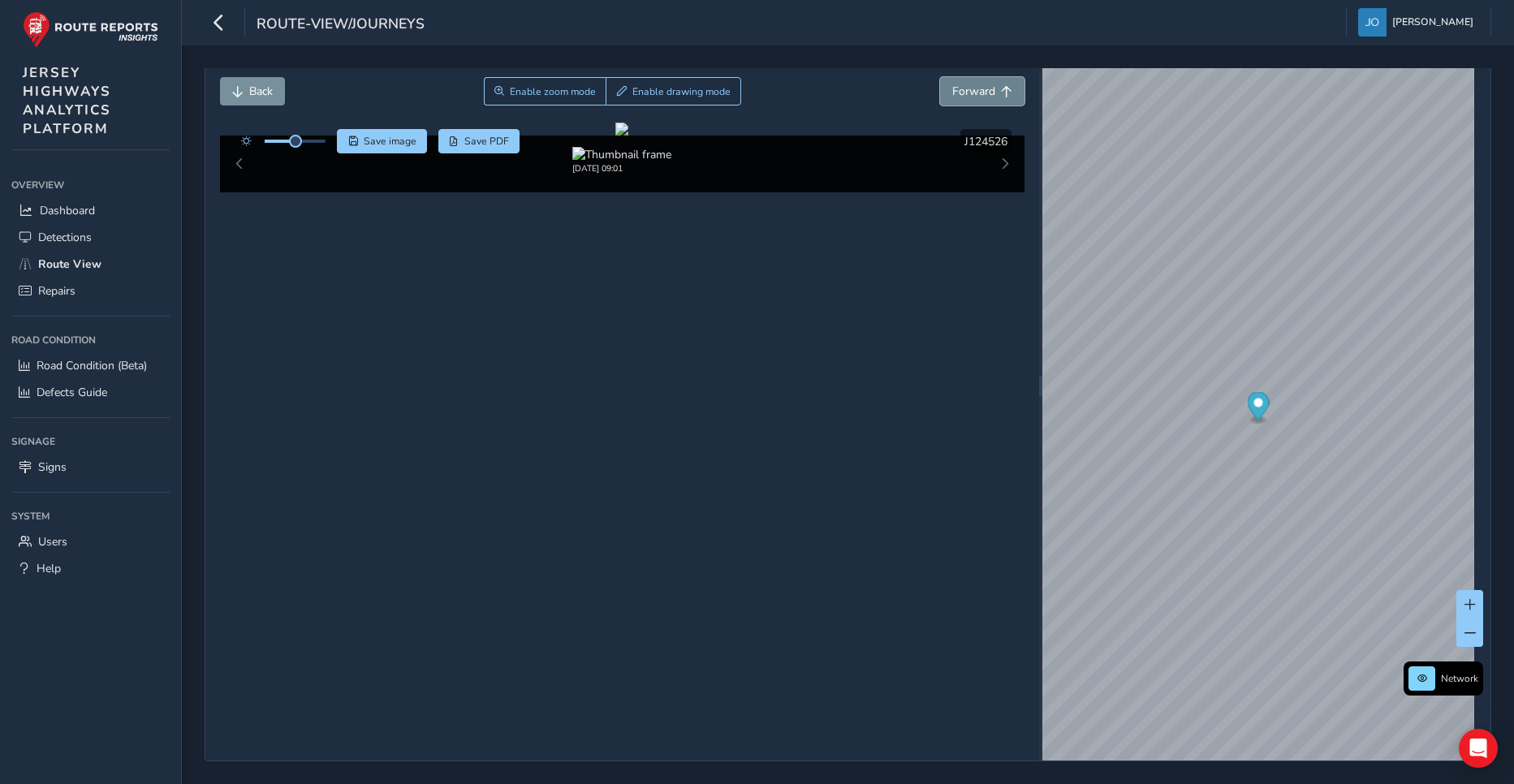
click at [960, 90] on span "Forward" at bounding box center [973, 91] width 43 height 16
click at [971, 97] on span "Forward" at bounding box center [973, 91] width 43 height 16
click at [970, 96] on span "Forward" at bounding box center [973, 91] width 43 height 16
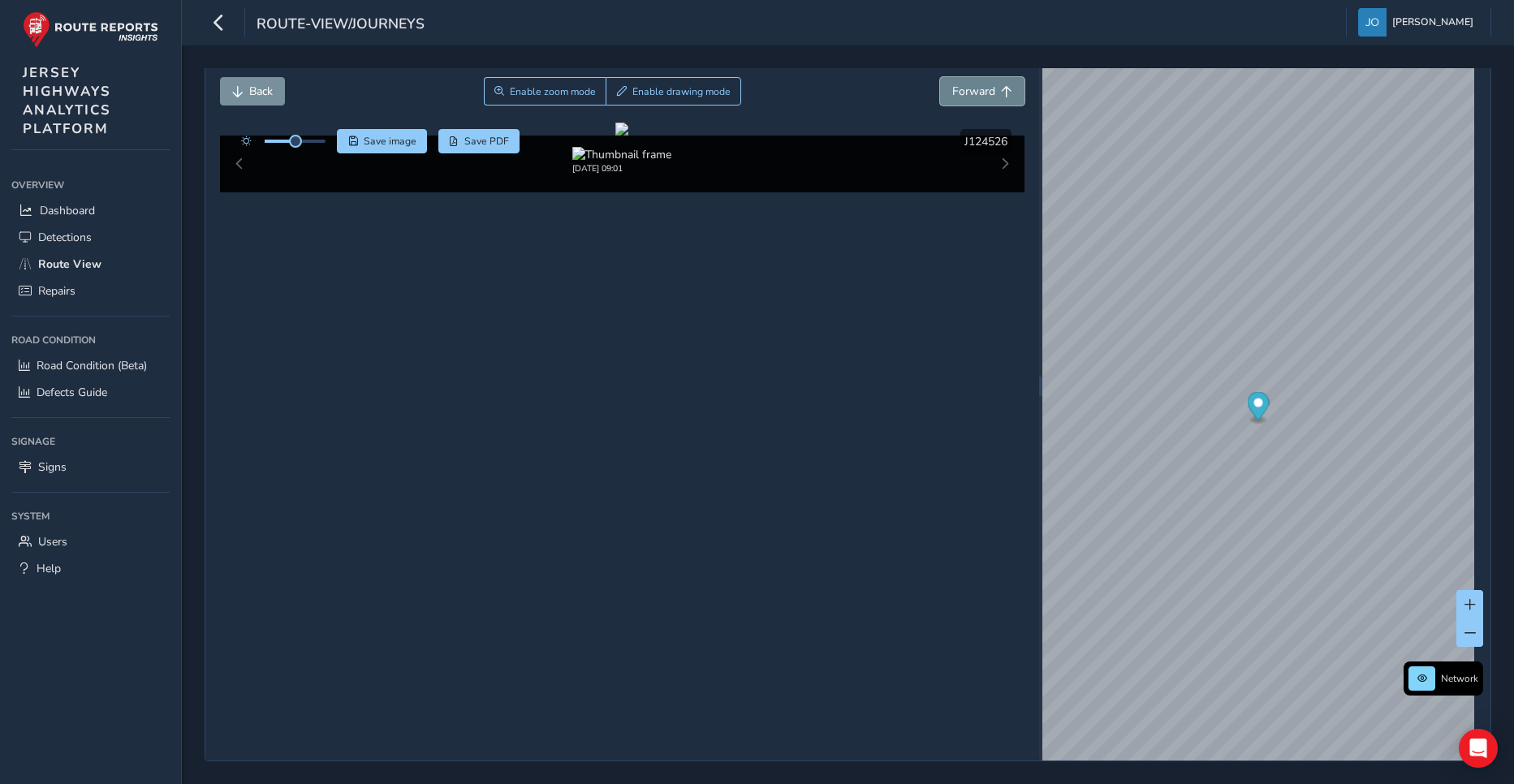
click at [970, 96] on span "Forward" at bounding box center [973, 91] width 43 height 16
click at [963, 88] on span "Forward" at bounding box center [973, 91] width 43 height 16
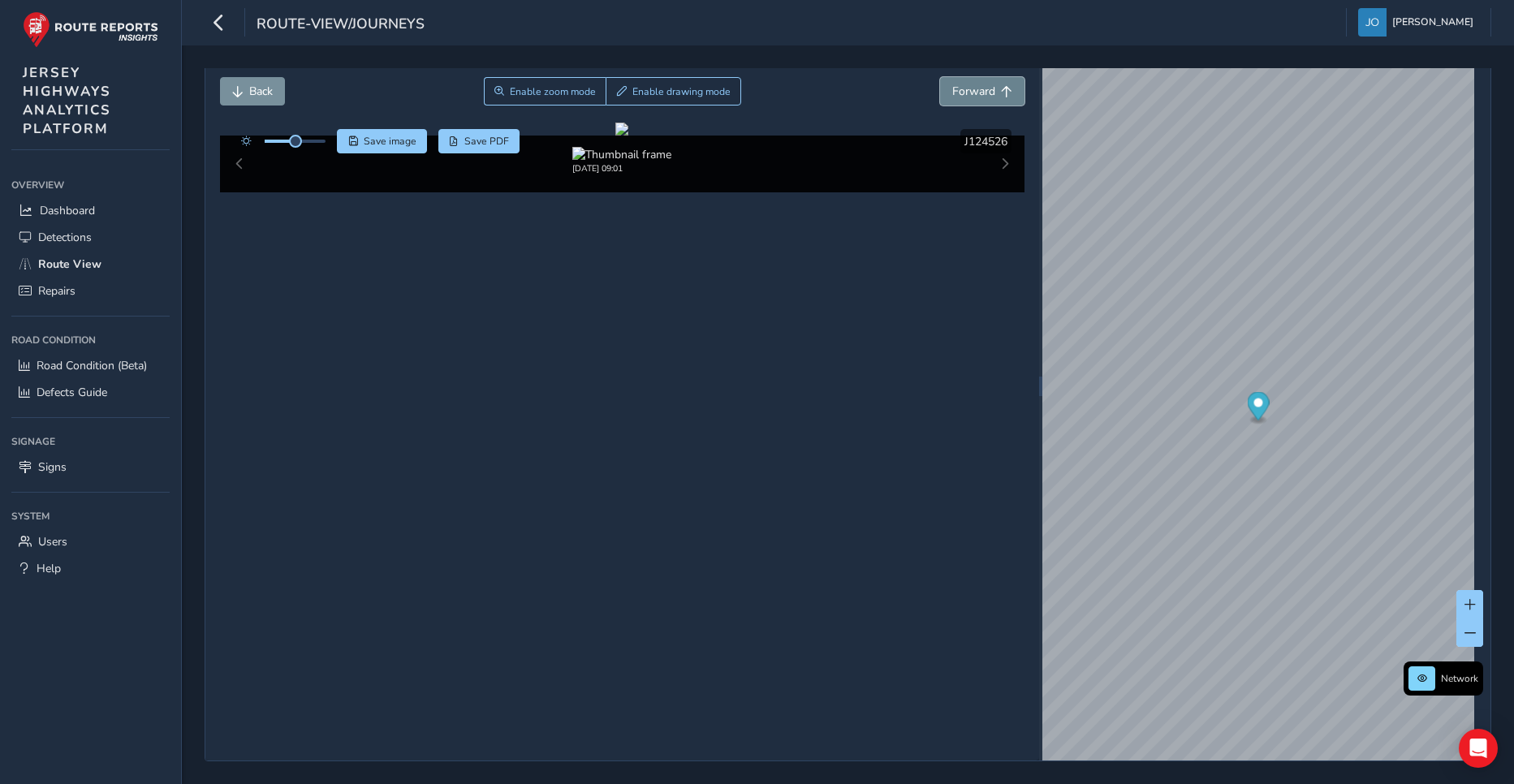
click at [966, 89] on span "Forward" at bounding box center [973, 91] width 43 height 16
click at [954, 88] on span "Forward" at bounding box center [973, 91] width 43 height 16
click at [966, 98] on span "Forward" at bounding box center [973, 91] width 43 height 16
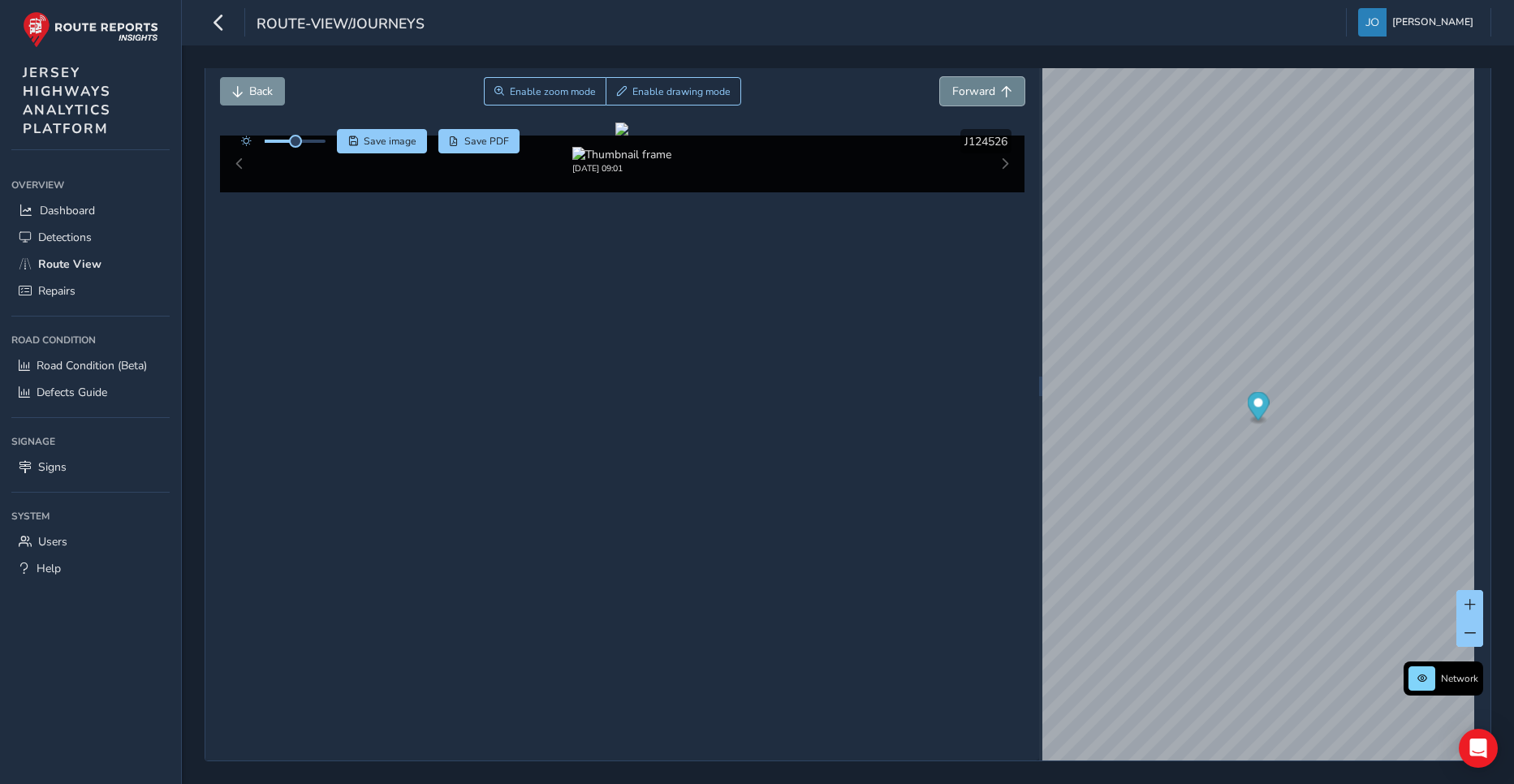
click at [966, 98] on span "Forward" at bounding box center [973, 91] width 43 height 16
click at [969, 98] on span "Forward" at bounding box center [973, 91] width 43 height 16
click at [992, 193] on div "[DATE] 09:01" at bounding box center [623, 164] width 805 height 57
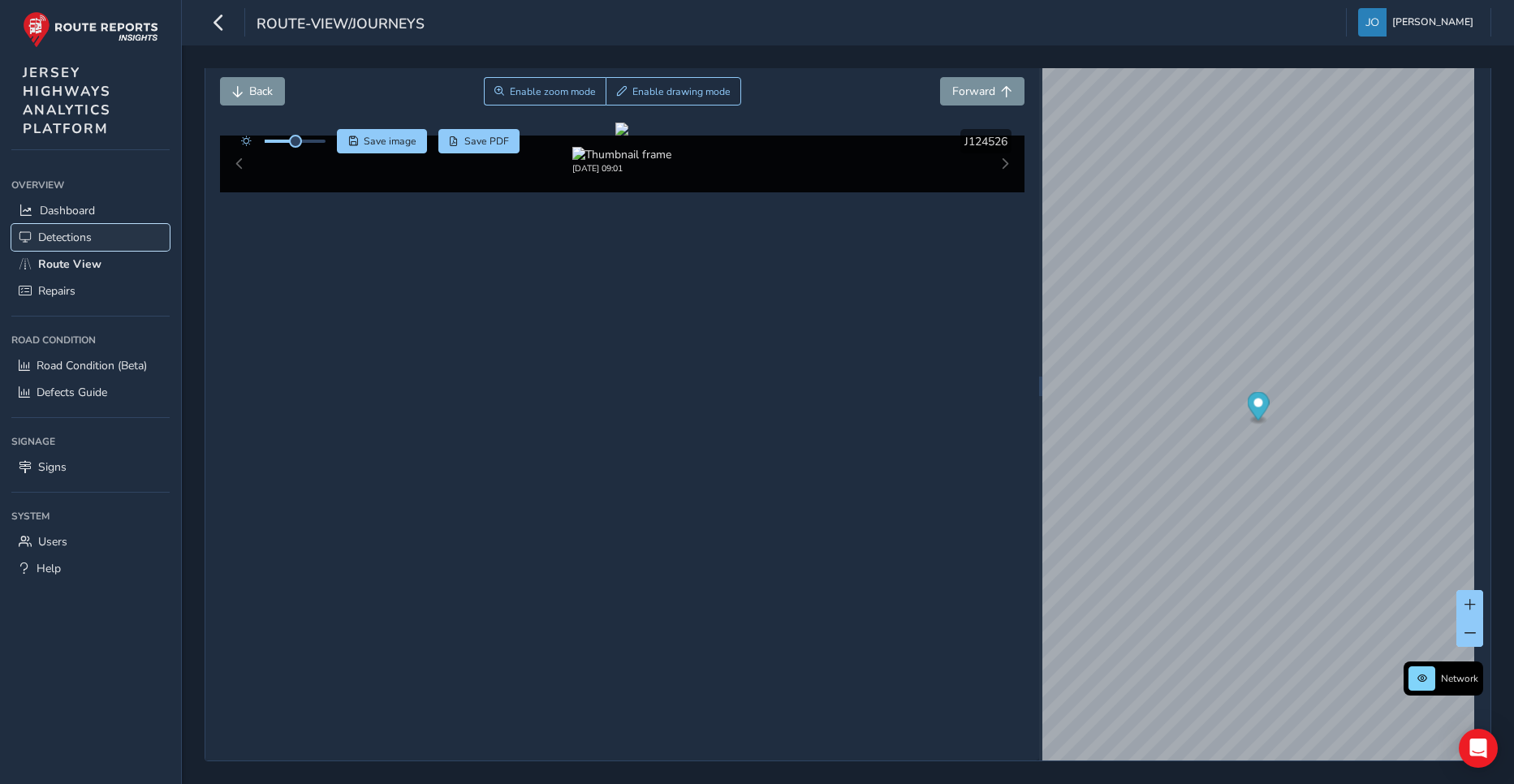
click at [76, 236] on span "Detections" at bounding box center [65, 238] width 54 height 16
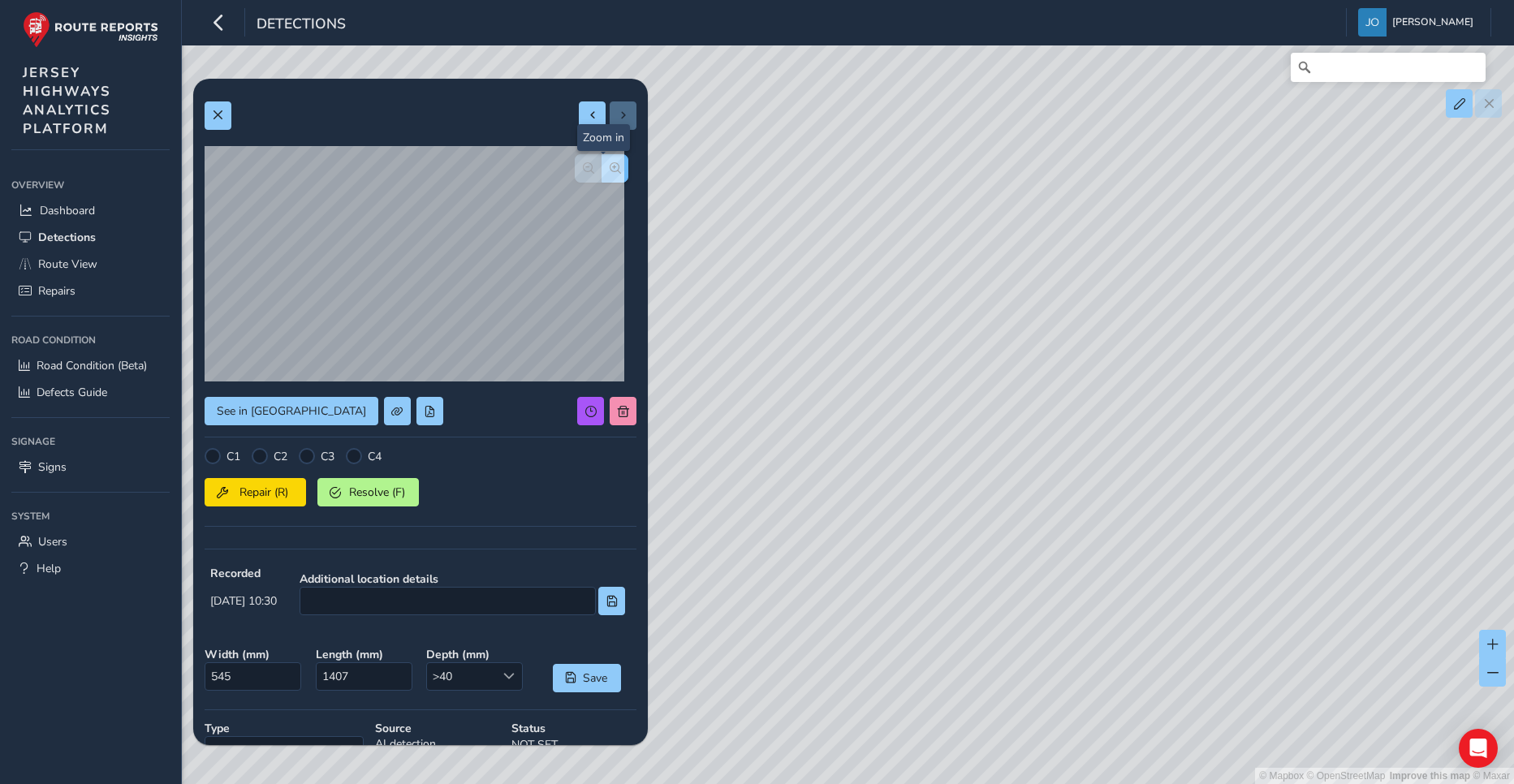
click at [610, 169] on span "button" at bounding box center [615, 167] width 11 height 11
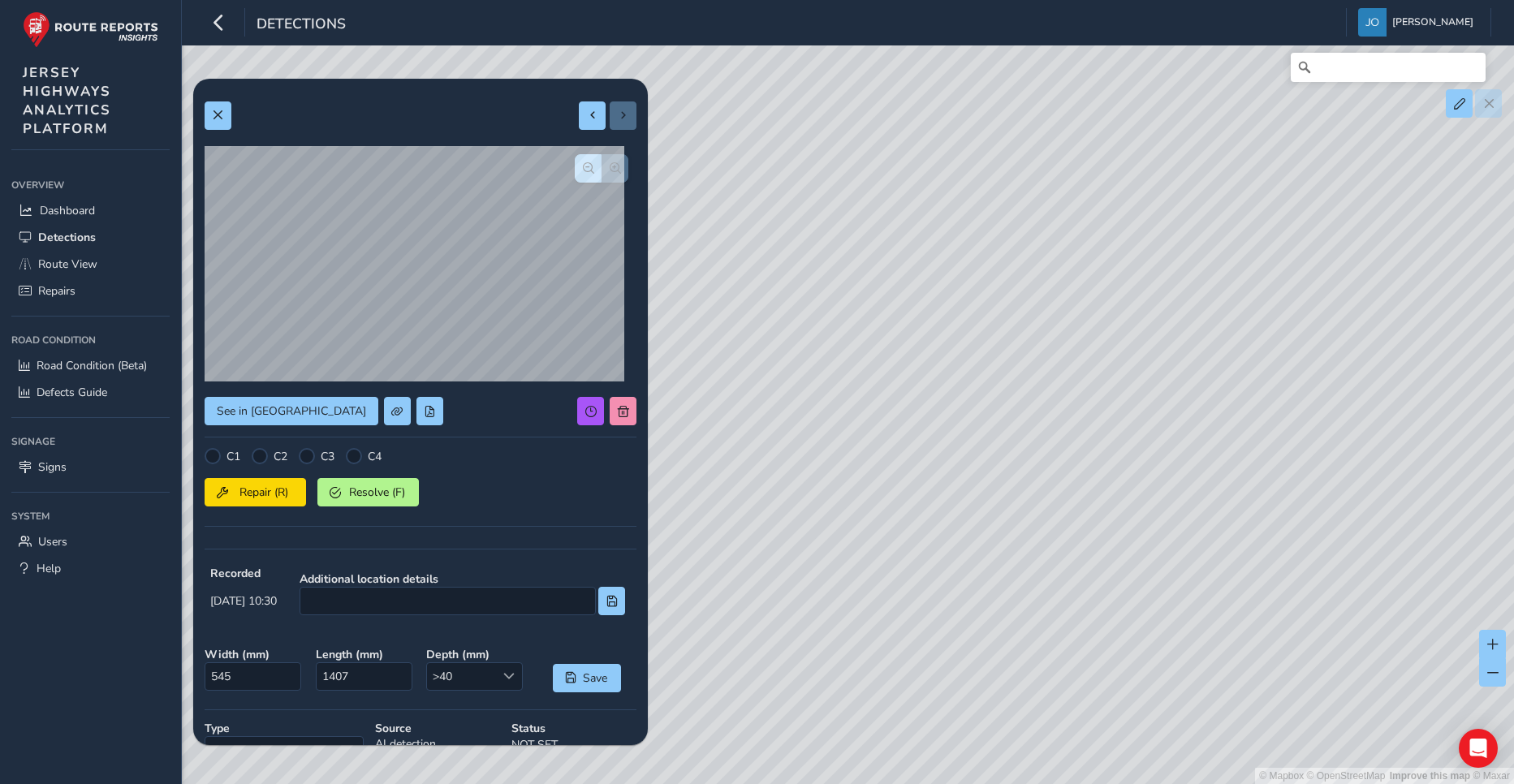
click at [601, 169] on div at bounding box center [602, 168] width 54 height 29
click at [583, 172] on span "button" at bounding box center [588, 167] width 11 height 11
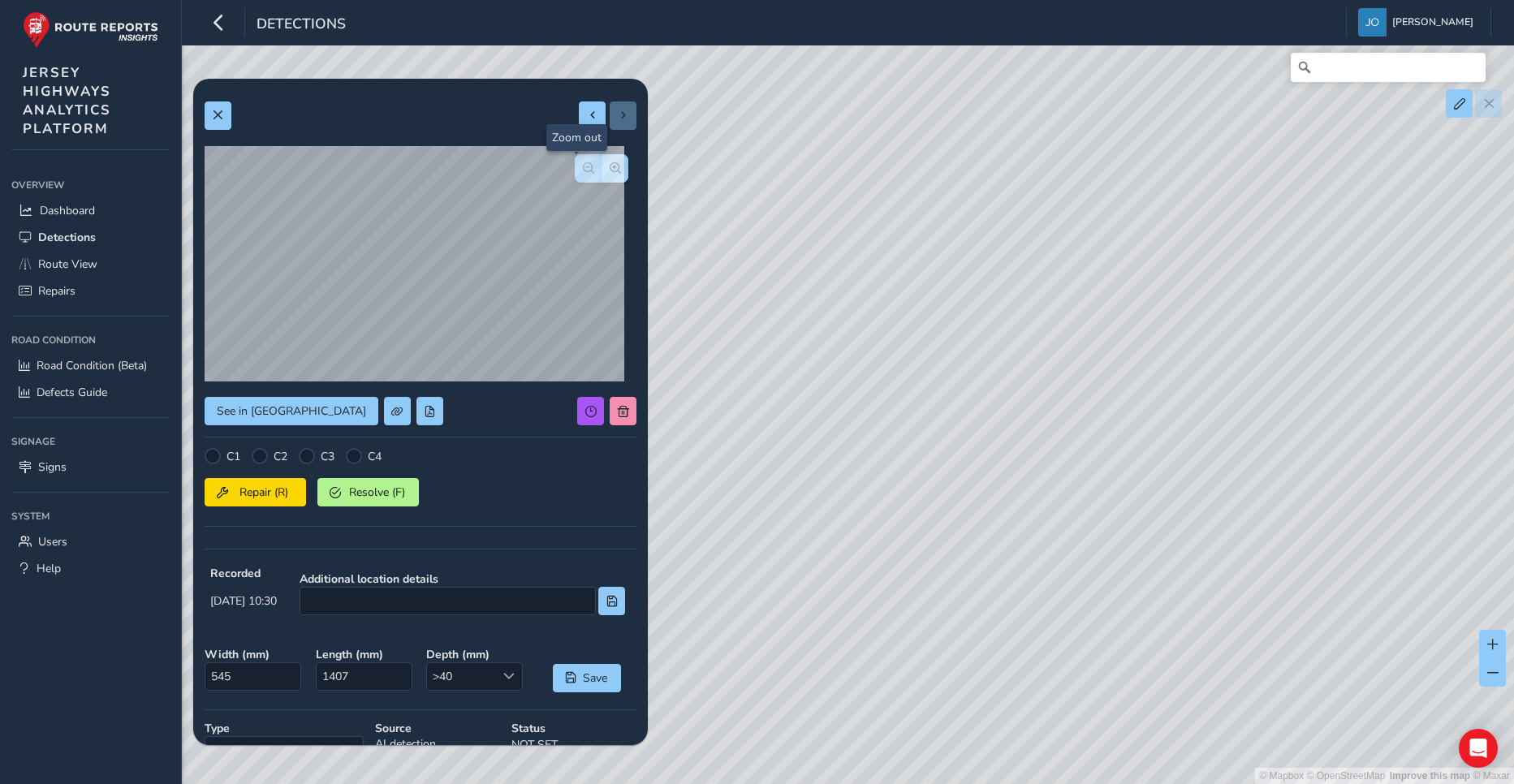
click at [583, 172] on span "button" at bounding box center [588, 167] width 11 height 11
click at [578, 172] on div at bounding box center [602, 168] width 54 height 29
click at [586, 123] on button at bounding box center [591, 115] width 27 height 29
type input "546"
type input "2572"
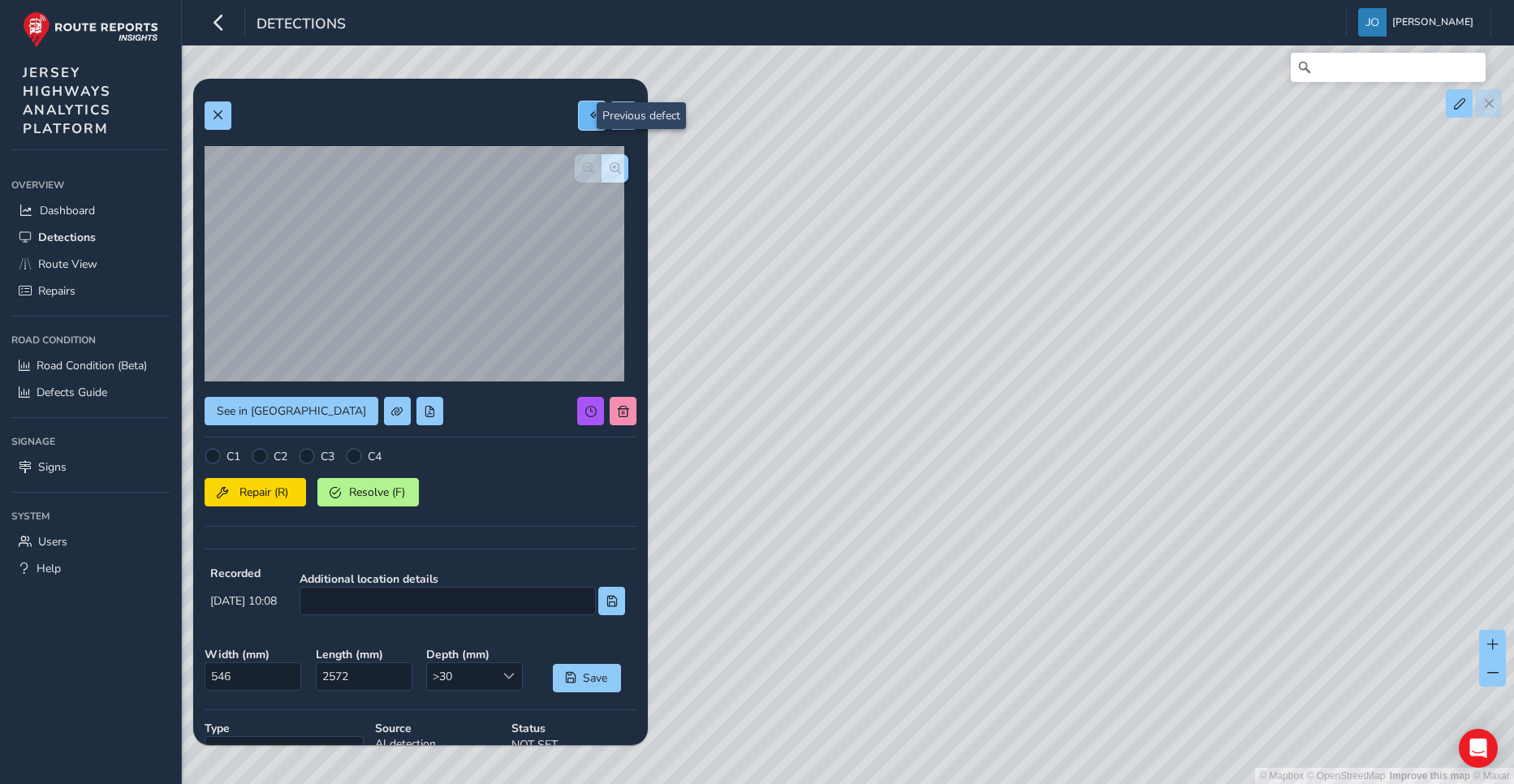
click at [586, 123] on button at bounding box center [591, 115] width 27 height 29
type input "330"
type input "745"
click at [618, 416] on span at bounding box center [623, 411] width 11 height 11
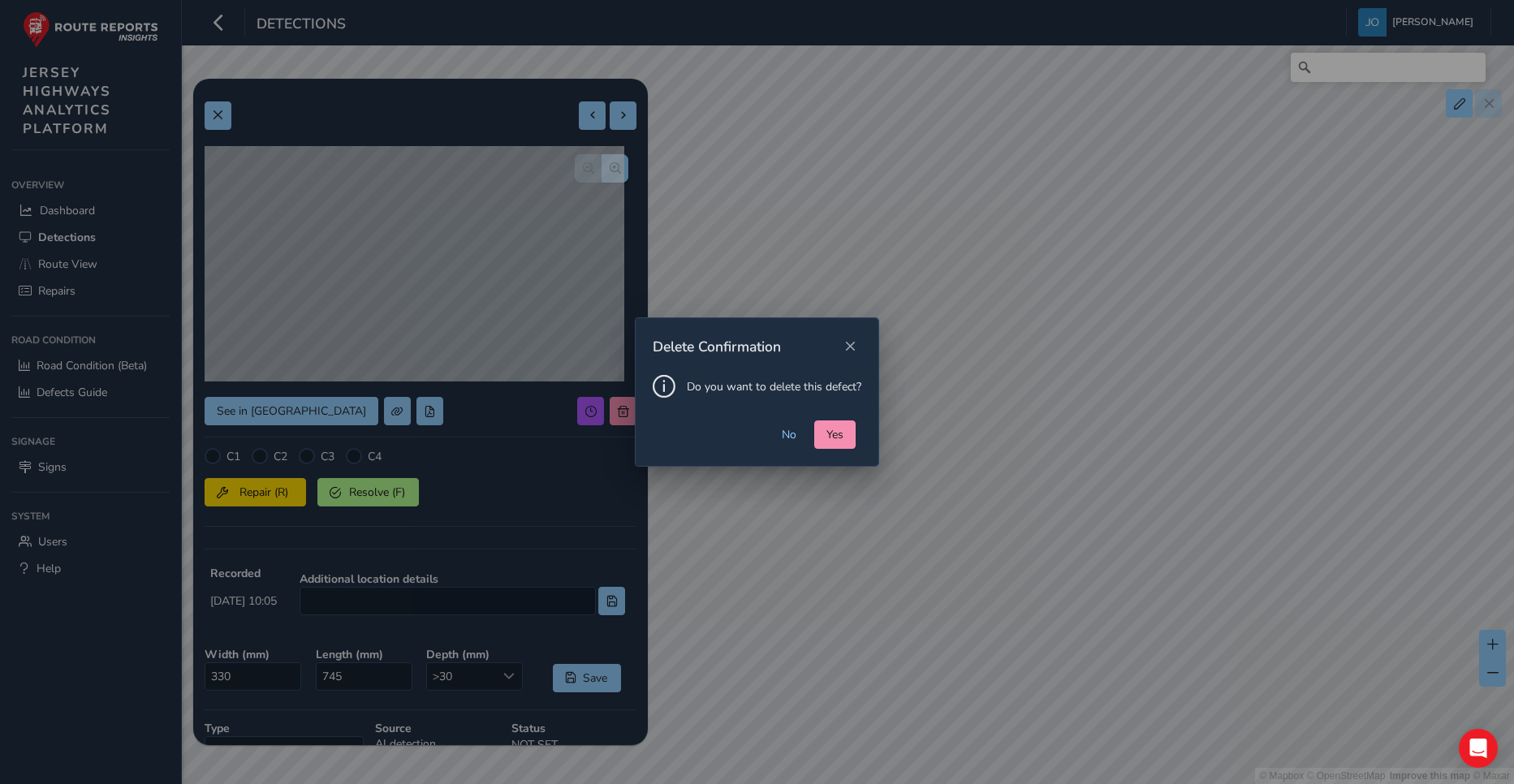
click at [614, 416] on div "Delete Confirmation Do you want to delete this defect? No Yes" at bounding box center [757, 392] width 1514 height 784
click at [793, 434] on span "No" at bounding box center [788, 435] width 15 height 16
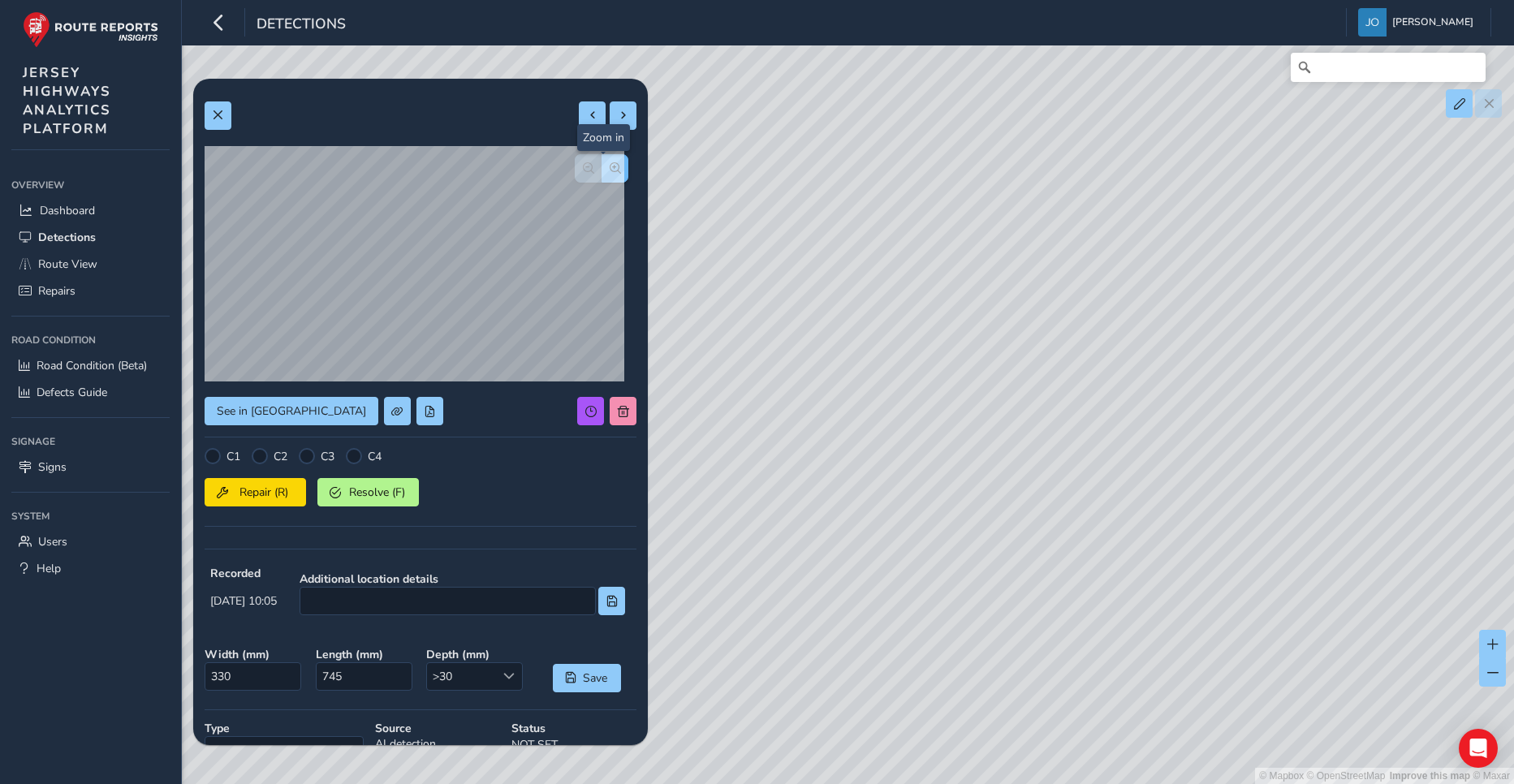
click at [610, 168] on span "button" at bounding box center [615, 167] width 11 height 11
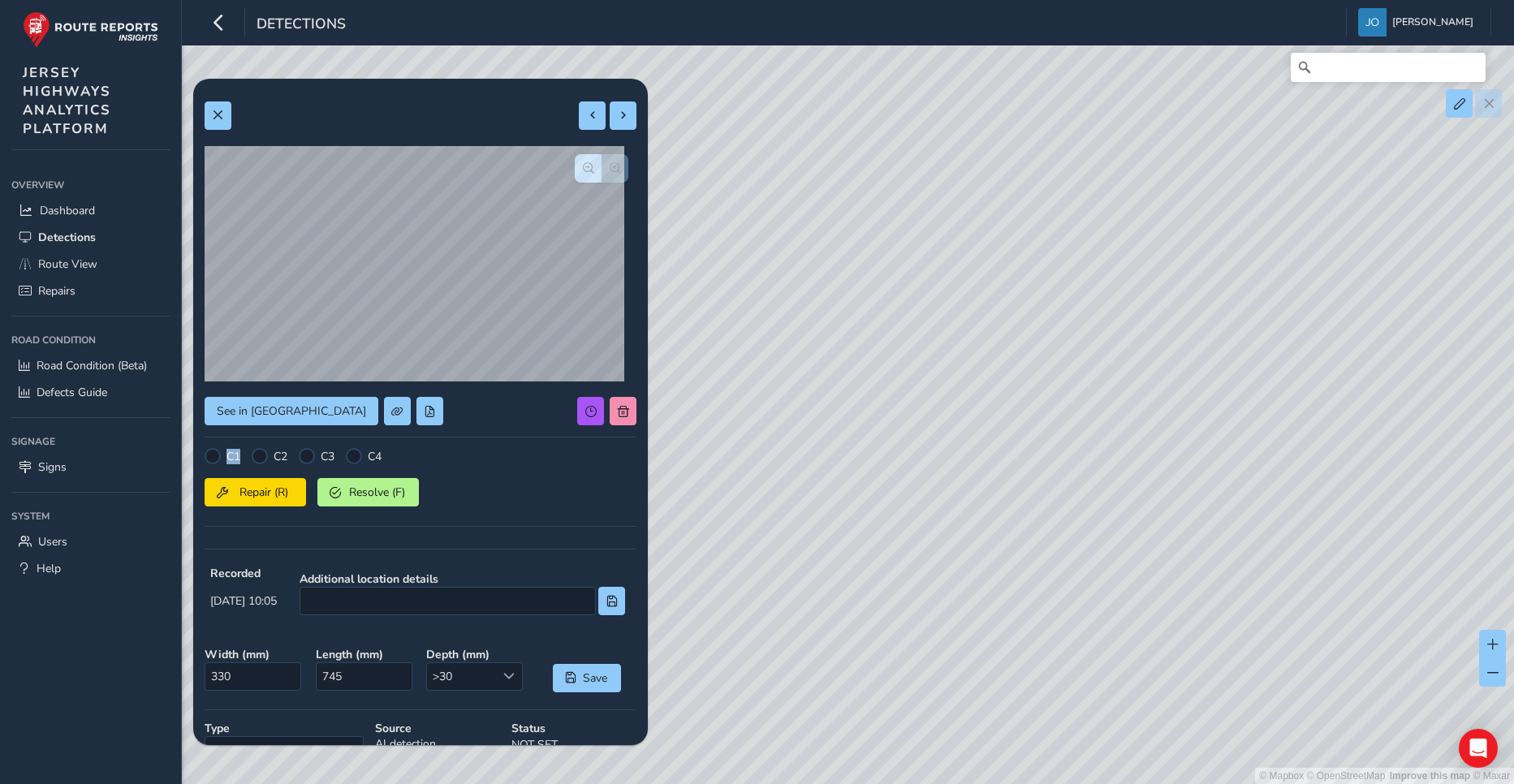
click at [603, 168] on div at bounding box center [602, 168] width 54 height 29
drag, startPoint x: 603, startPoint y: 168, endPoint x: 570, endPoint y: 172, distance: 33.2
click at [583, 172] on span "button" at bounding box center [588, 167] width 11 height 11
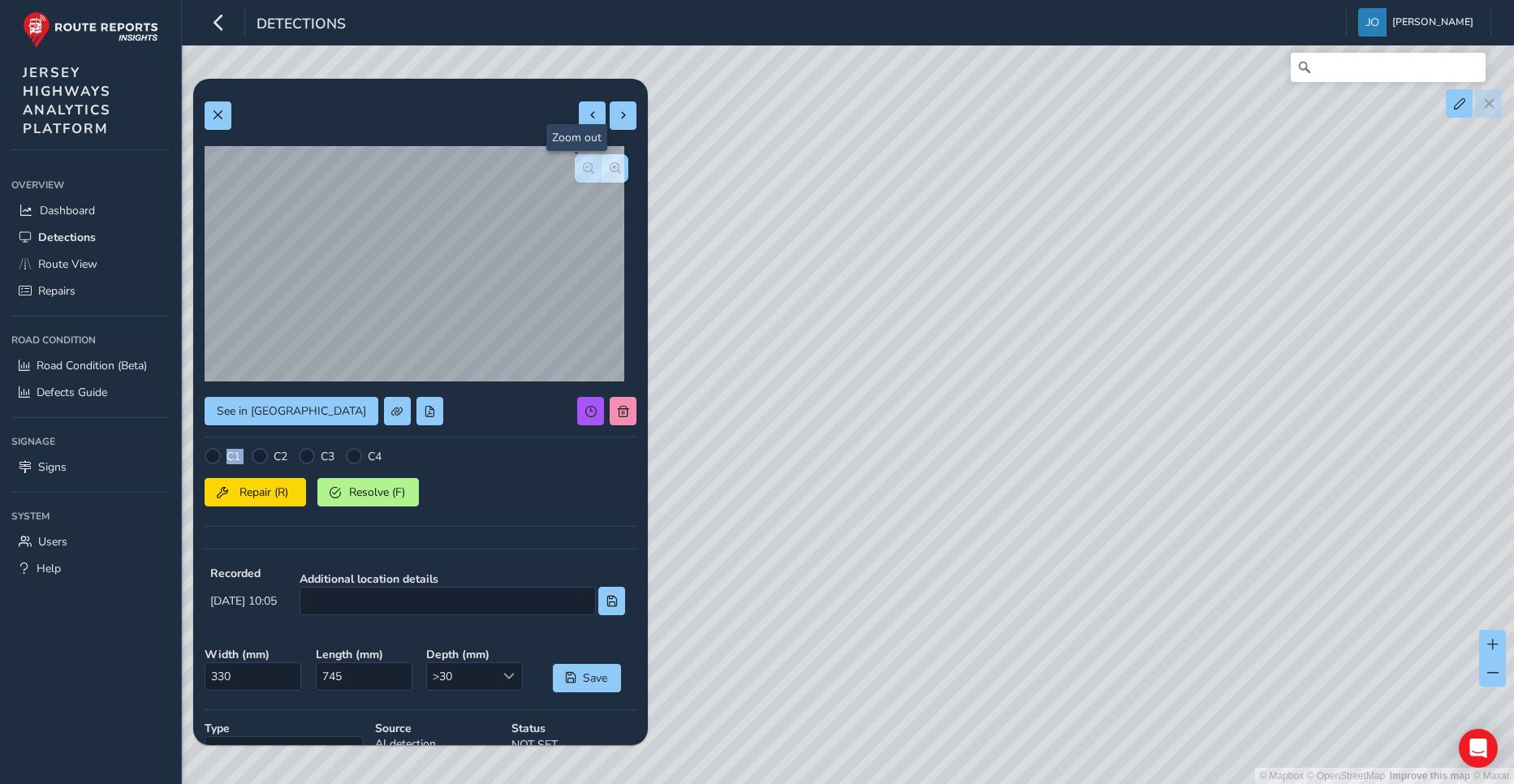
click at [583, 172] on span "button" at bounding box center [588, 167] width 11 height 11
click at [586, 117] on button at bounding box center [591, 115] width 27 height 29
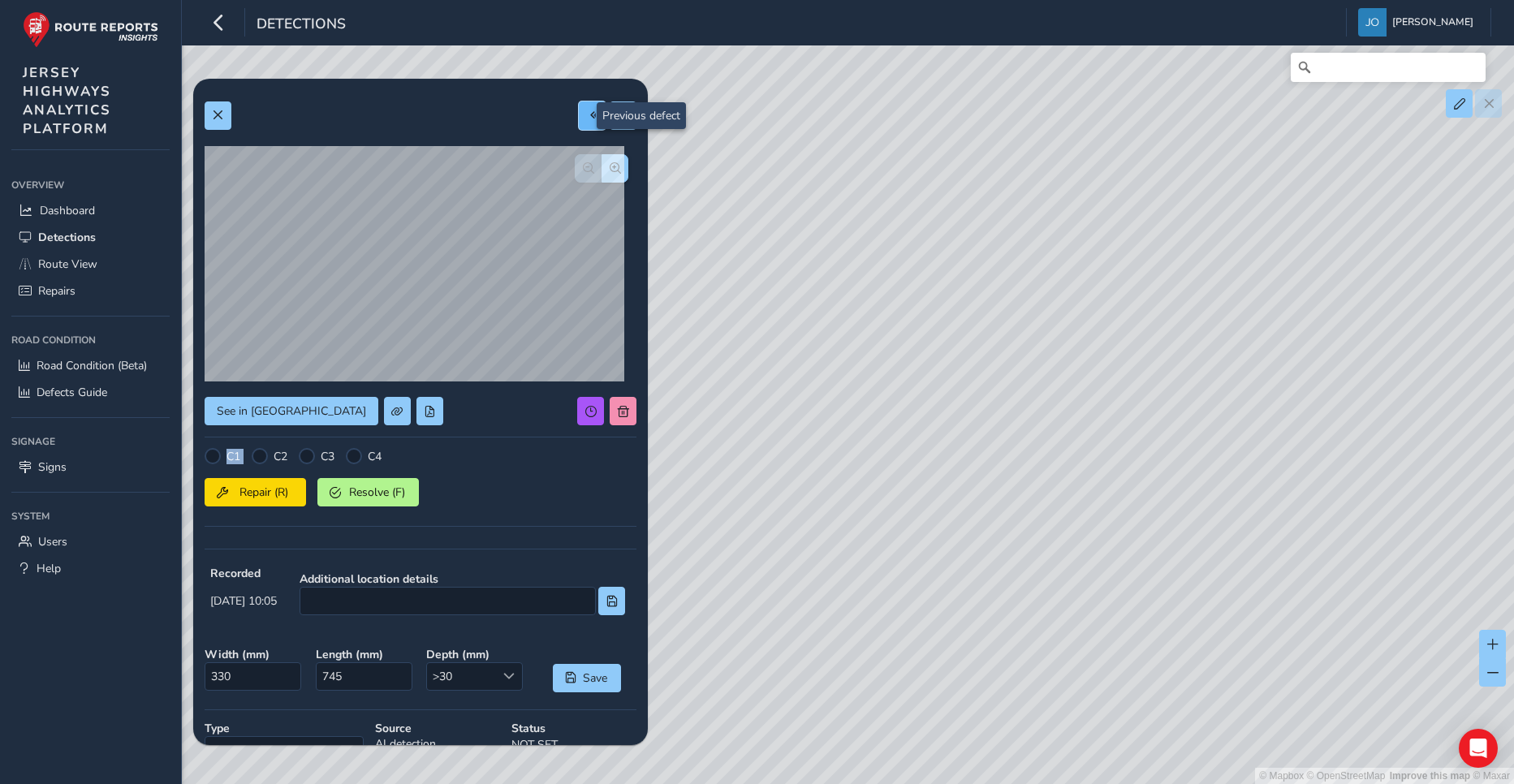
type input "803"
type input "3716"
click at [610, 168] on span "button" at bounding box center [615, 167] width 11 height 11
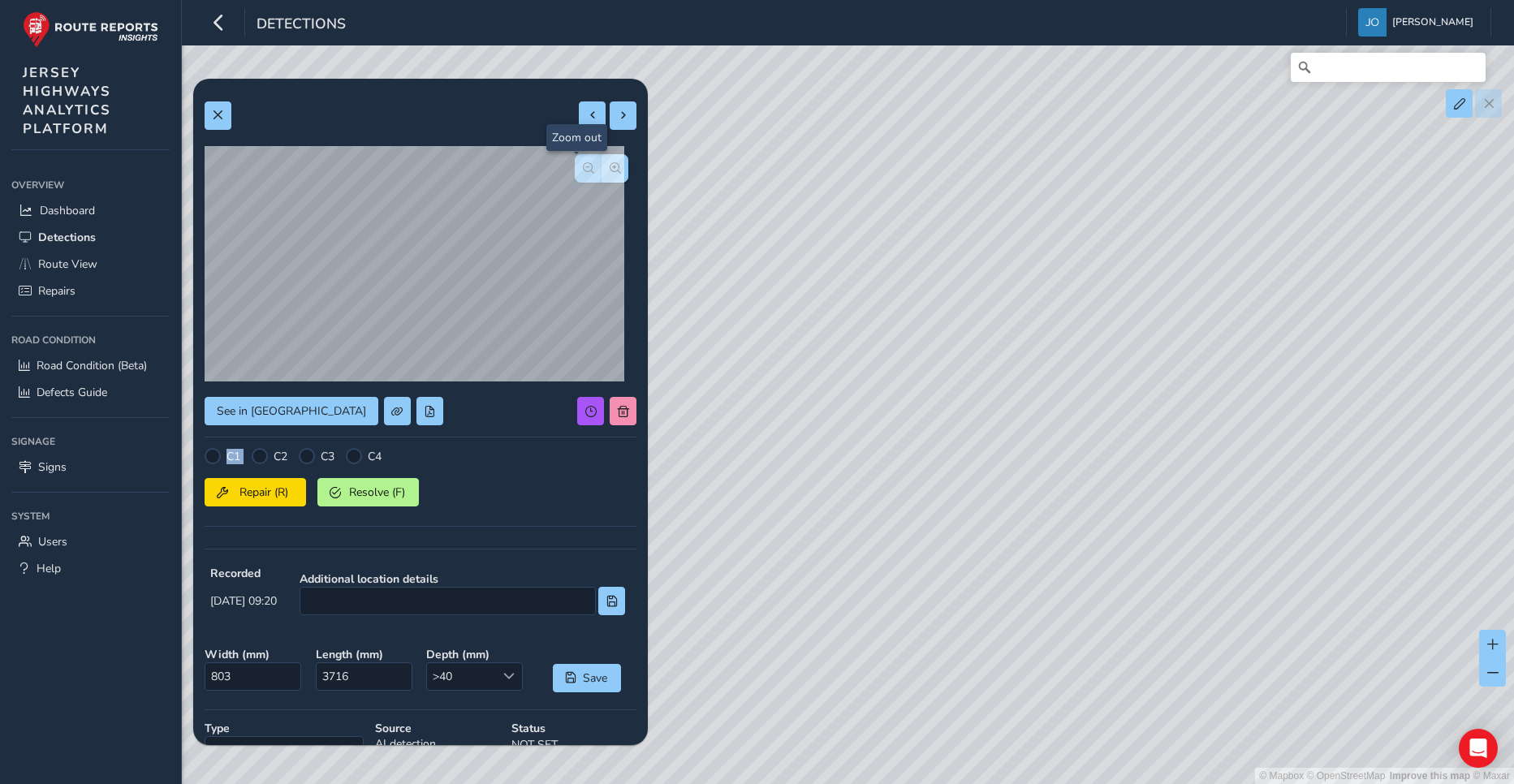
click at [583, 171] on span "button" at bounding box center [588, 167] width 11 height 11
click at [587, 116] on span at bounding box center [592, 115] width 11 height 11
type input "385"
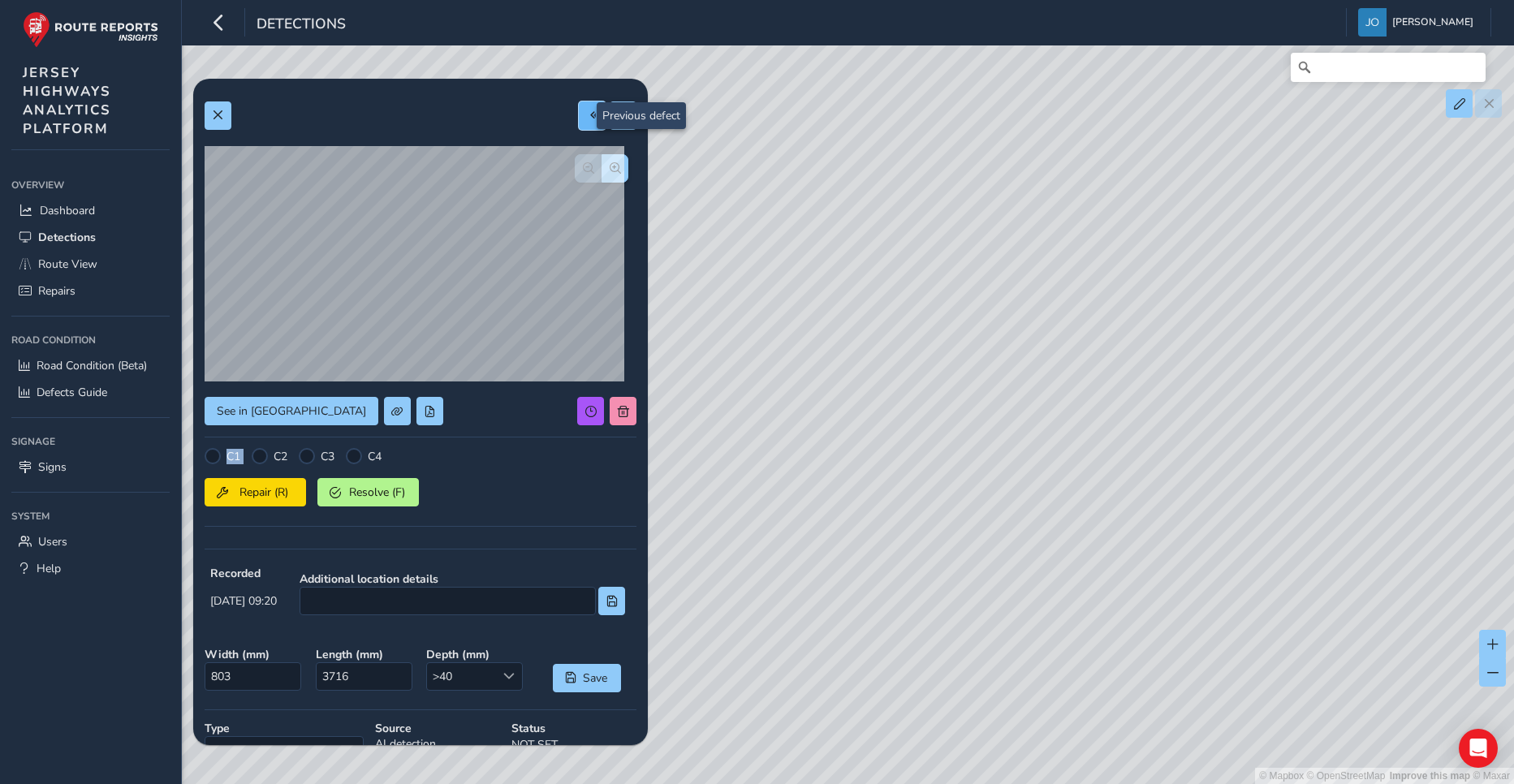
type input "3160"
click at [610, 167] on span "button" at bounding box center [615, 167] width 11 height 11
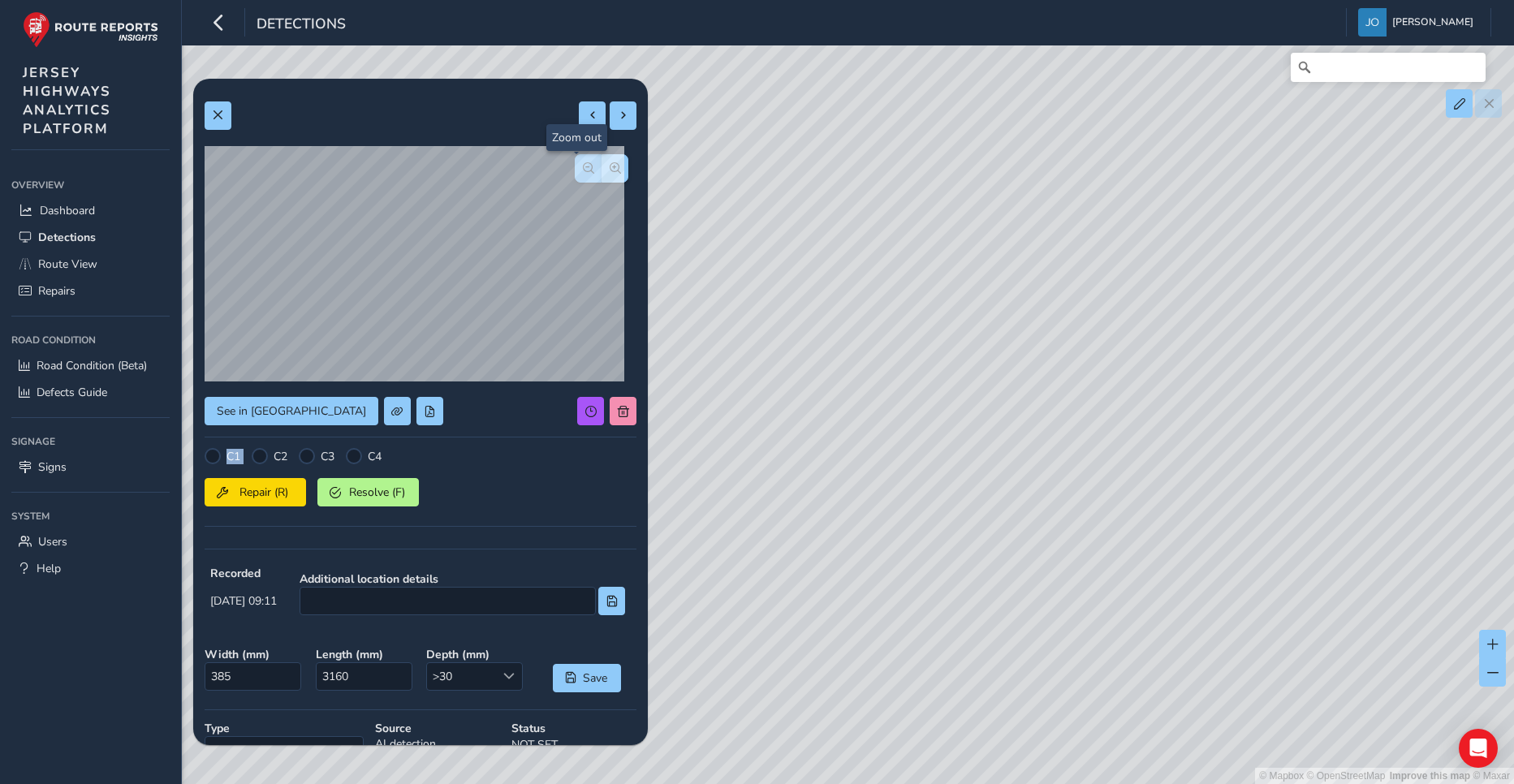
click at [583, 170] on span "button" at bounding box center [588, 167] width 11 height 11
click at [583, 125] on button at bounding box center [591, 115] width 27 height 29
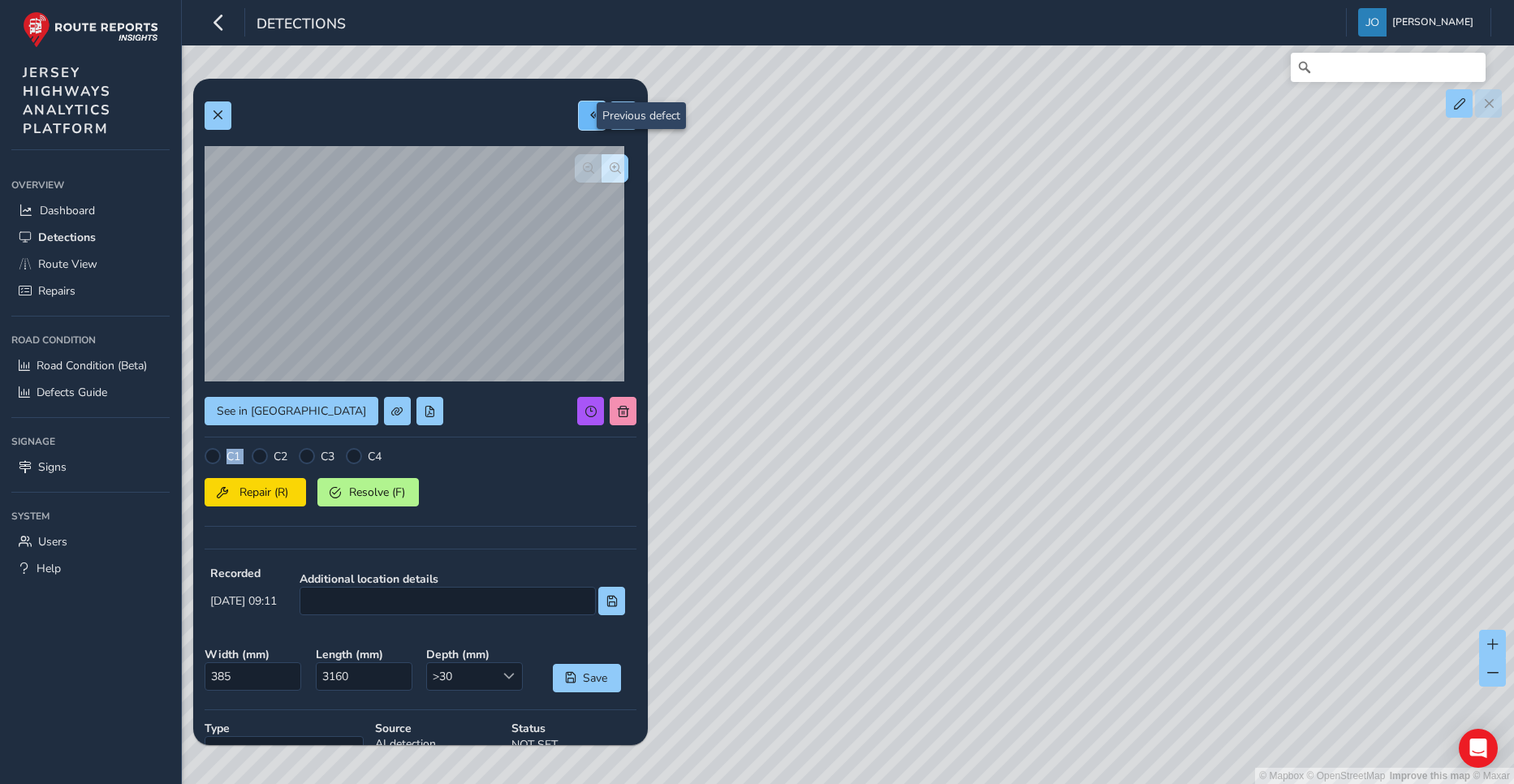
type input "764"
type input "1109"
click at [602, 174] on button "button" at bounding box center [615, 168] width 27 height 29
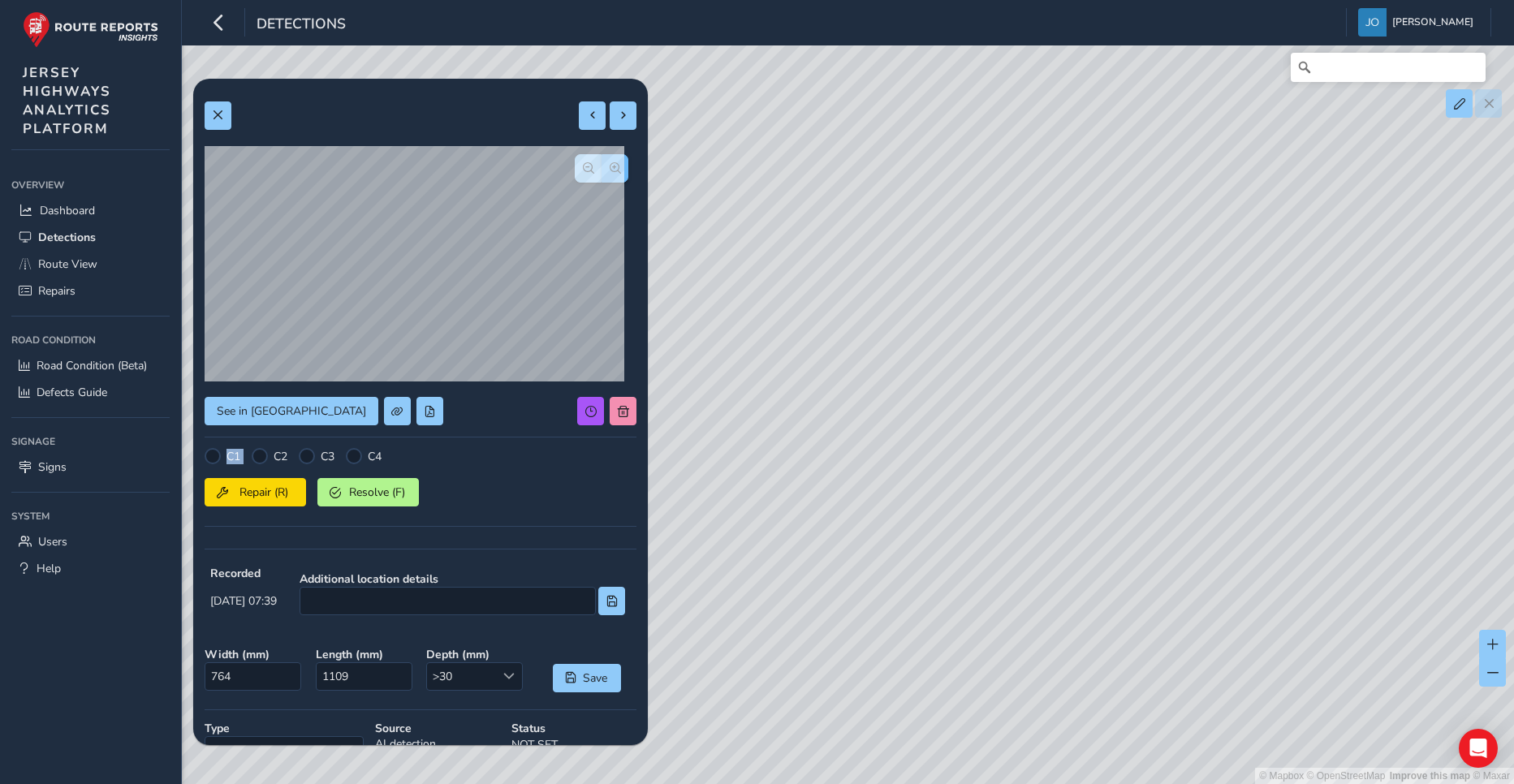
click at [602, 174] on button "button" at bounding box center [615, 168] width 27 height 29
click at [601, 174] on div at bounding box center [602, 168] width 54 height 29
click at [583, 168] on span "button" at bounding box center [588, 167] width 11 height 11
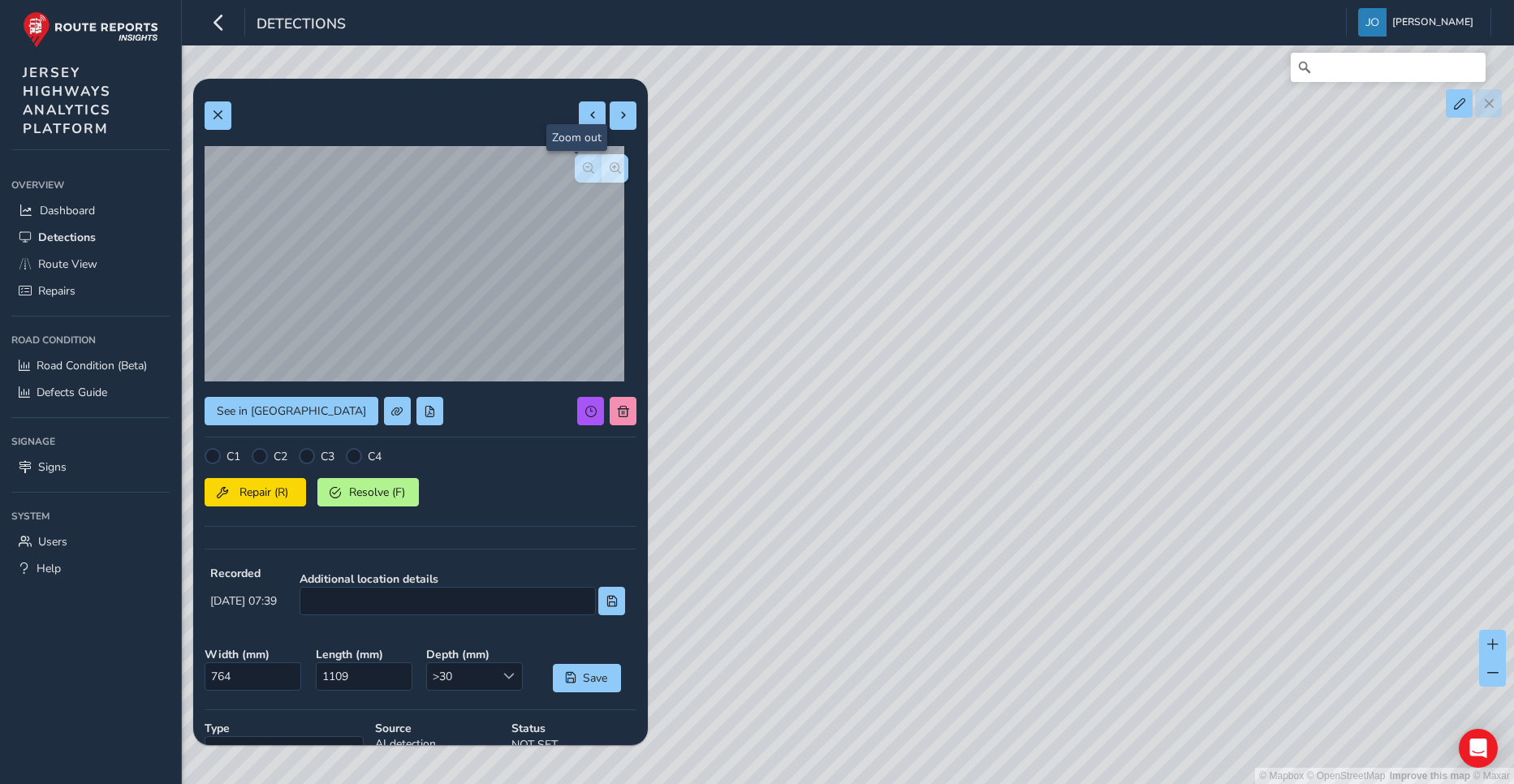
click at [583, 168] on span "button" at bounding box center [588, 167] width 11 height 11
click at [587, 120] on span at bounding box center [592, 115] width 11 height 11
type input "791"
type input "1153"
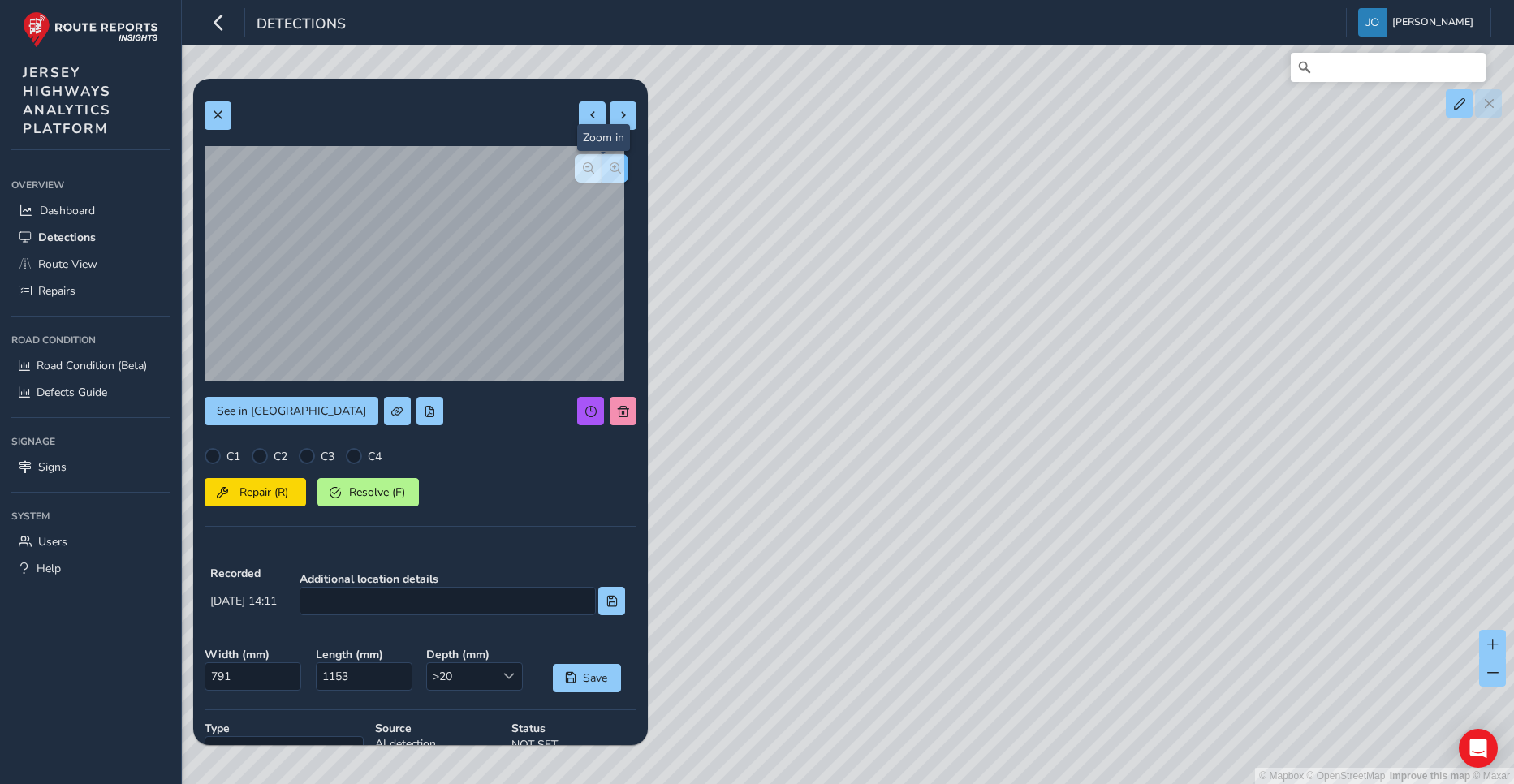
click at [610, 168] on span "button" at bounding box center [615, 167] width 11 height 11
click at [610, 167] on span "button" at bounding box center [615, 167] width 11 height 11
click at [602, 167] on div at bounding box center [602, 168] width 54 height 29
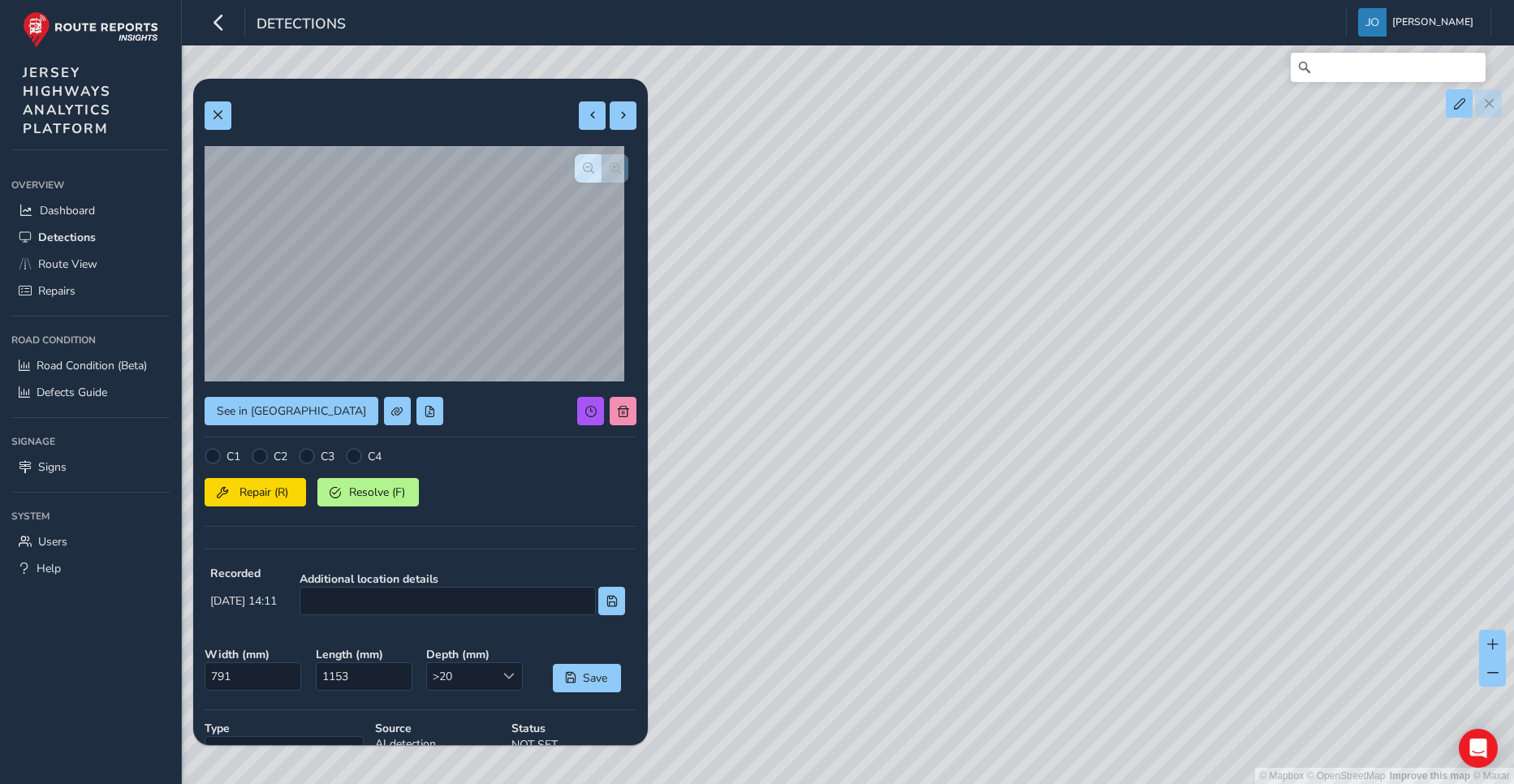
click at [602, 167] on div at bounding box center [602, 168] width 54 height 29
click at [583, 165] on span "button" at bounding box center [588, 167] width 11 height 11
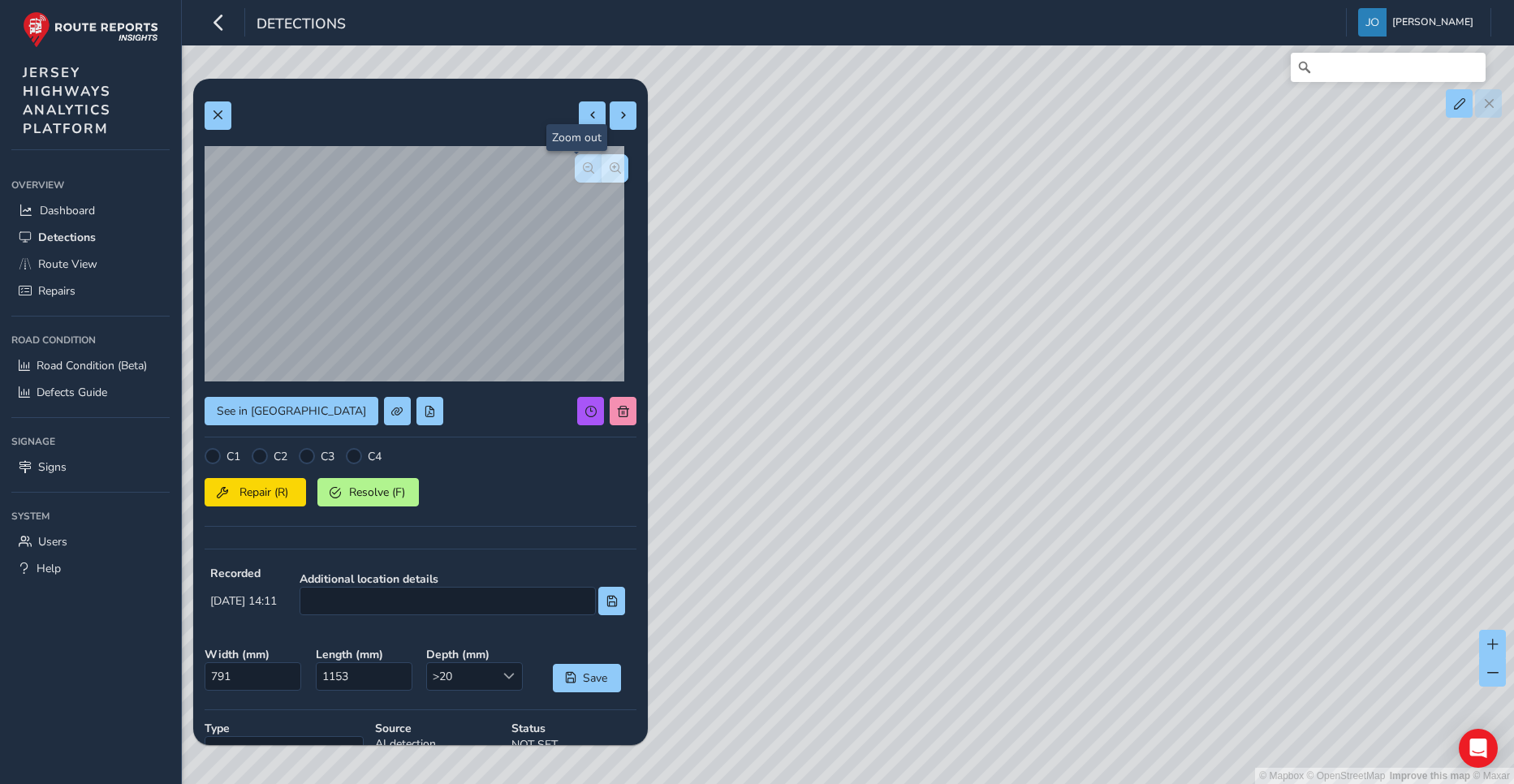
click at [583, 165] on span "button" at bounding box center [588, 167] width 11 height 11
click at [587, 117] on span at bounding box center [592, 115] width 11 height 11
type input "564"
type input "2793"
click at [609, 172] on button "button" at bounding box center [615, 168] width 27 height 29
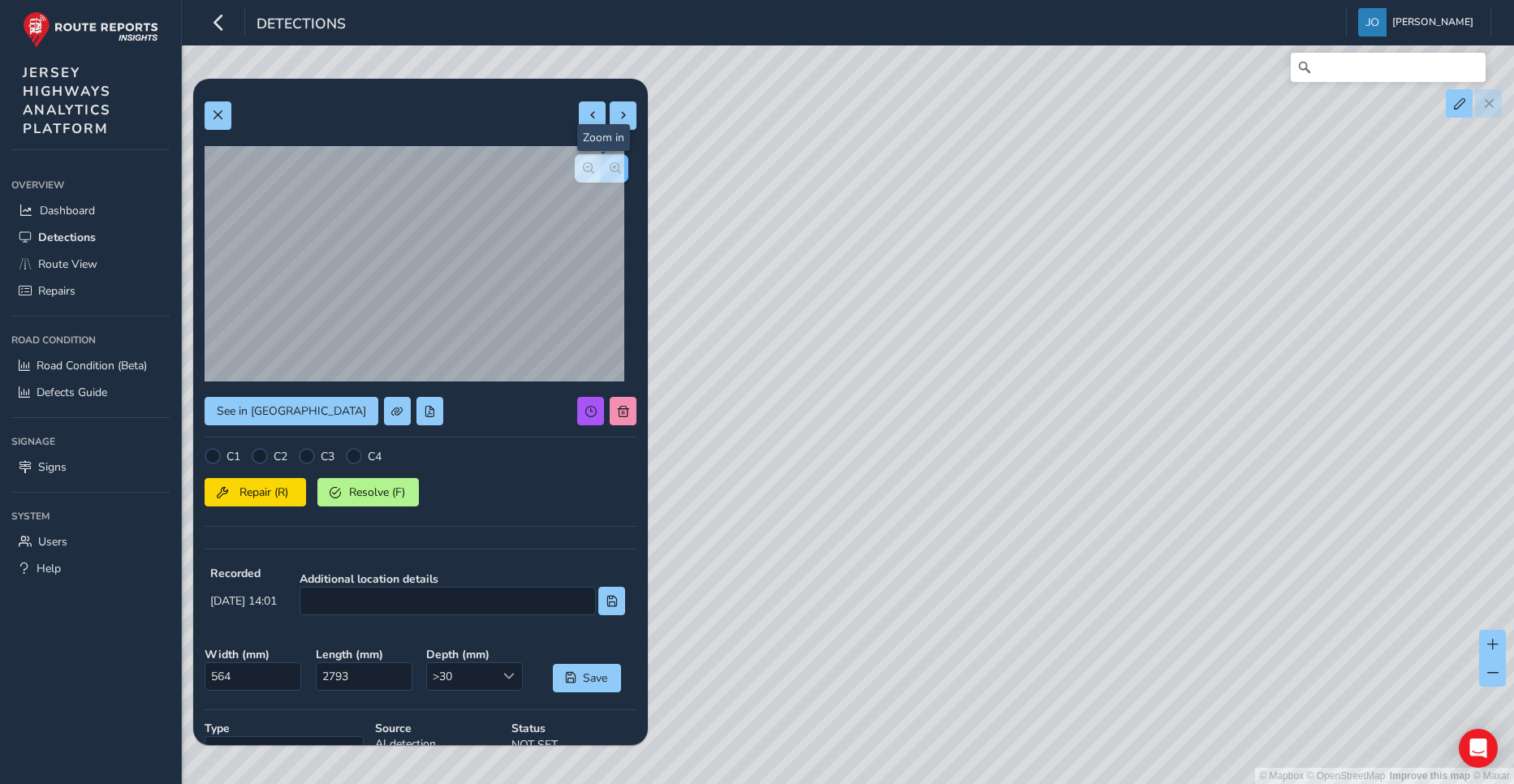
click at [609, 172] on button "button" at bounding box center [615, 168] width 27 height 29
click at [609, 172] on div at bounding box center [602, 168] width 54 height 29
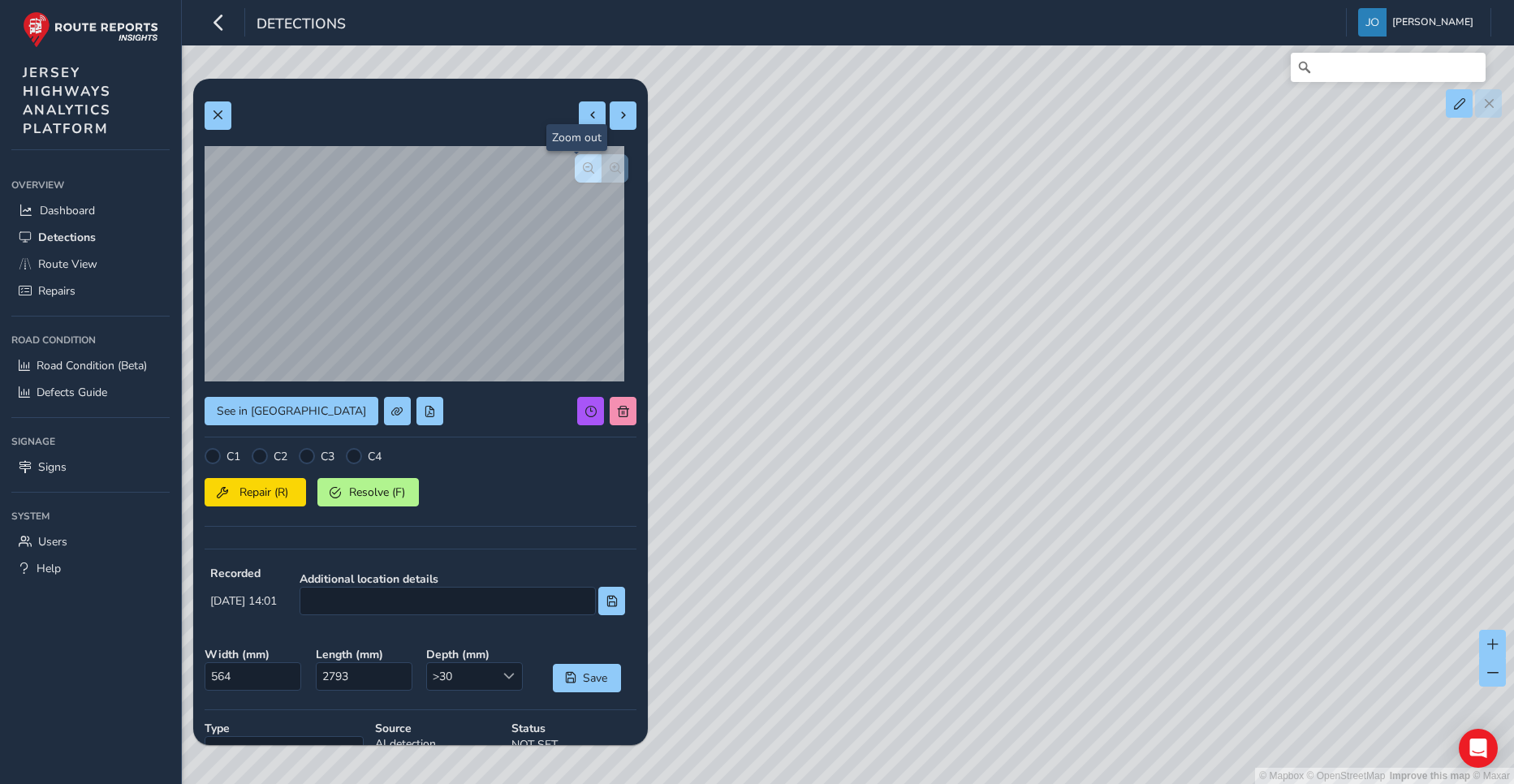
click at [583, 173] on span "button" at bounding box center [588, 167] width 11 height 11
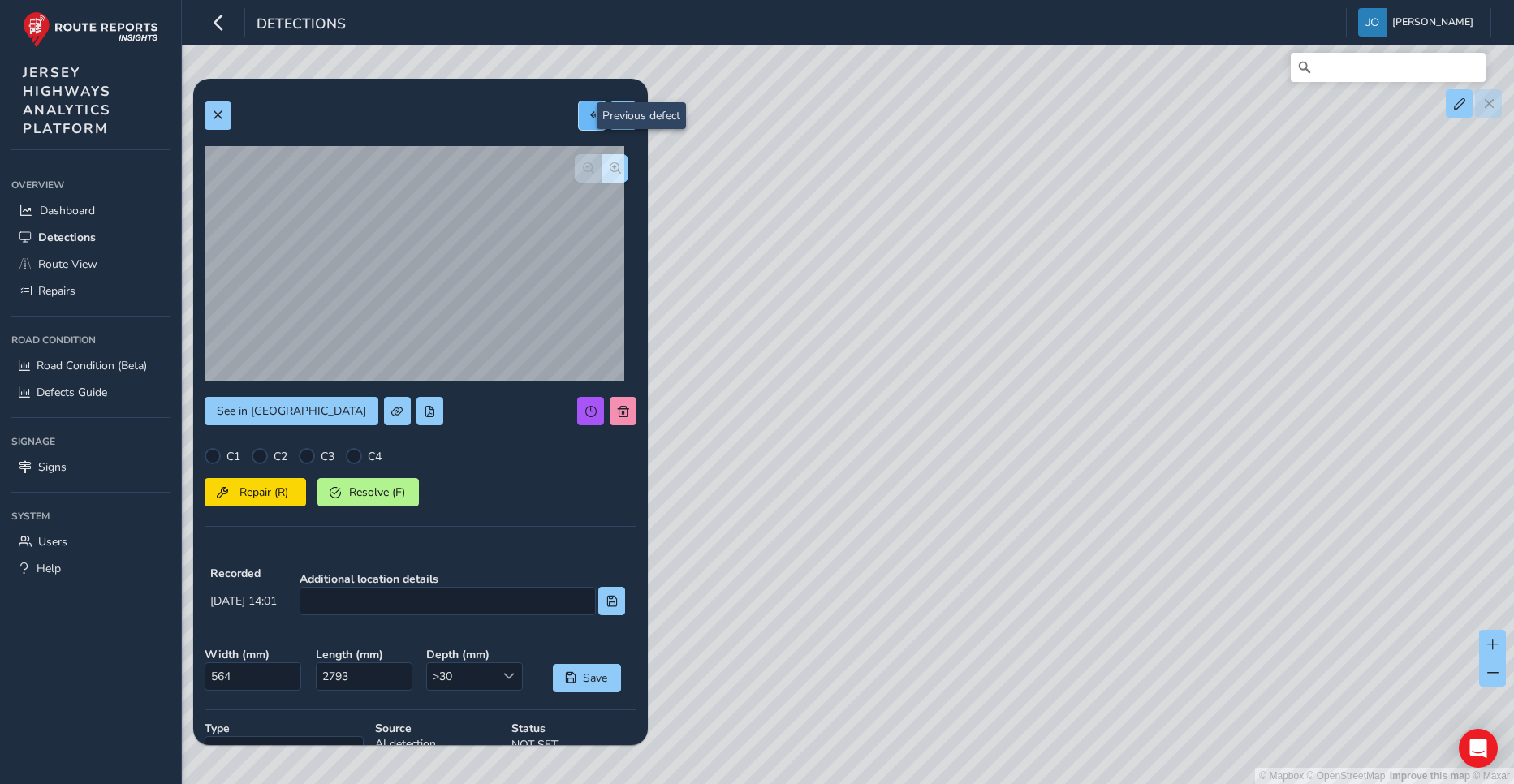
click at [578, 115] on button at bounding box center [591, 115] width 27 height 29
type input "518"
type input "1181"
click at [587, 118] on span at bounding box center [592, 115] width 11 height 11
type input "213"
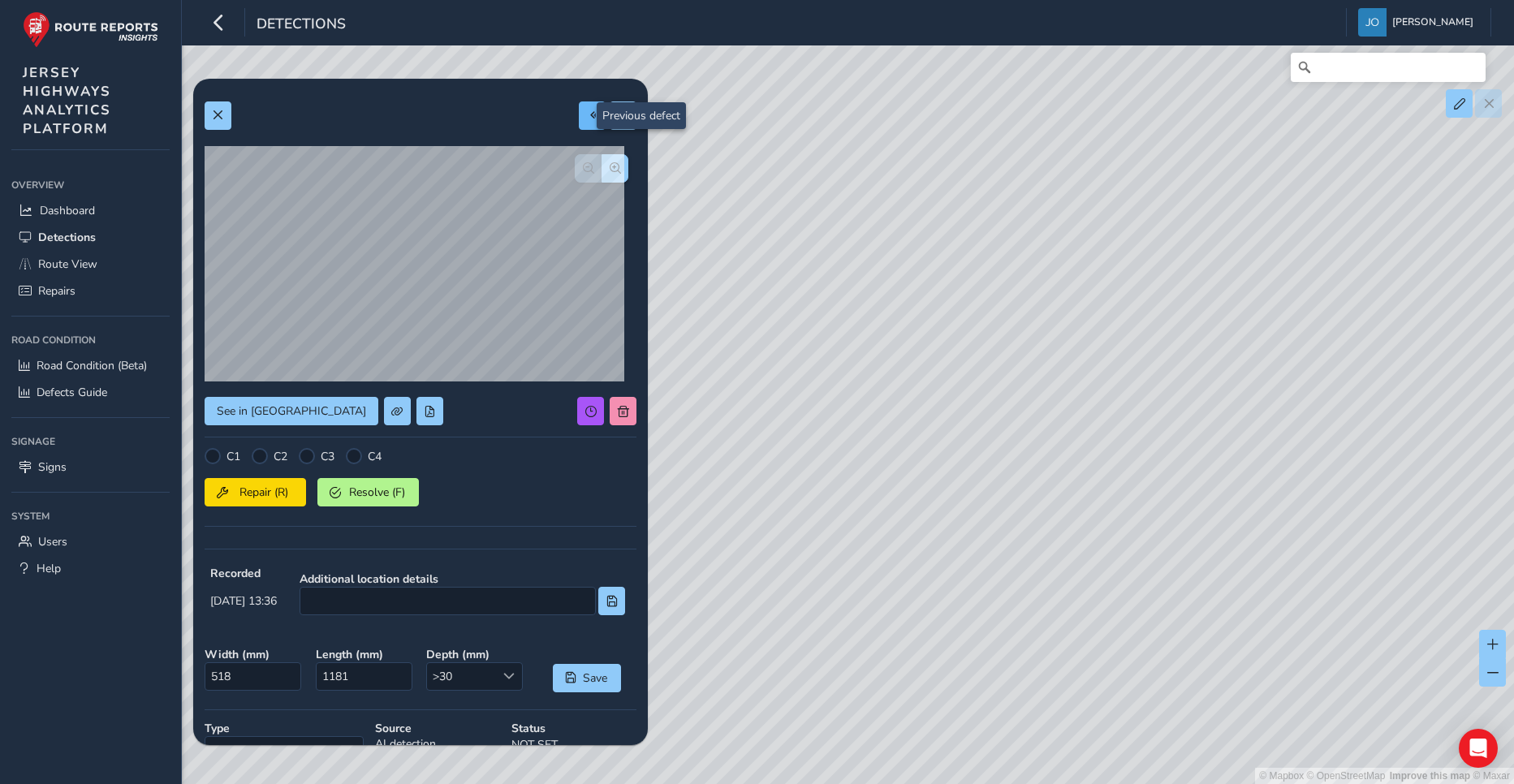
type input "1335"
click at [610, 167] on span "button" at bounding box center [615, 167] width 11 height 11
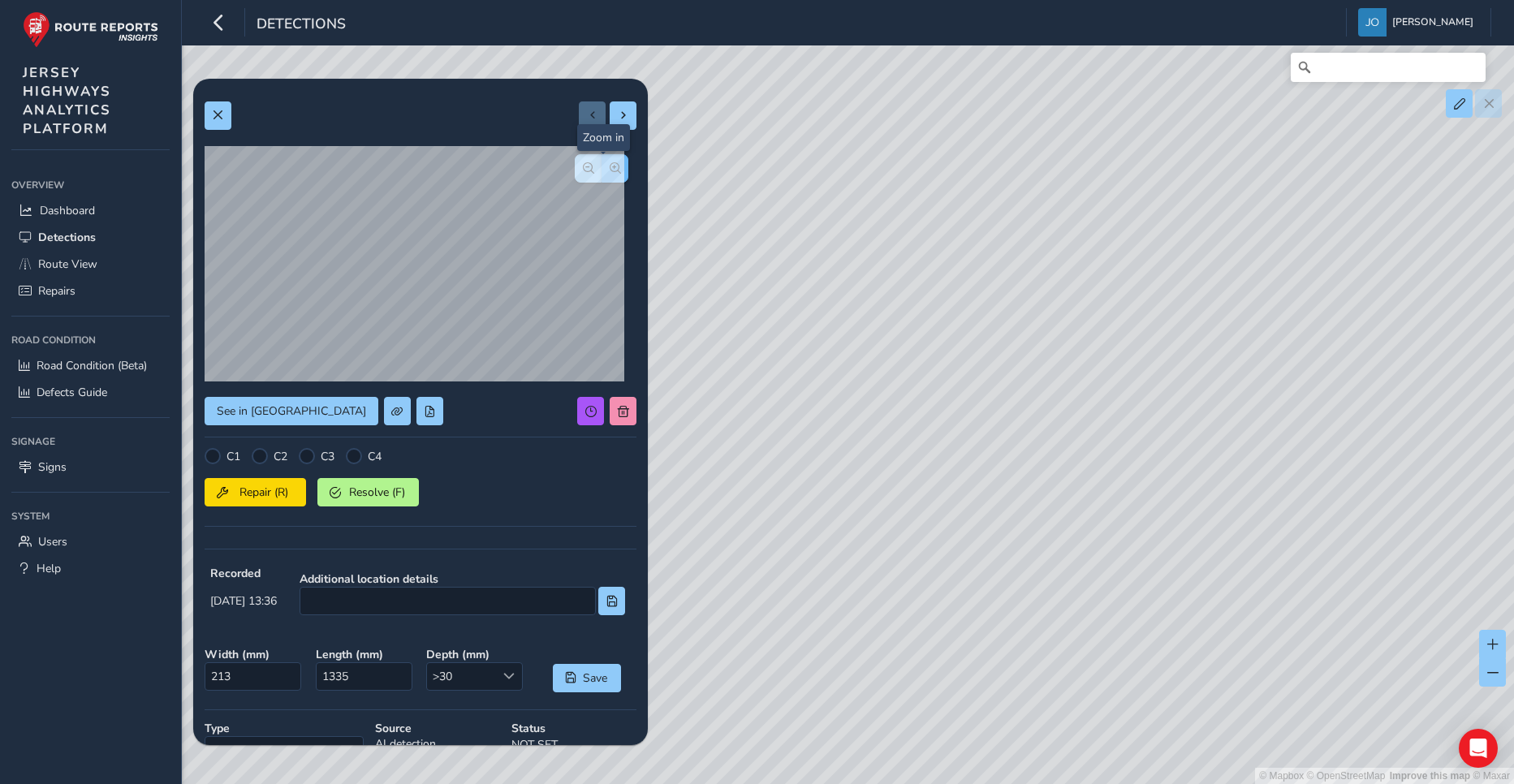
click at [610, 167] on span "button" at bounding box center [615, 167] width 11 height 11
click at [605, 167] on div at bounding box center [602, 168] width 54 height 29
click at [583, 167] on span "button" at bounding box center [588, 167] width 11 height 11
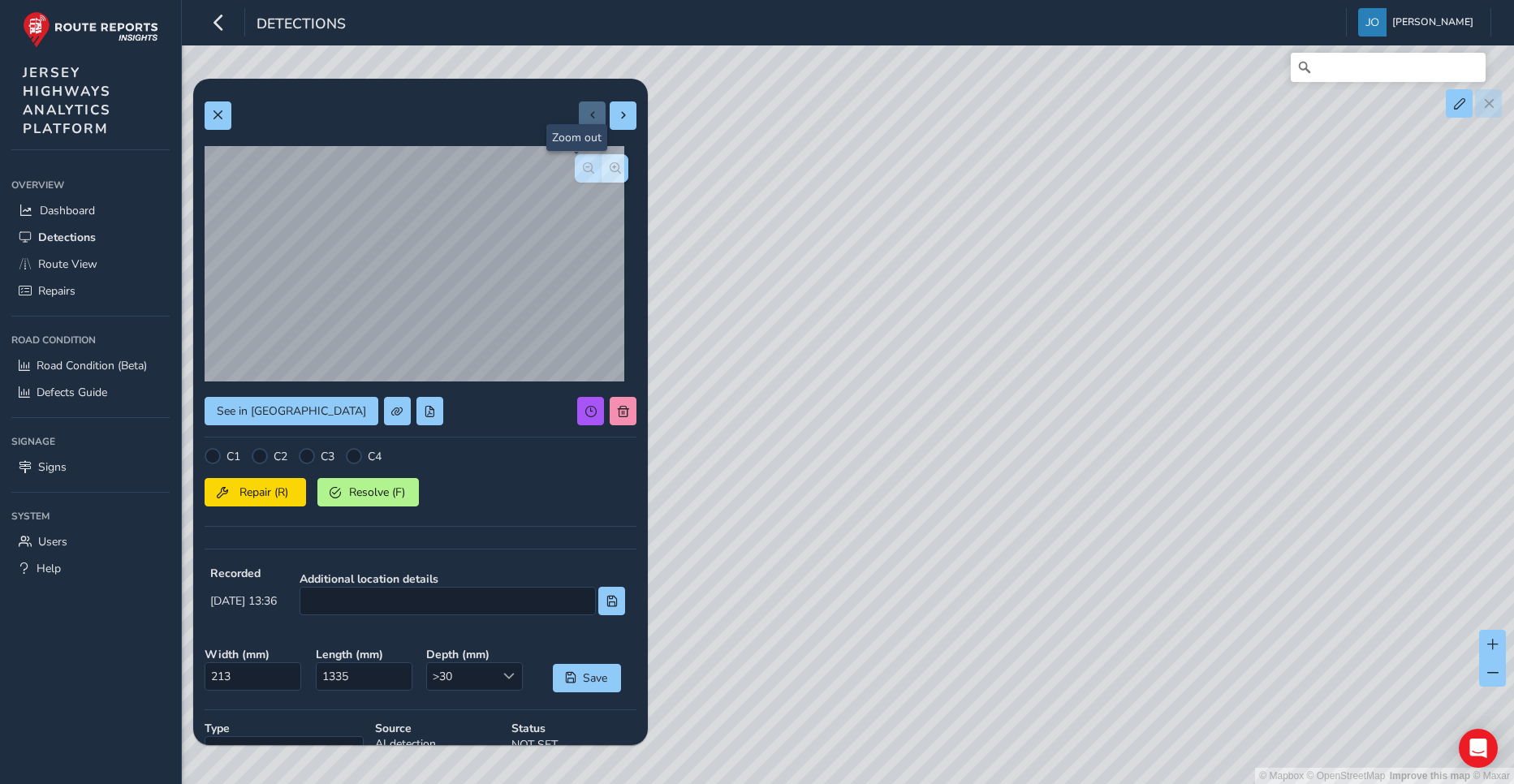
click at [583, 167] on span "button" at bounding box center [588, 167] width 11 height 11
click at [575, 167] on div at bounding box center [602, 168] width 54 height 29
